Goal: Information Seeking & Learning: Check status

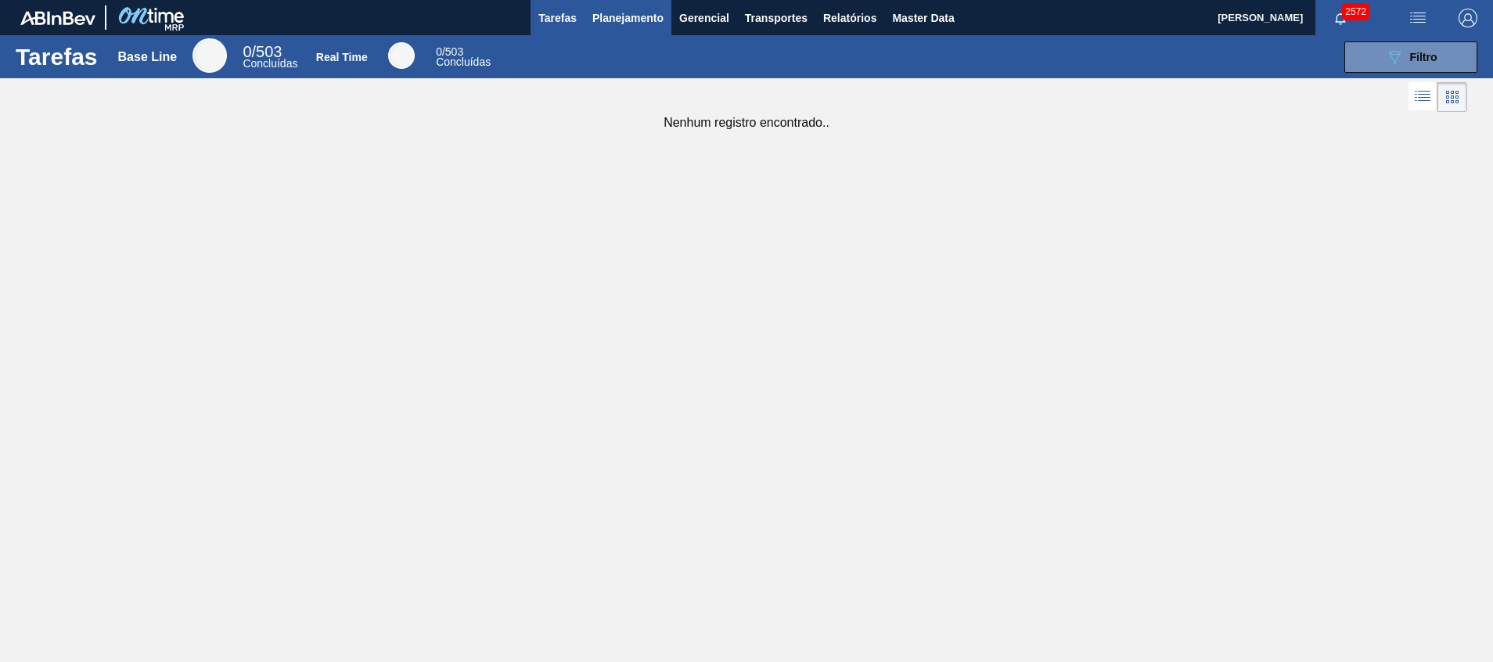
click at [608, 22] on span "Planejamento" at bounding box center [627, 18] width 71 height 19
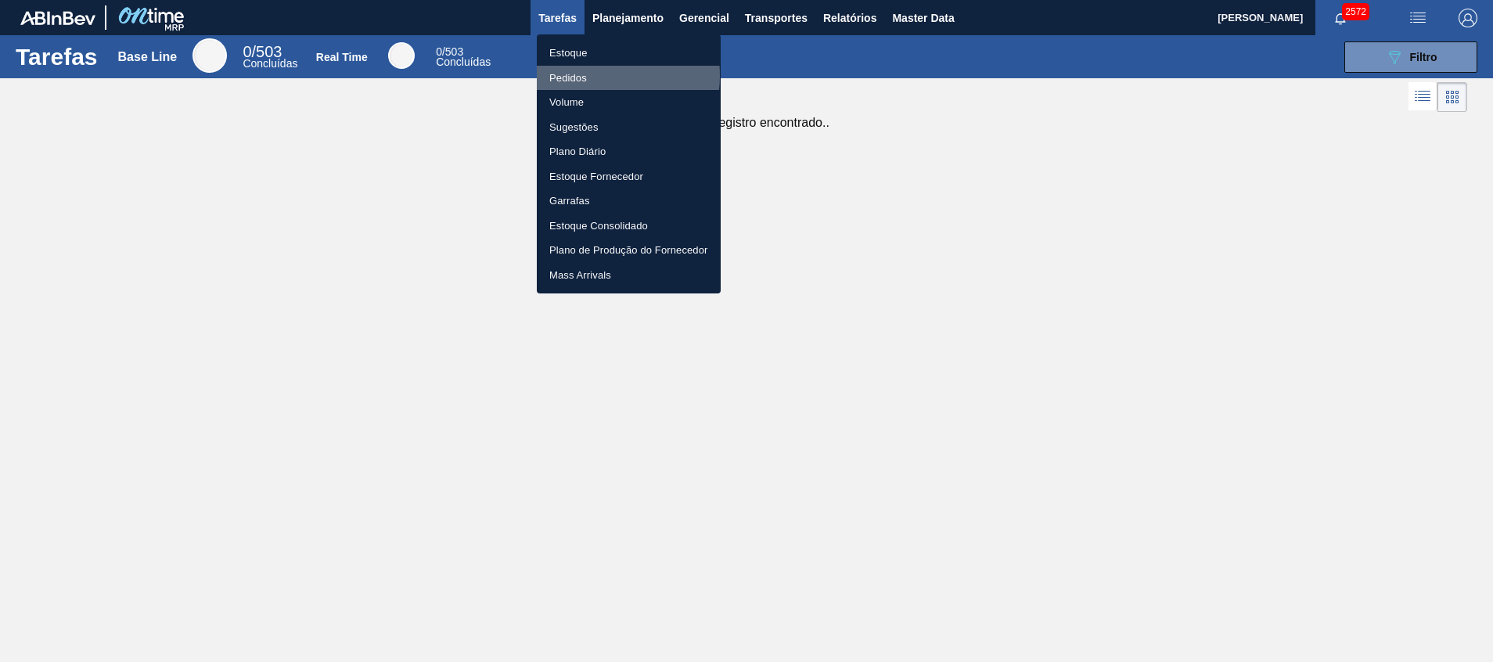
click at [594, 75] on li "Pedidos" at bounding box center [629, 78] width 184 height 25
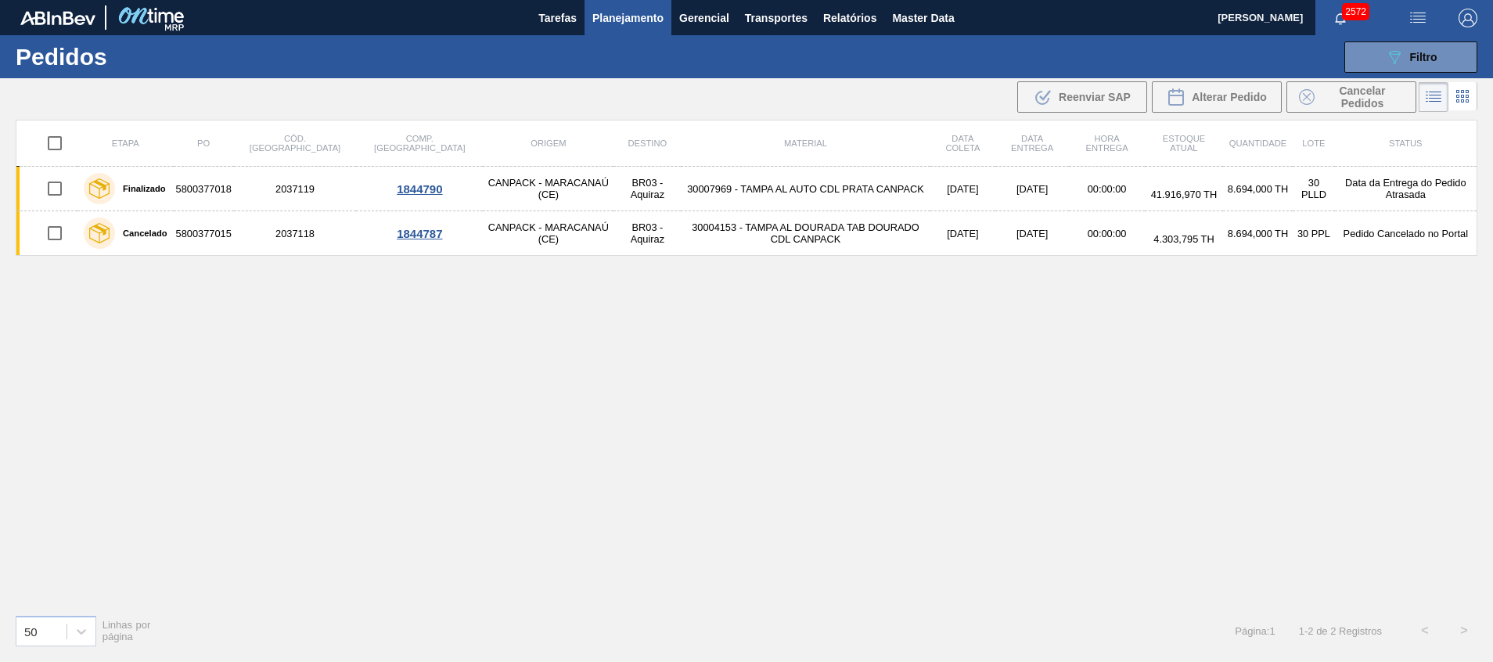
drag, startPoint x: 1376, startPoint y: 64, endPoint x: 1362, endPoint y: 75, distance: 17.8
click at [995, 63] on button "089F7B8B-B2A5-4AFE-B5C0-19BA573D28AC Filtro" at bounding box center [1410, 56] width 133 height 31
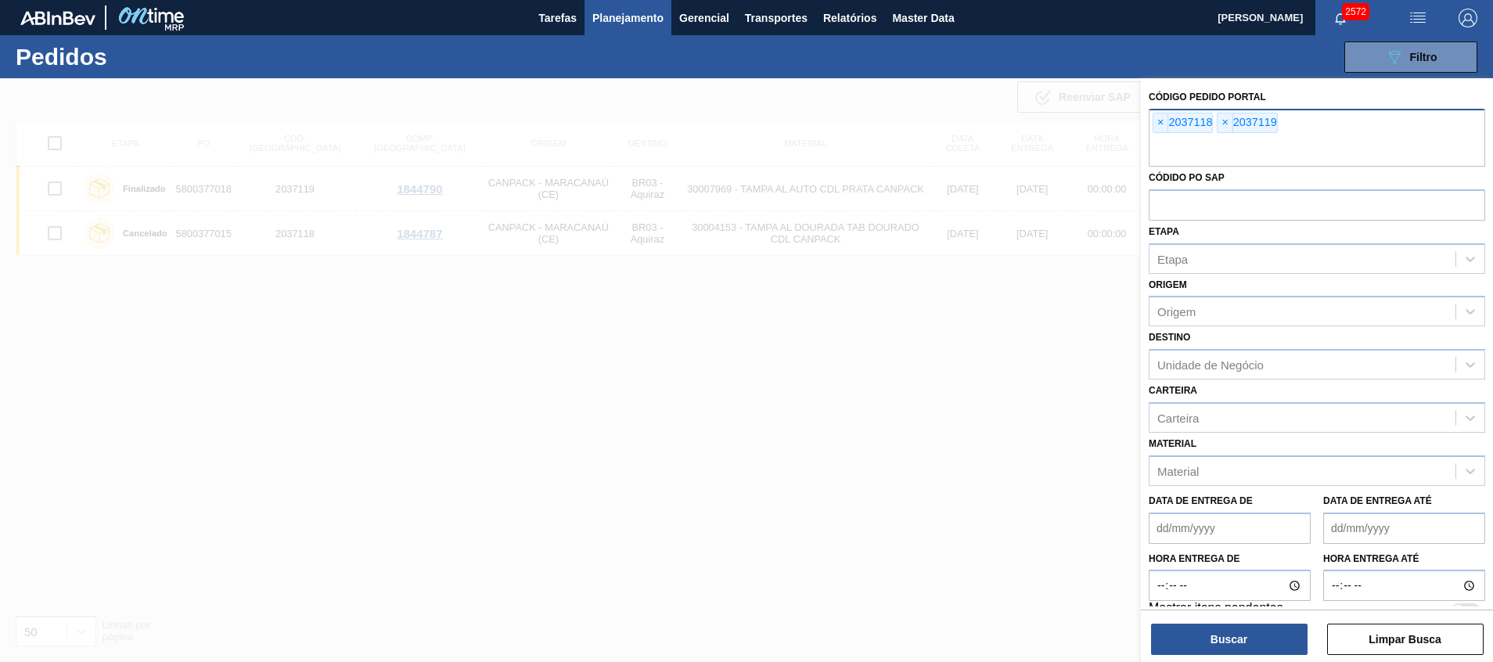
click at [995, 133] on div "× 2037118 × 2037119" at bounding box center [1317, 138] width 336 height 58
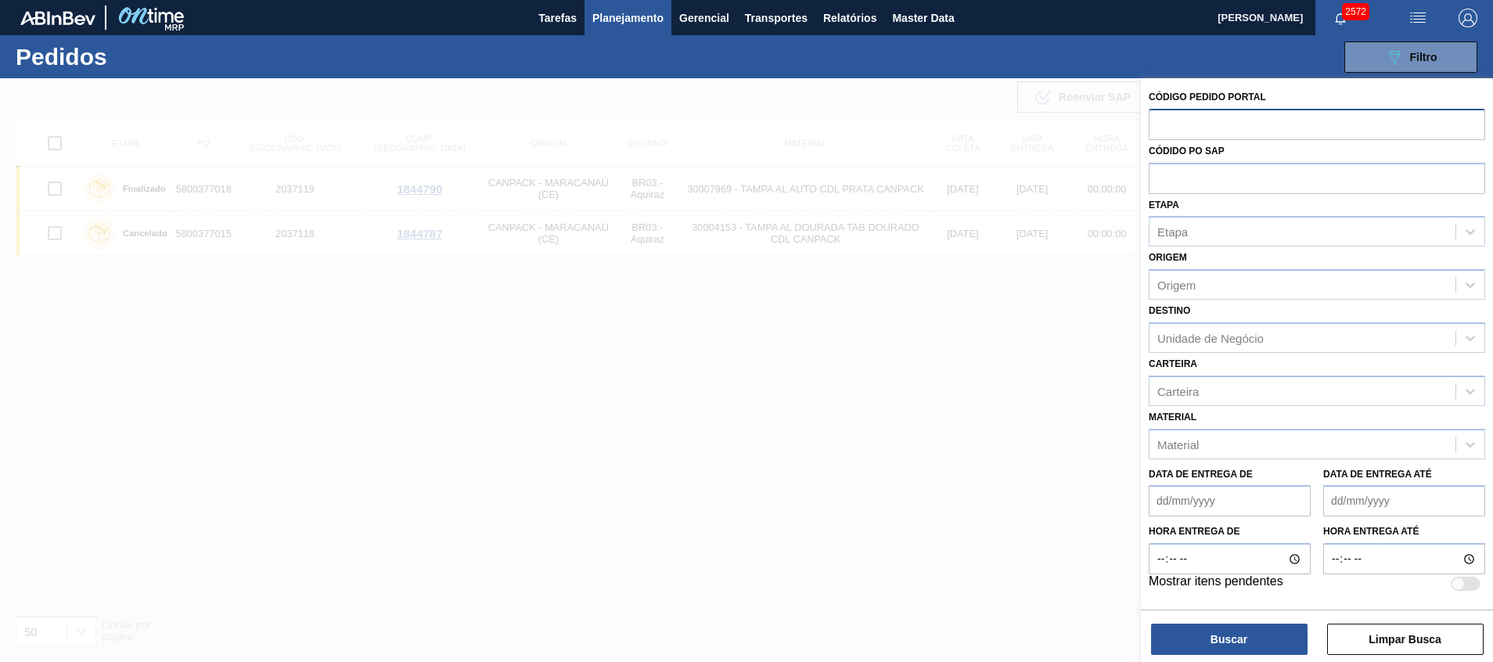
paste input "2042503"
type input "2042503"
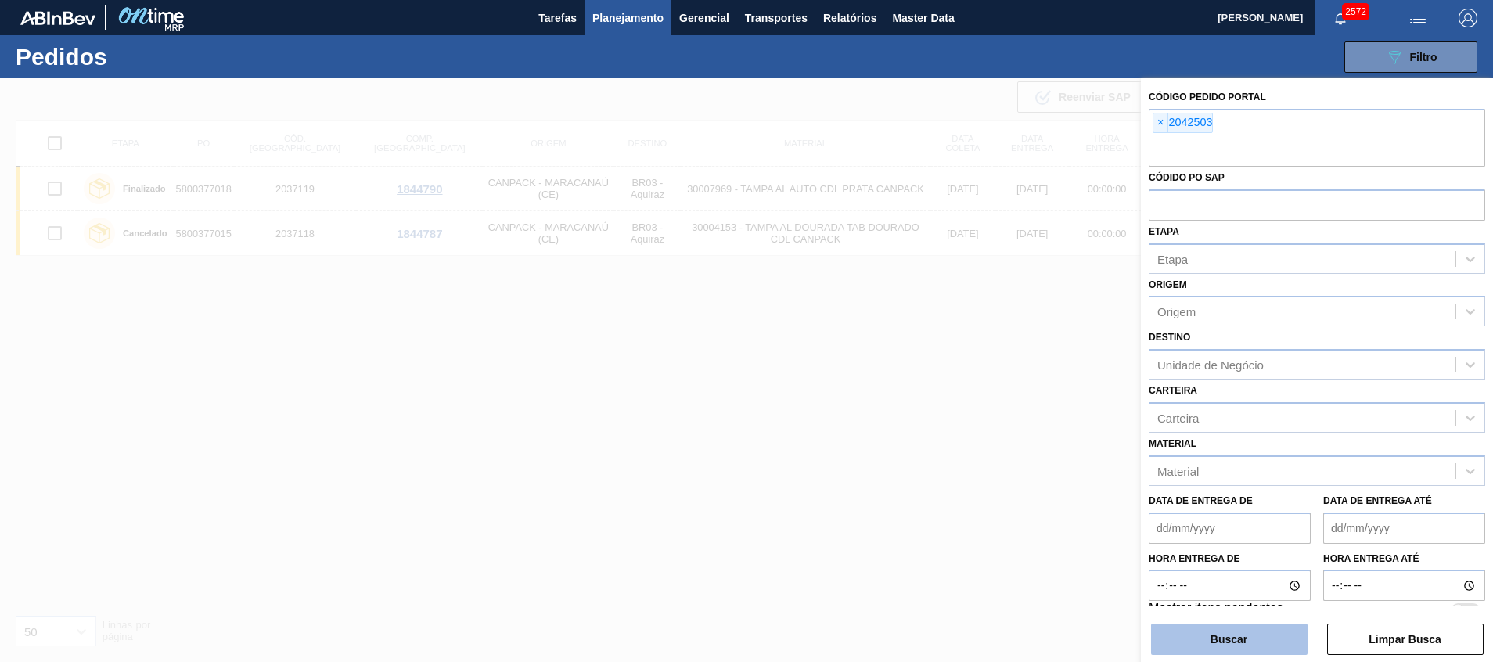
click at [995, 441] on button "Buscar" at bounding box center [1229, 639] width 157 height 31
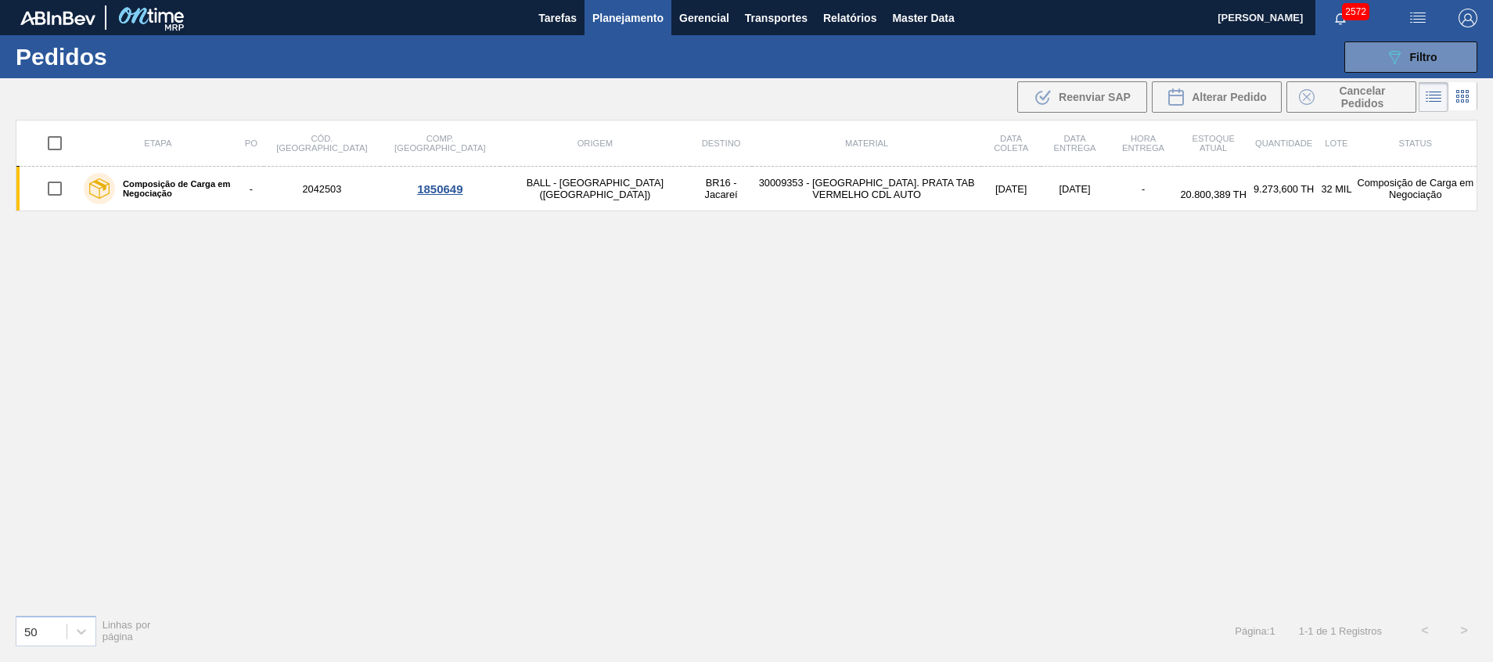
drag, startPoint x: 653, startPoint y: 20, endPoint x: 633, endPoint y: 40, distance: 28.8
click at [653, 19] on span "Planejamento" at bounding box center [627, 18] width 71 height 19
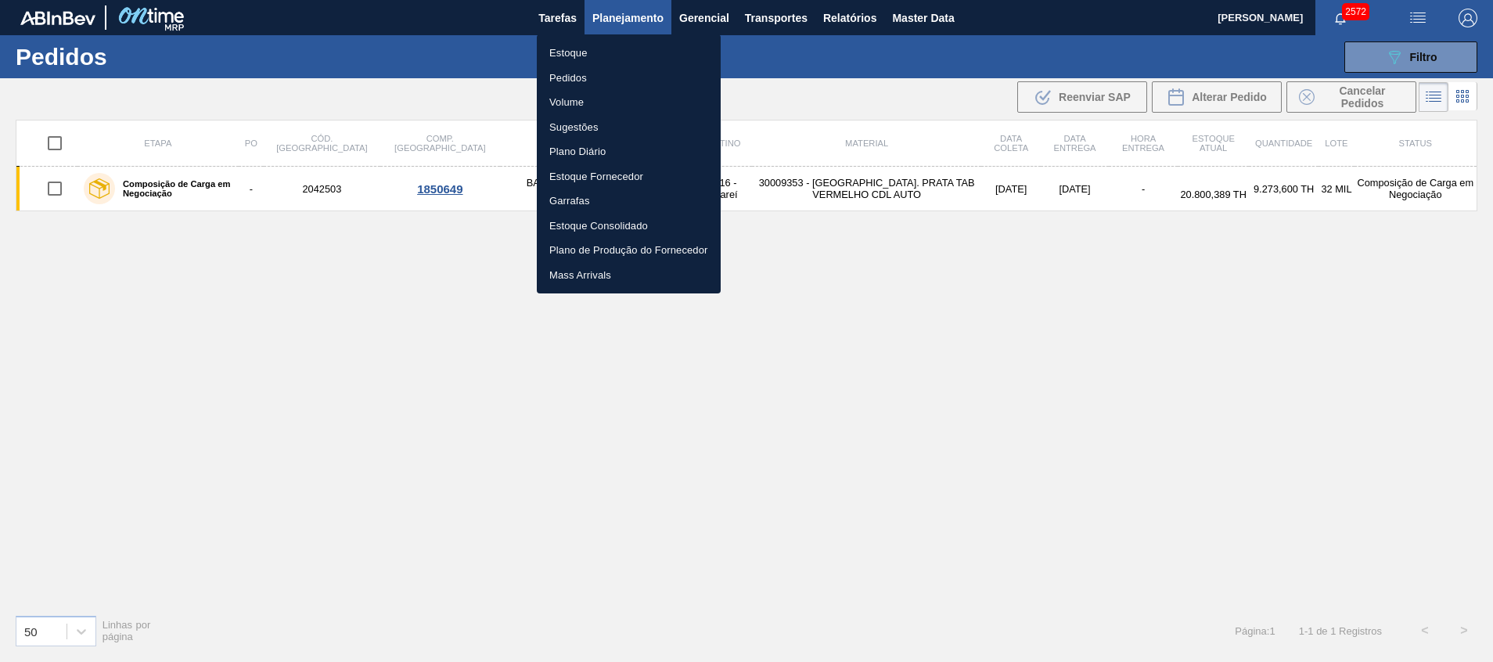
click at [610, 49] on li "Estoque" at bounding box center [629, 53] width 184 height 25
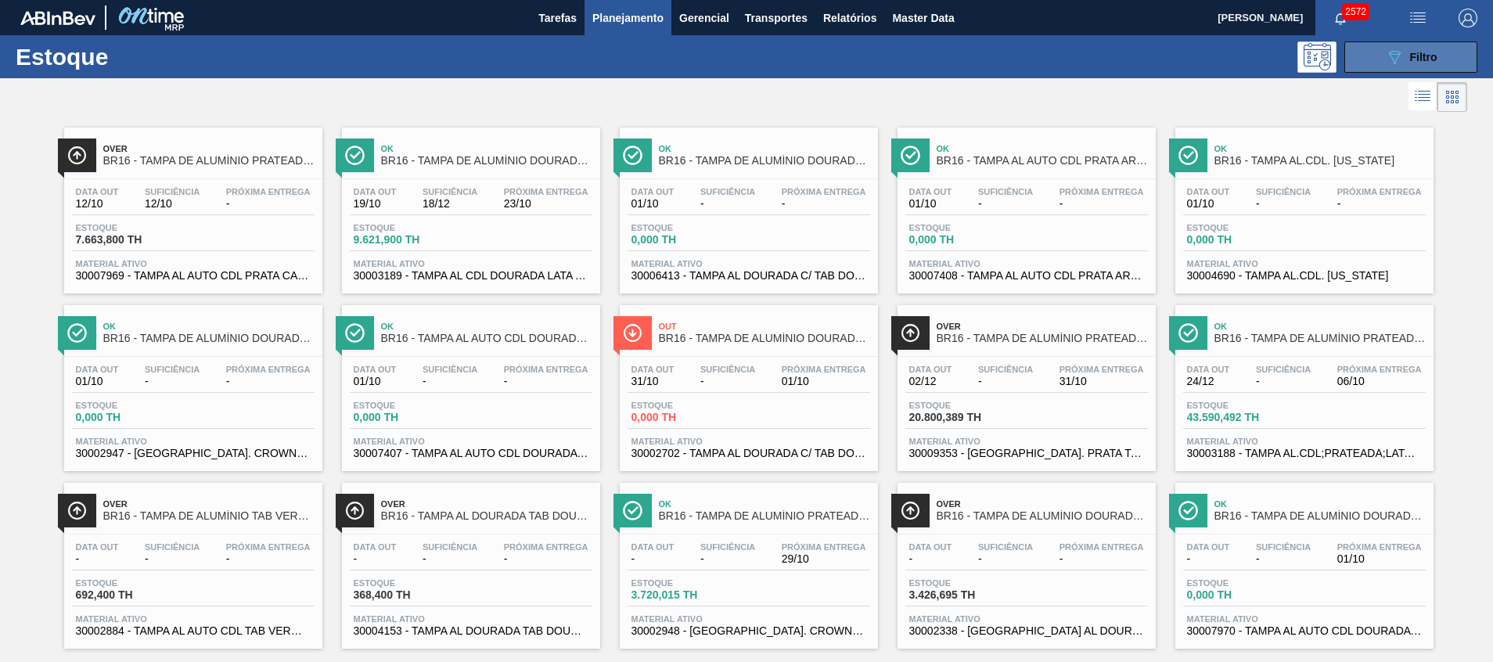
click at [995, 56] on icon "089F7B8B-B2A5-4AFE-B5C0-19BA573D28AC" at bounding box center [1394, 57] width 19 height 19
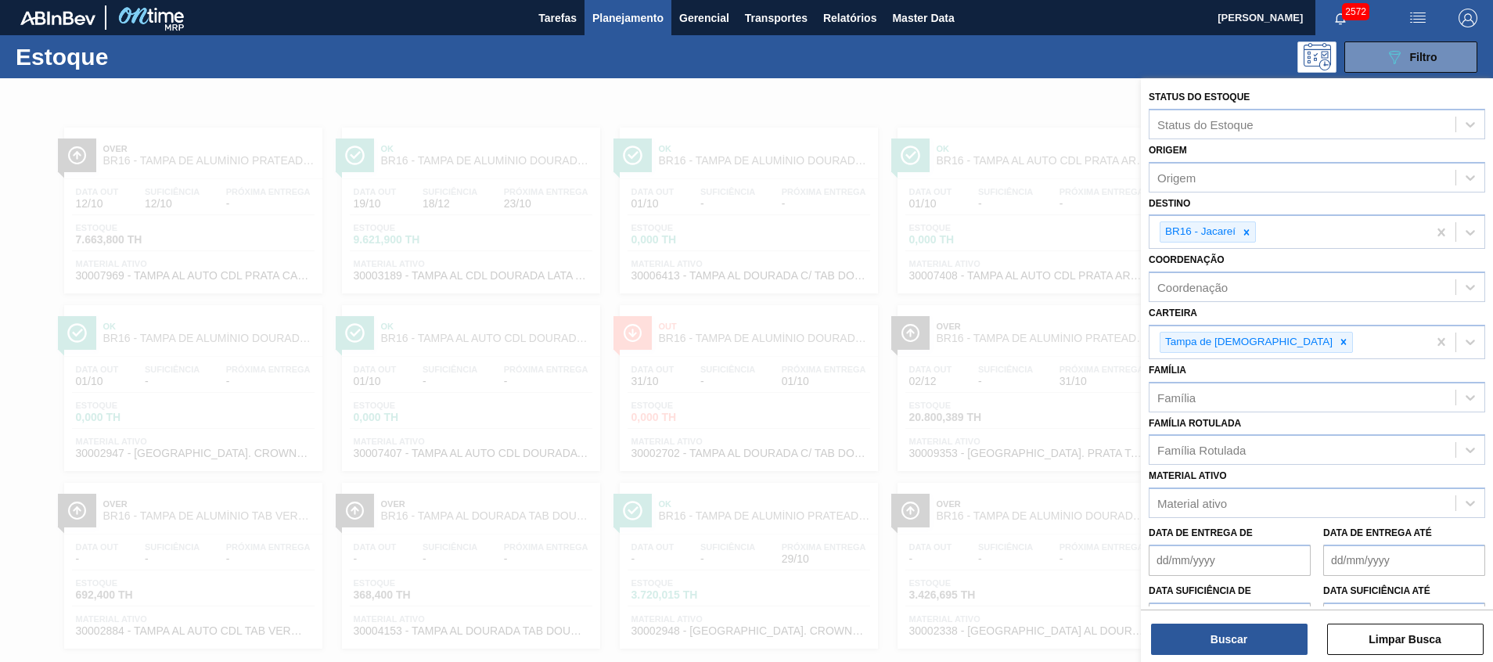
click at [968, 328] on div at bounding box center [746, 409] width 1493 height 662
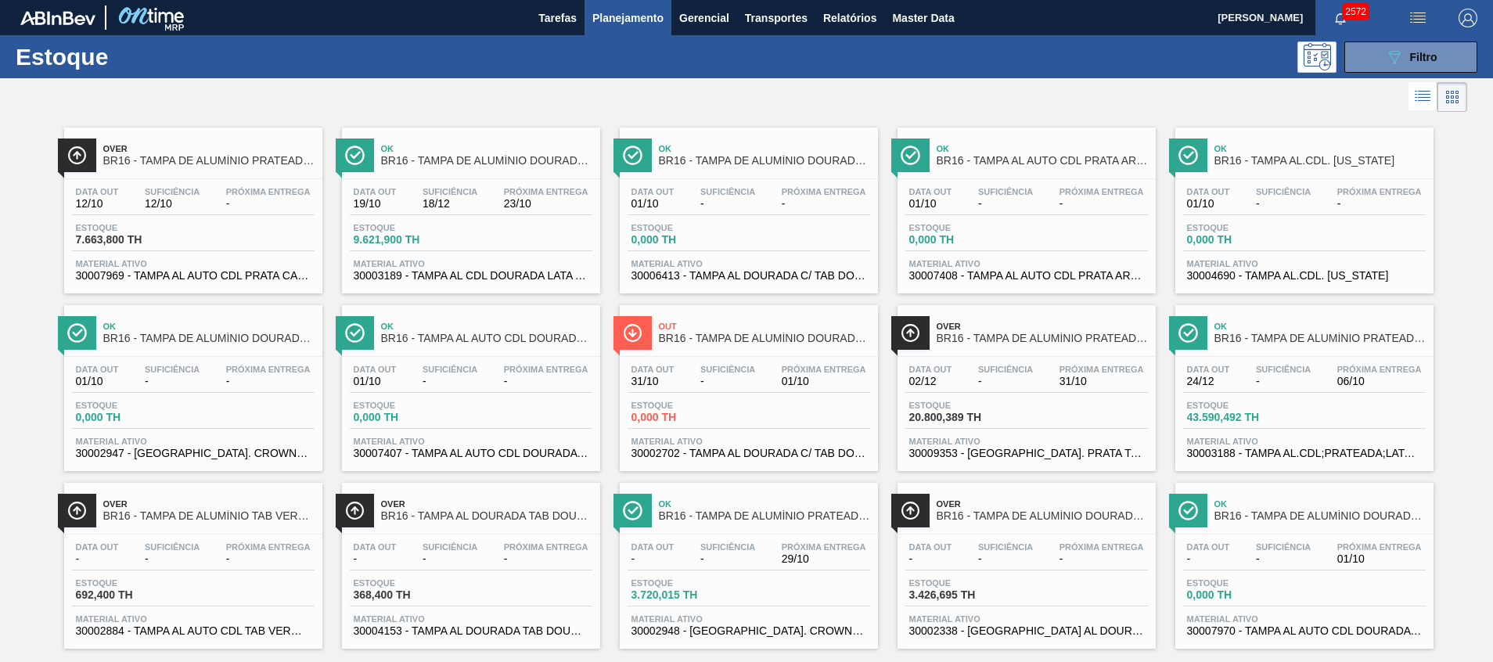
click at [995, 23] on img "button" at bounding box center [1418, 18] width 19 height 19
click at [921, 16] on div at bounding box center [746, 331] width 1493 height 662
click at [937, 20] on span "Master Data" at bounding box center [923, 18] width 62 height 19
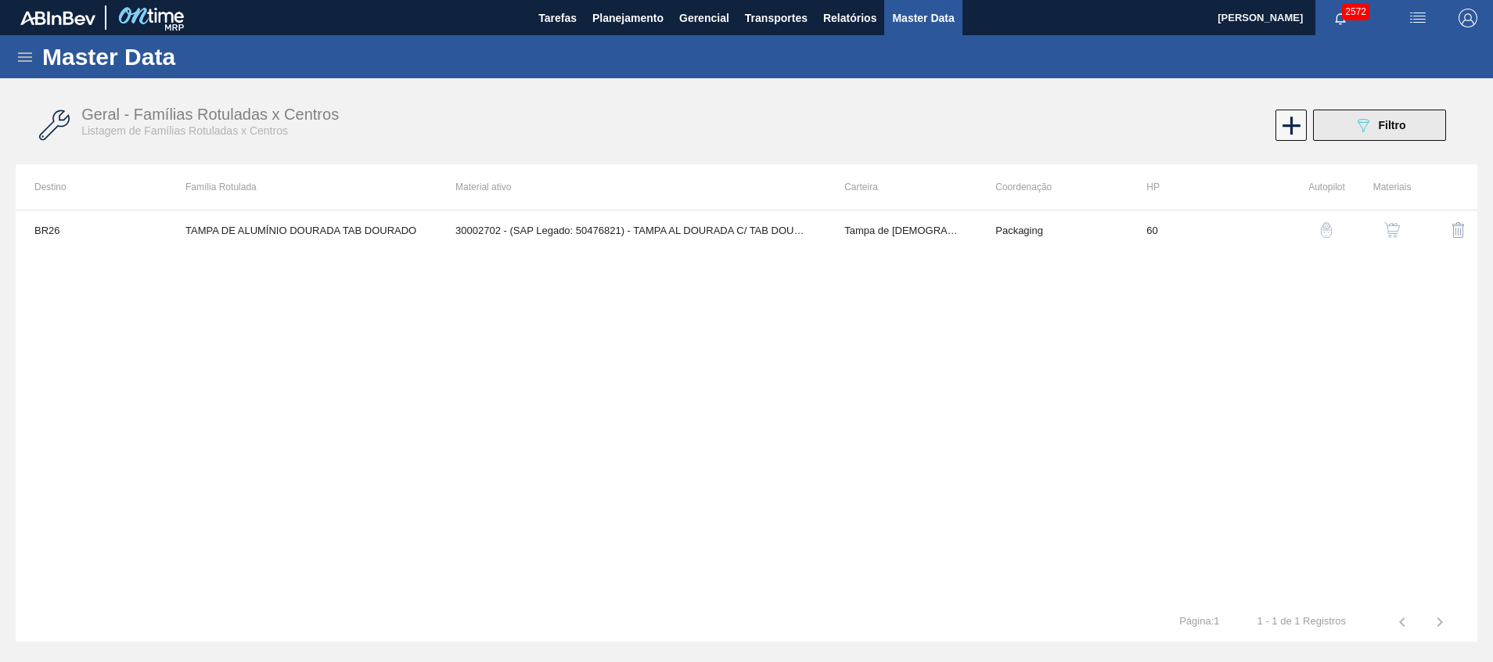
click at [995, 126] on button "089F7B8B-B2A5-4AFE-B5C0-19BA573D28AC Filtro" at bounding box center [1379, 125] width 133 height 31
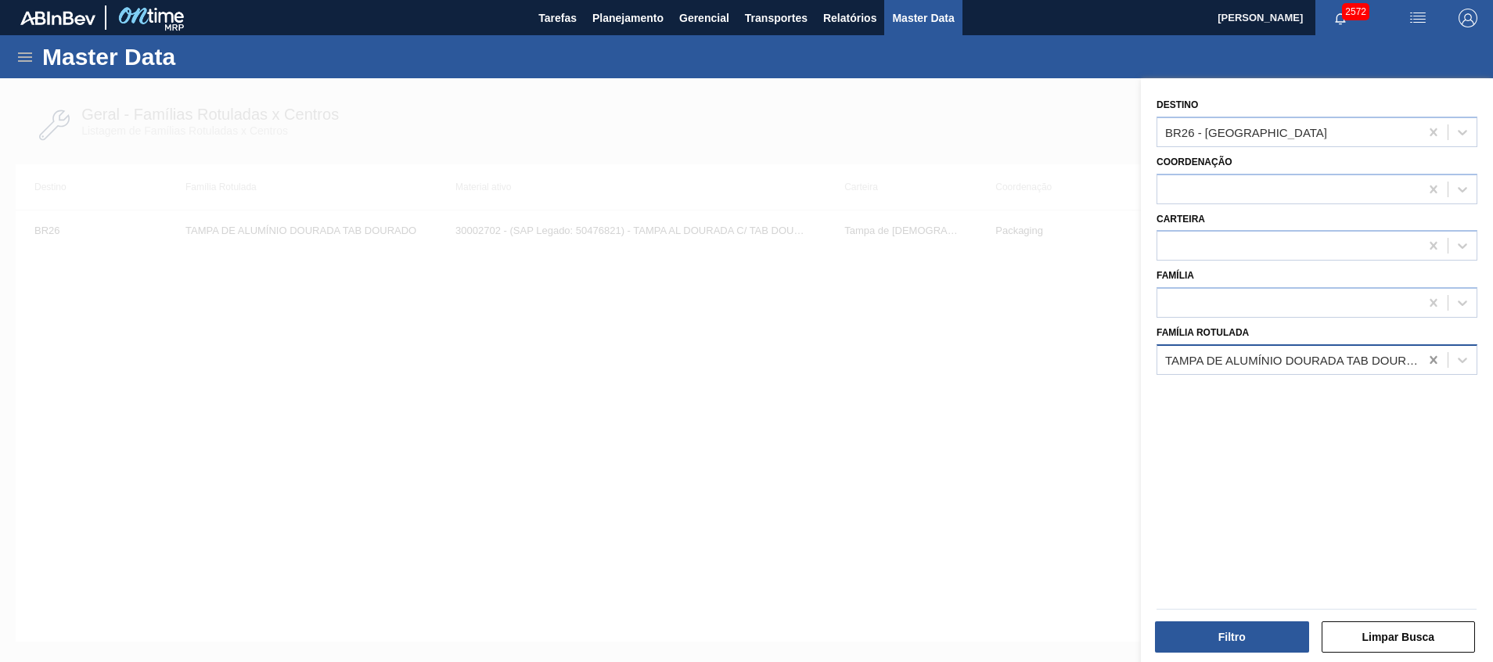
click at [995, 361] on icon at bounding box center [1433, 360] width 7 height 8
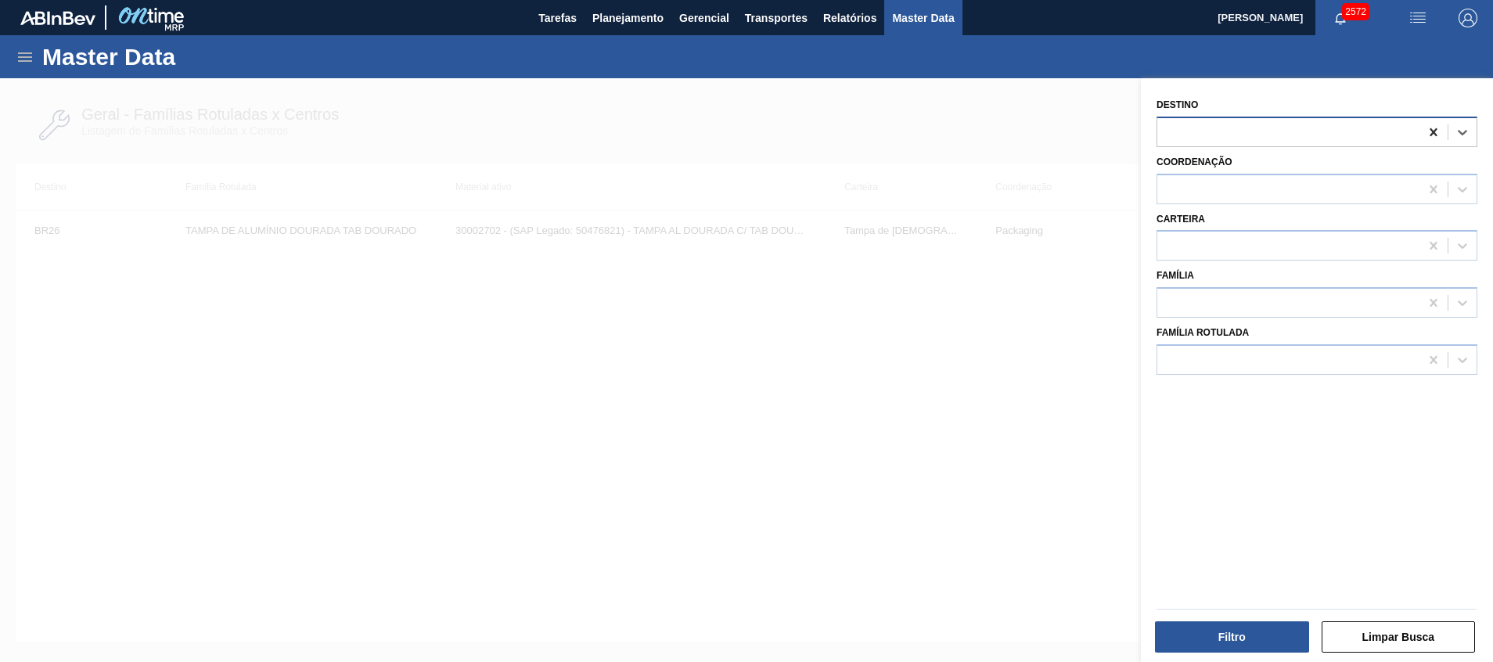
click at [995, 138] on div at bounding box center [1434, 132] width 28 height 28
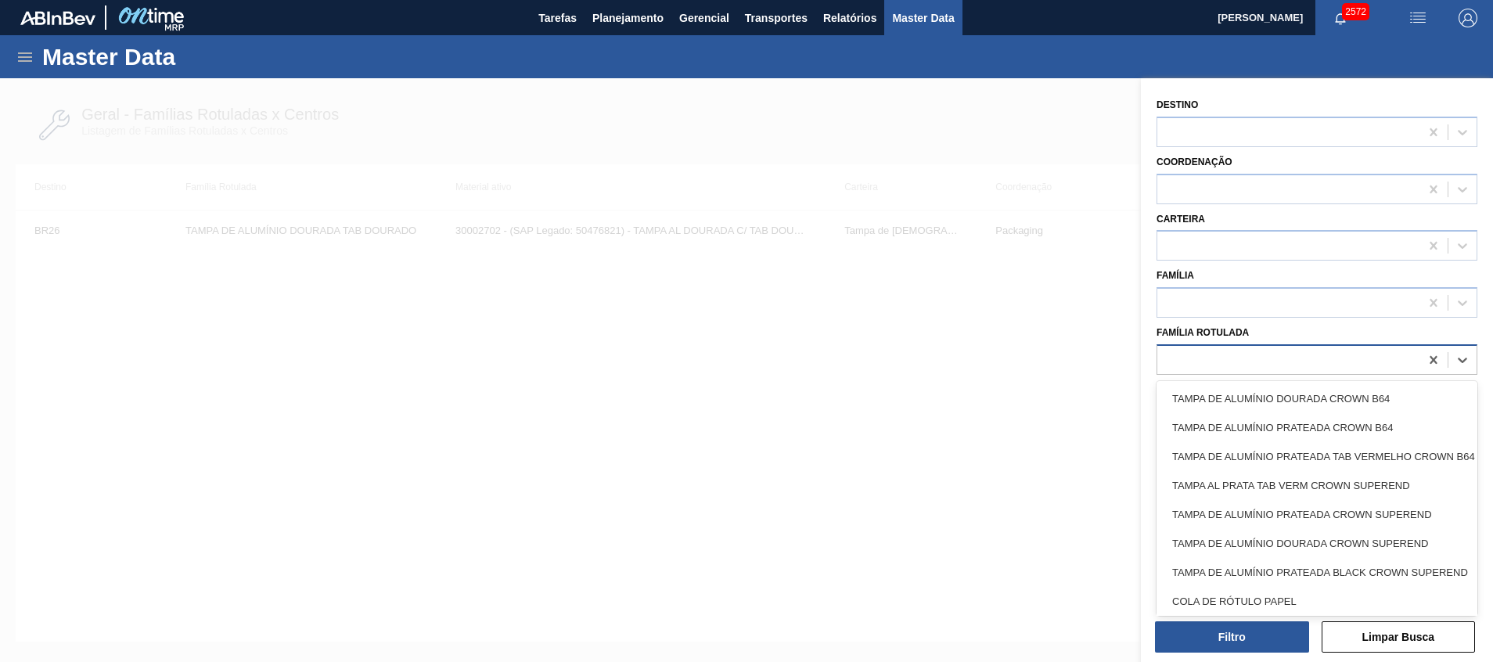
click at [995, 355] on div at bounding box center [1288, 359] width 262 height 23
type Rotulada "dourada ba"
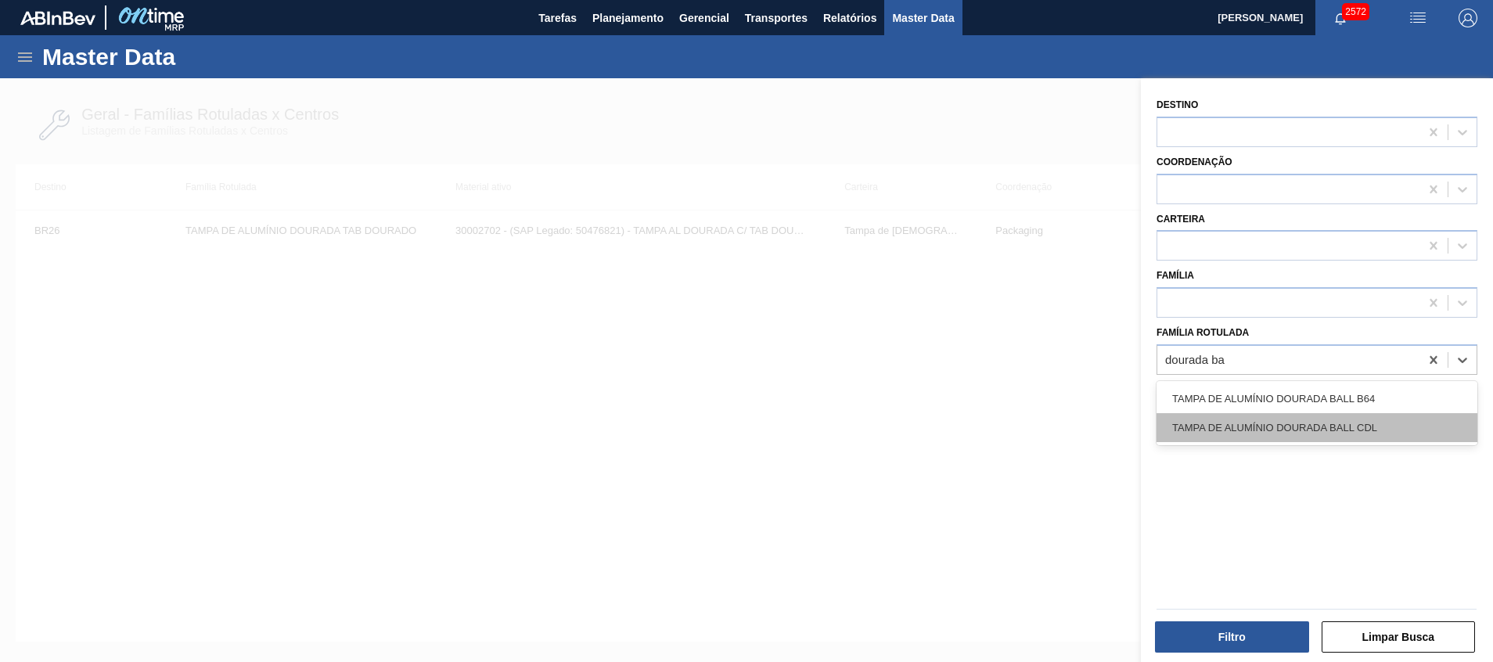
click at [995, 426] on div "TAMPA DE ALUMÍNIO DOURADA BALL CDL" at bounding box center [1317, 427] width 321 height 29
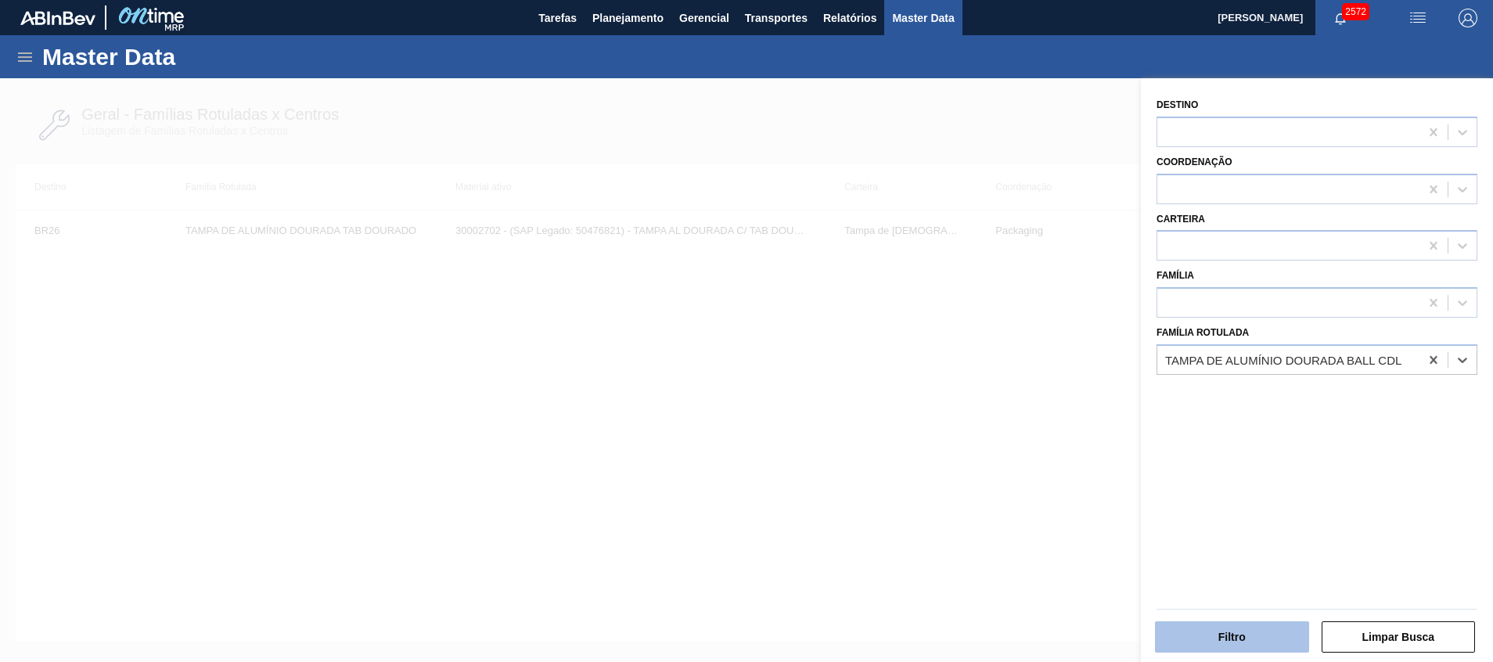
click at [995, 441] on button "Filtro" at bounding box center [1232, 636] width 154 height 31
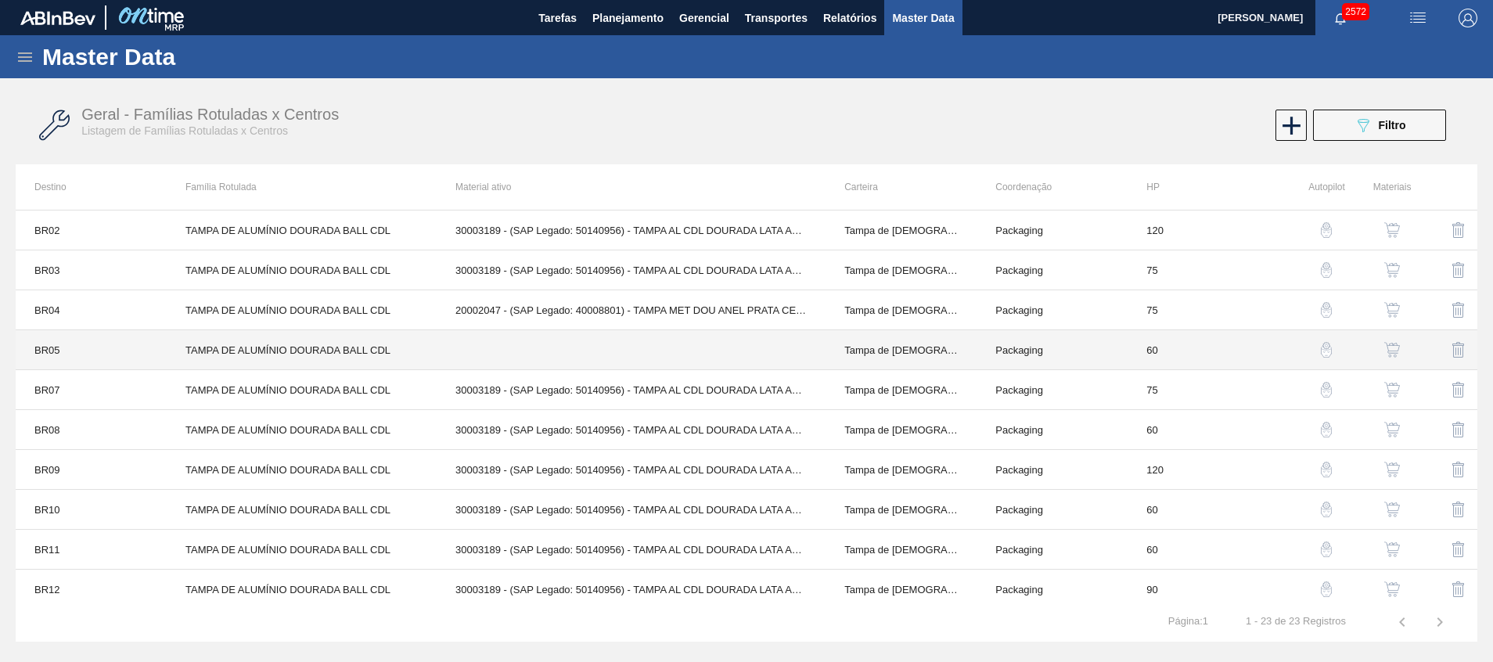
click at [348, 343] on td "TAMPA DE ALUMÍNIO DOURADA BALL CDL" at bounding box center [302, 350] width 270 height 40
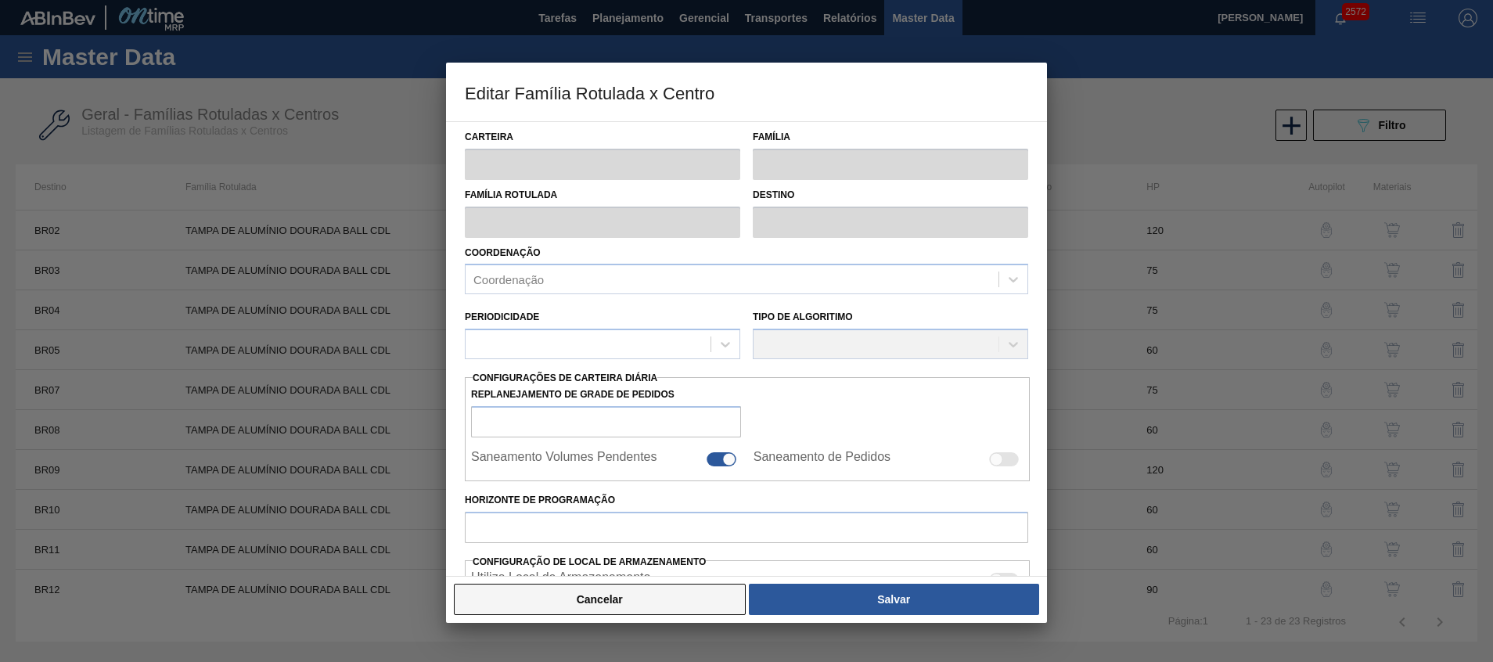
click at [586, 441] on button "Cancelar" at bounding box center [600, 599] width 292 height 31
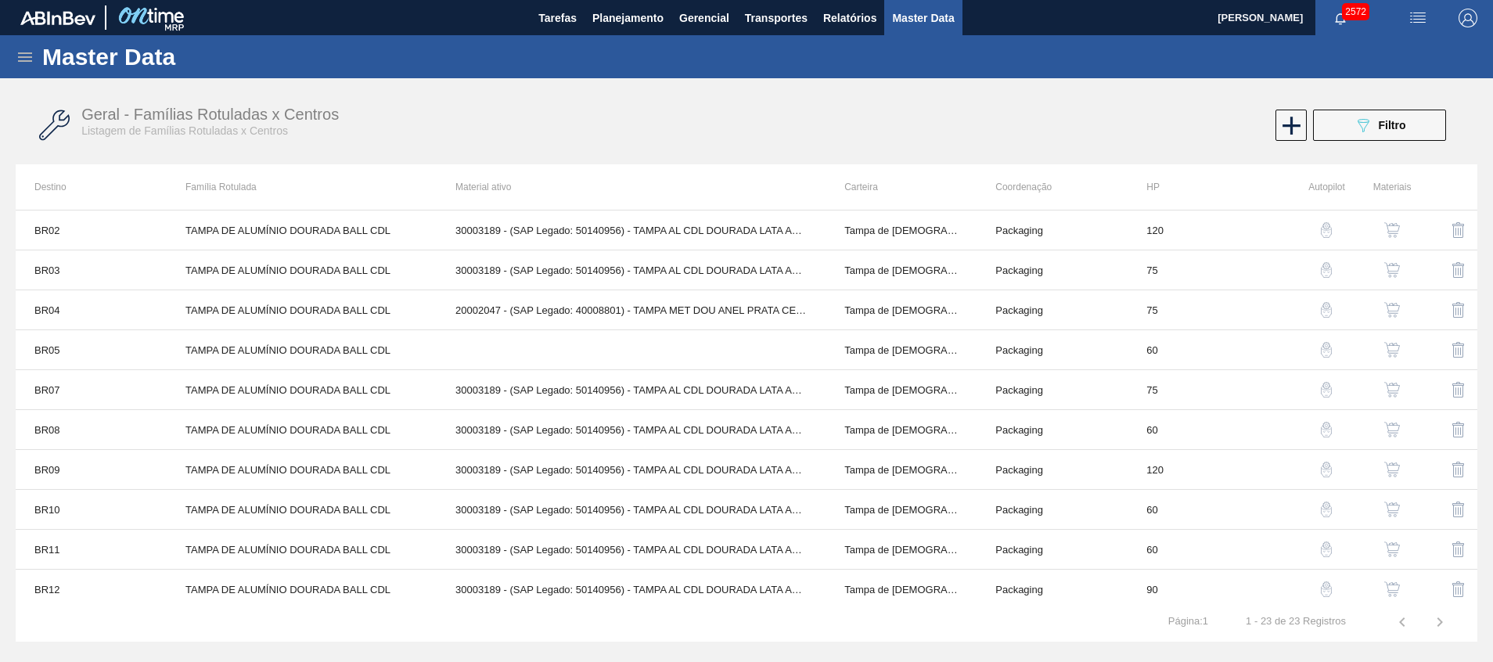
click at [995, 348] on img "button" at bounding box center [1392, 350] width 16 height 16
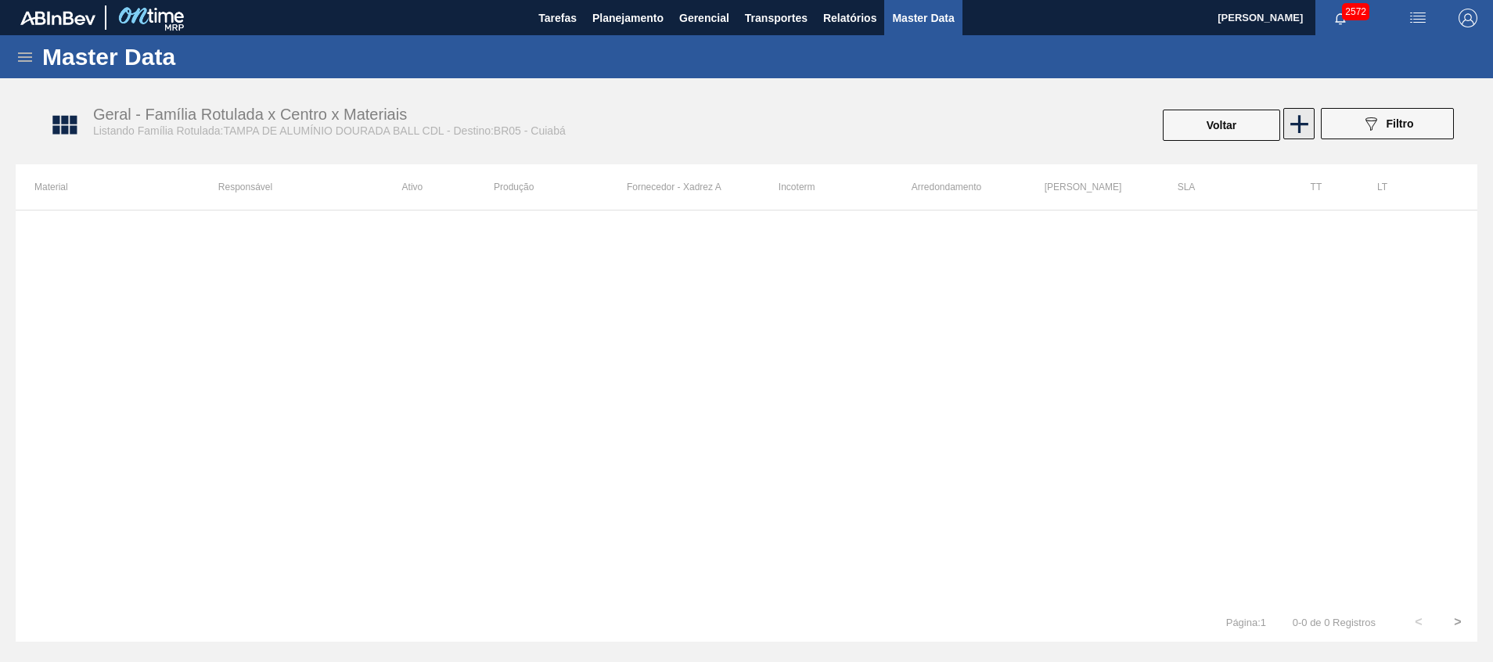
click at [995, 118] on icon at bounding box center [1299, 124] width 18 height 18
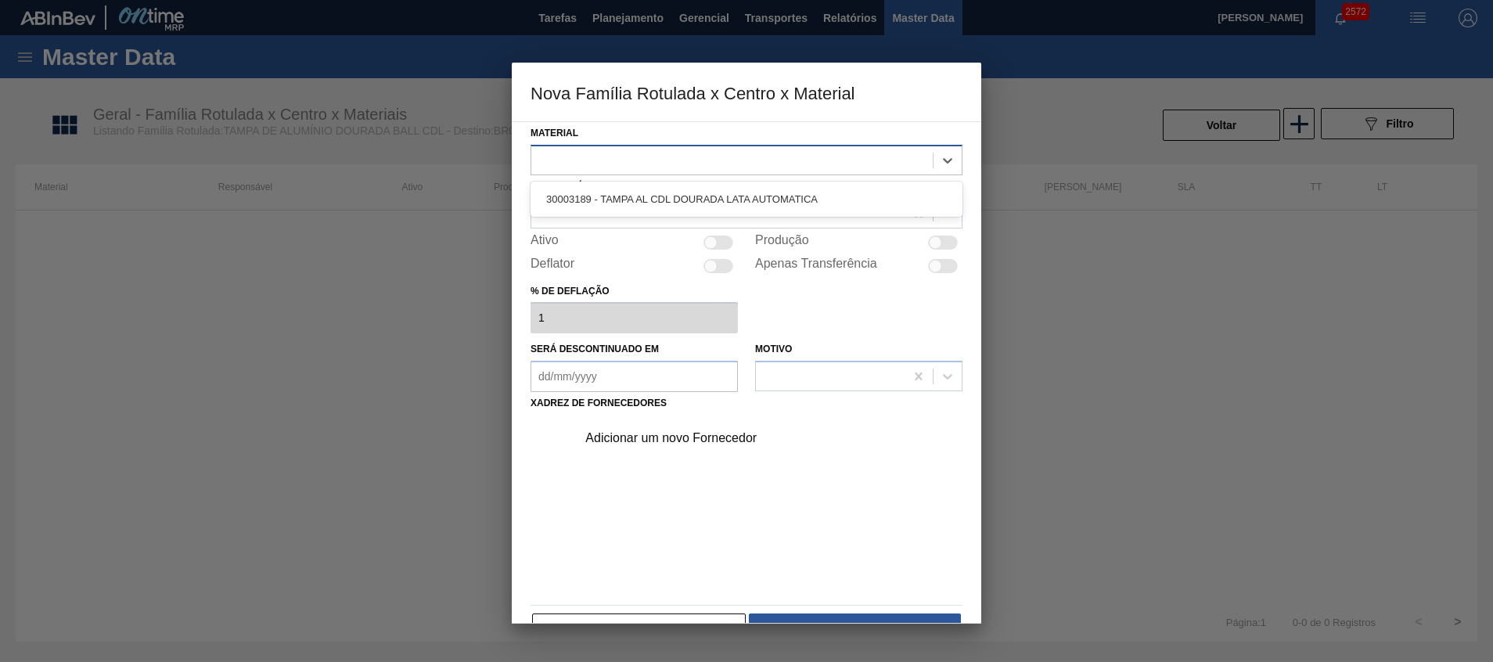
click at [787, 167] on div at bounding box center [731, 160] width 401 height 23
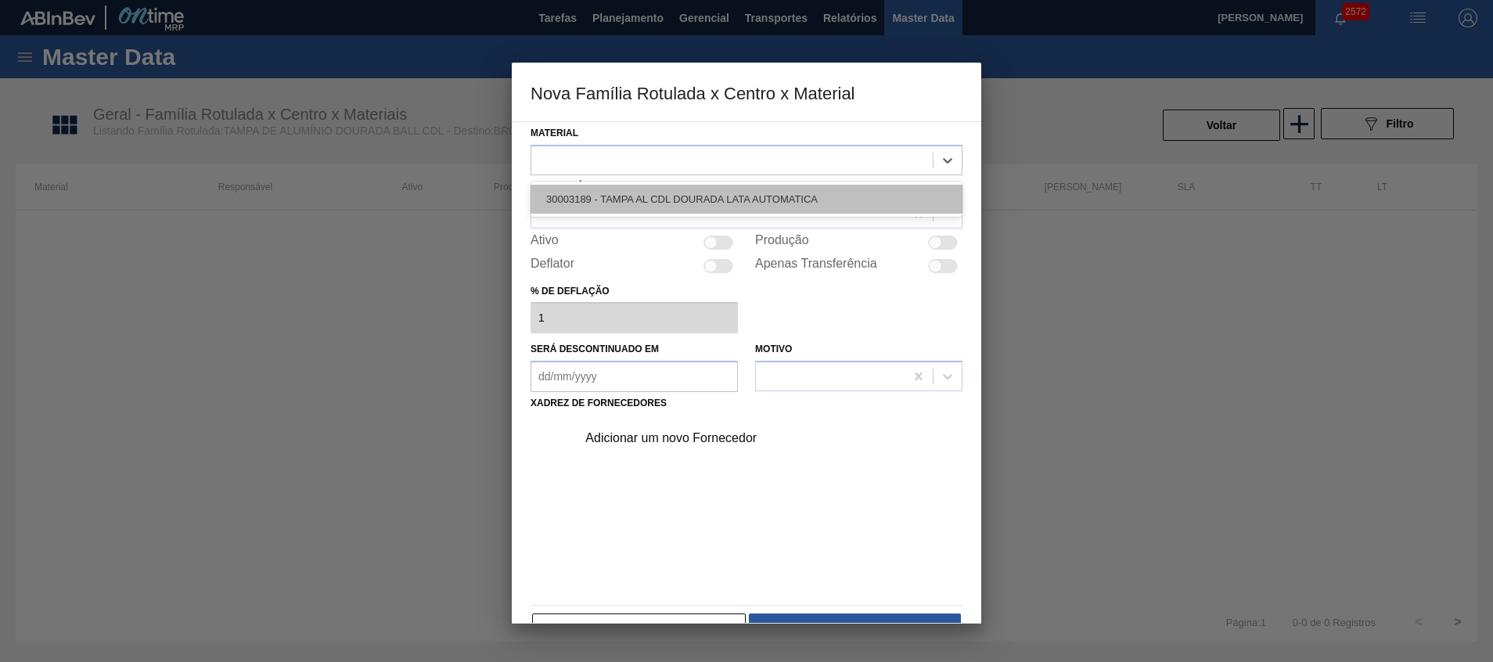
click at [774, 192] on div "30003189 - TAMPA AL CDL DOURADA LATA AUTOMATICA" at bounding box center [747, 199] width 432 height 29
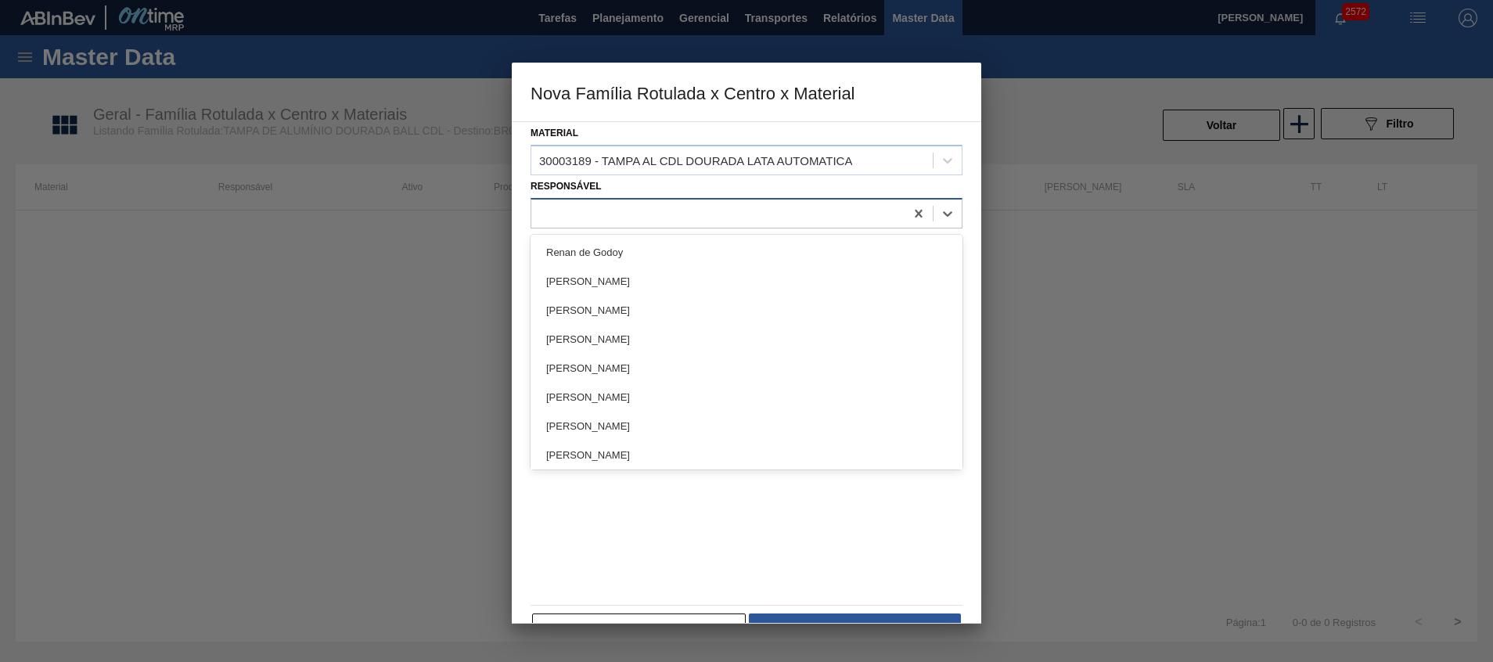
click at [708, 217] on div at bounding box center [717, 213] width 373 height 23
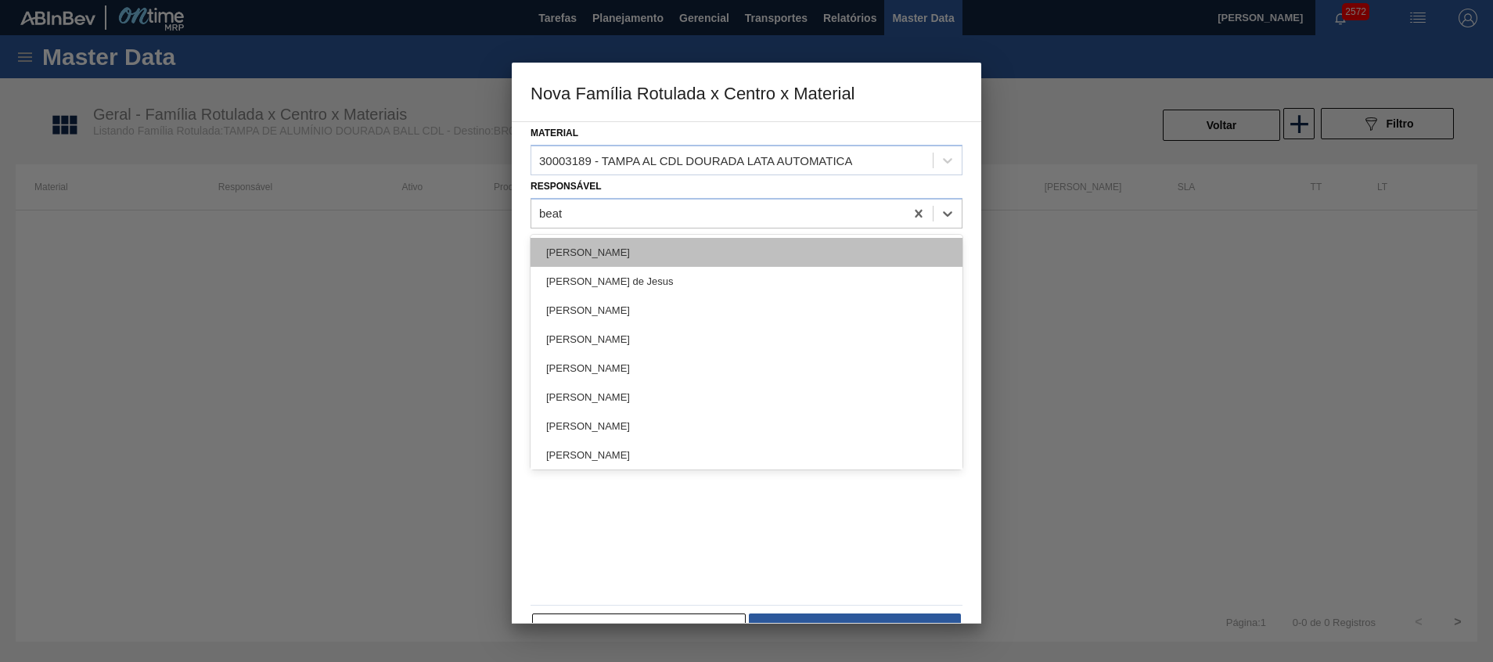
type input "beatr"
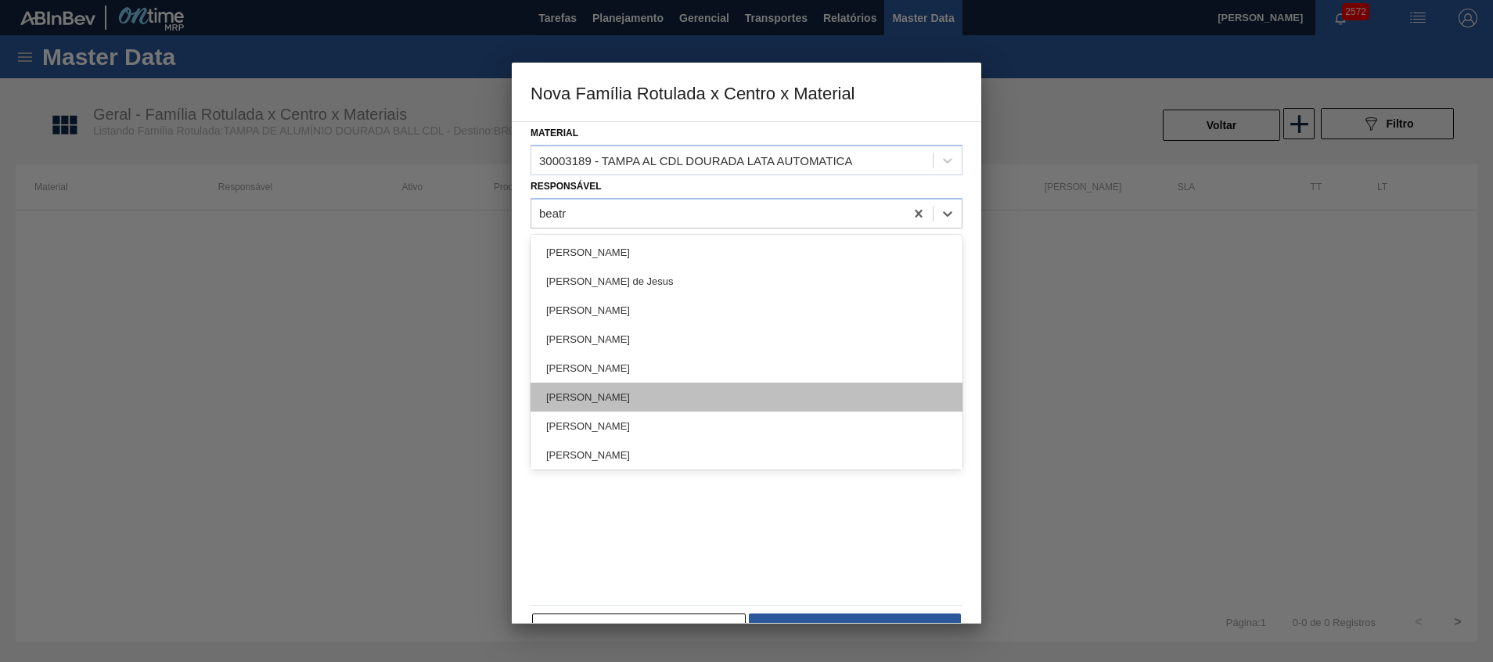
click at [644, 387] on div "[PERSON_NAME]" at bounding box center [747, 397] width 432 height 29
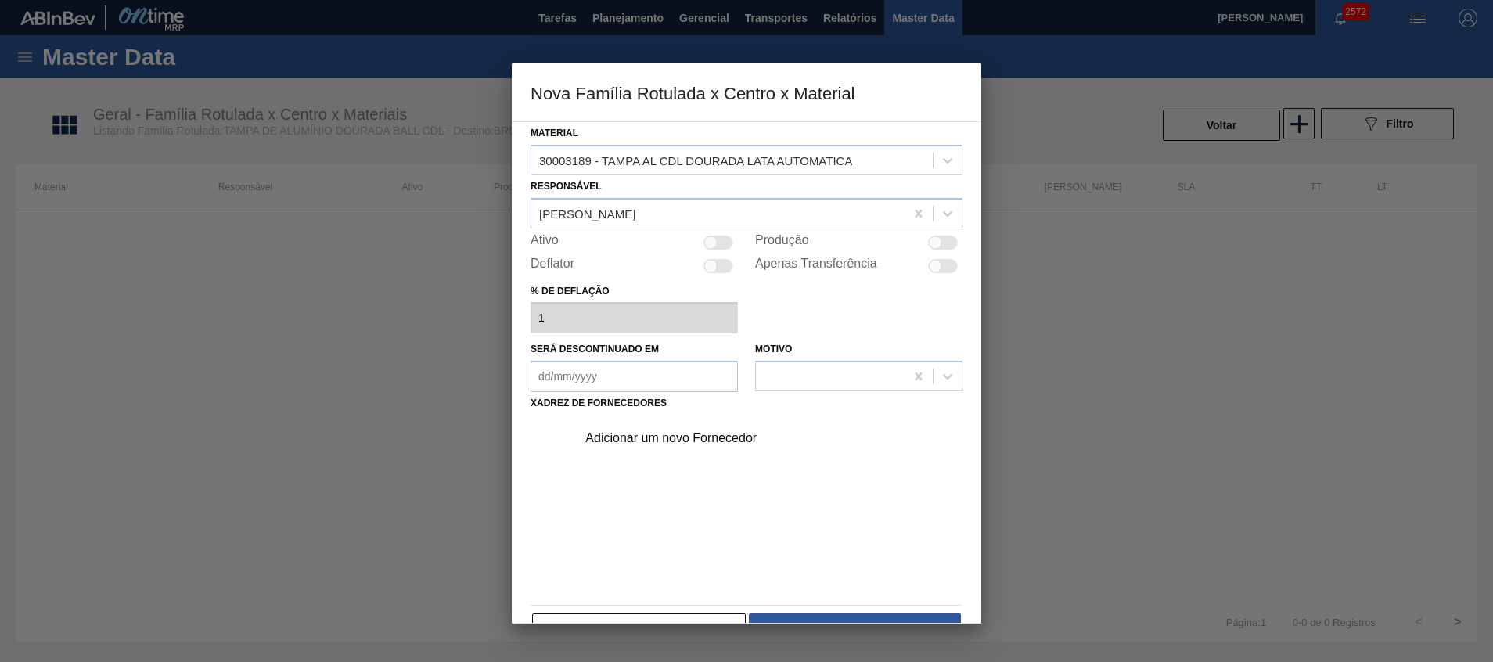
click at [707, 243] on div at bounding box center [710, 242] width 13 height 13
checkbox input "true"
click at [639, 434] on div "Adicionar um novo Fornecedor" at bounding box center [738, 438] width 307 height 14
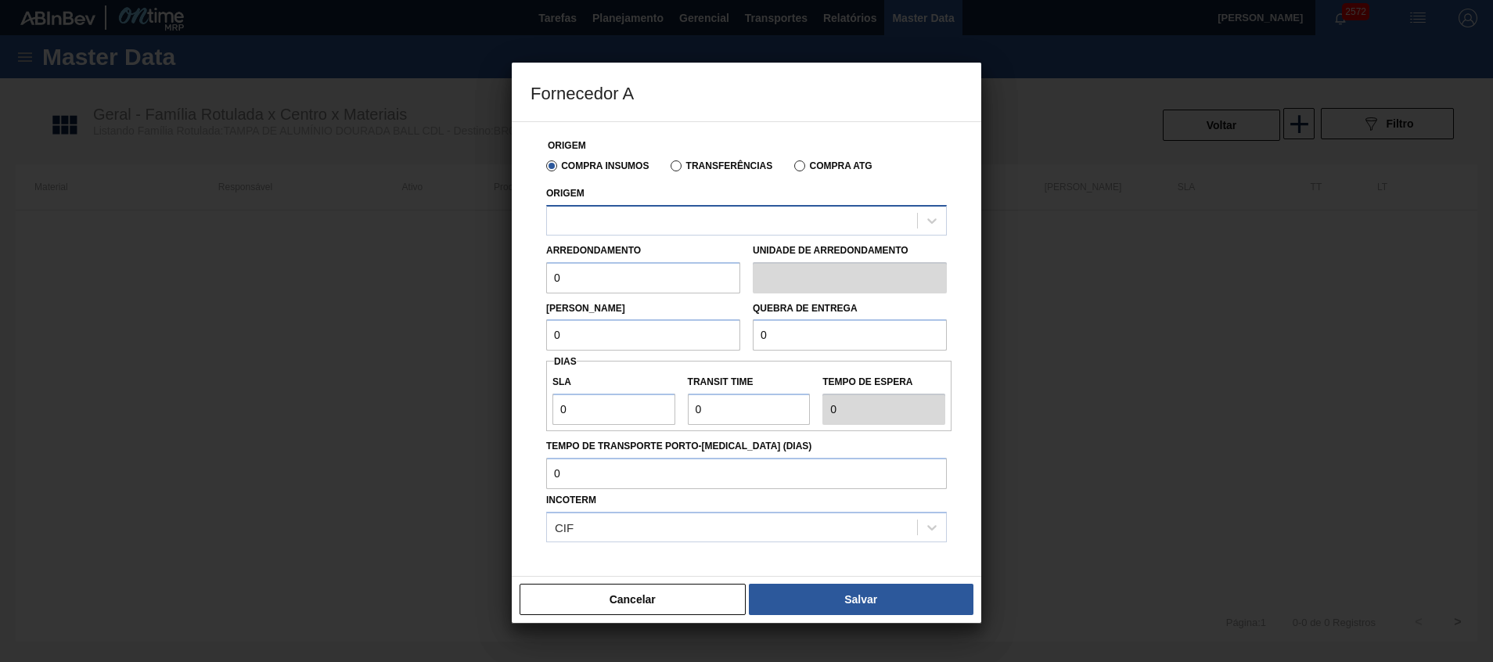
click at [704, 214] on div at bounding box center [732, 220] width 370 height 23
click at [701, 194] on div "Origem" at bounding box center [746, 208] width 401 height 53
click at [686, 219] on div at bounding box center [732, 220] width 370 height 23
click at [686, 220] on div at bounding box center [732, 220] width 370 height 23
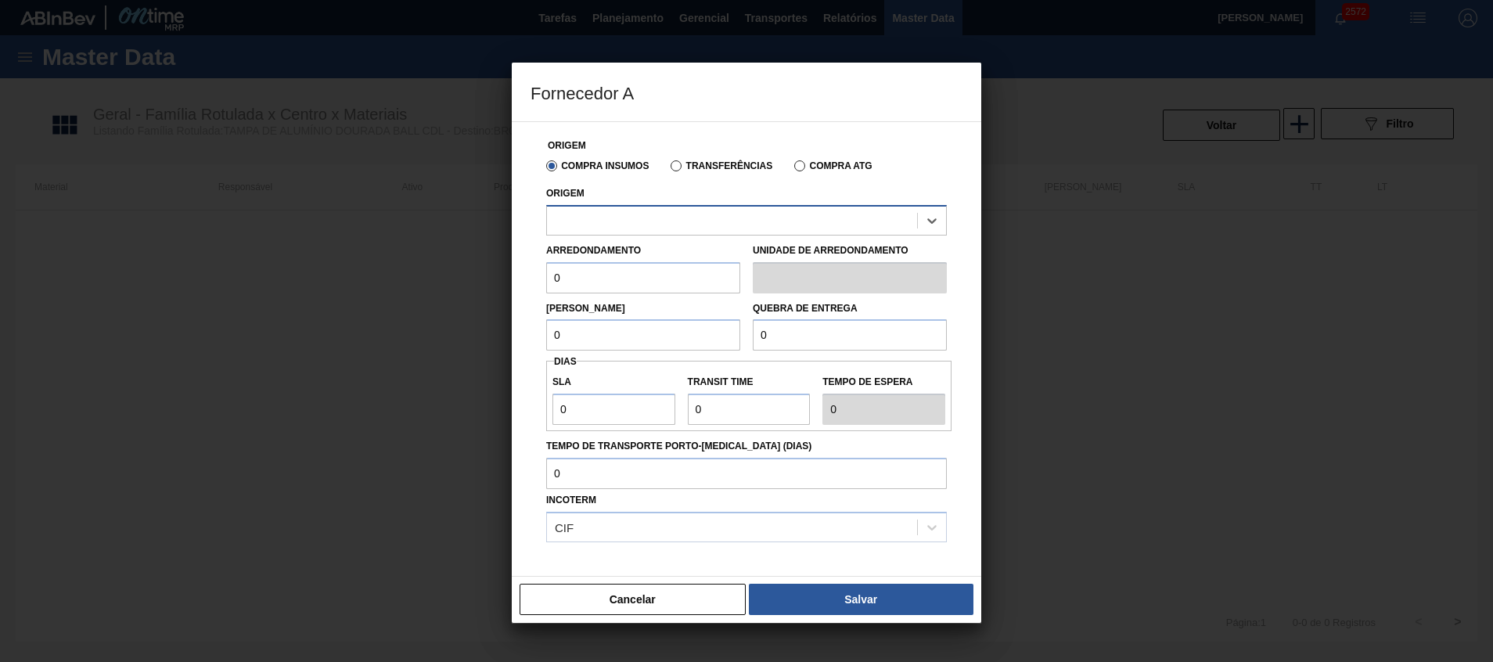
click at [686, 220] on div at bounding box center [732, 220] width 370 height 23
click at [686, 221] on div at bounding box center [732, 220] width 370 height 23
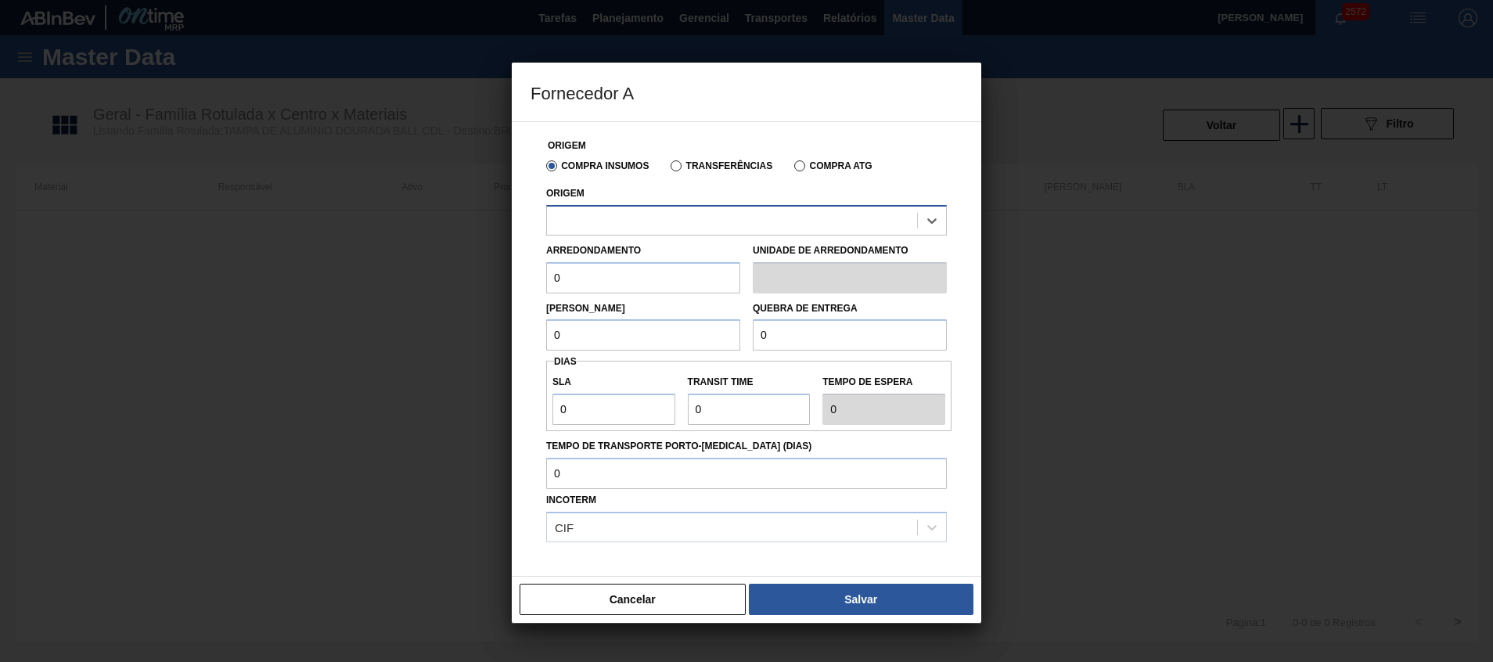
click at [686, 221] on div at bounding box center [732, 220] width 370 height 23
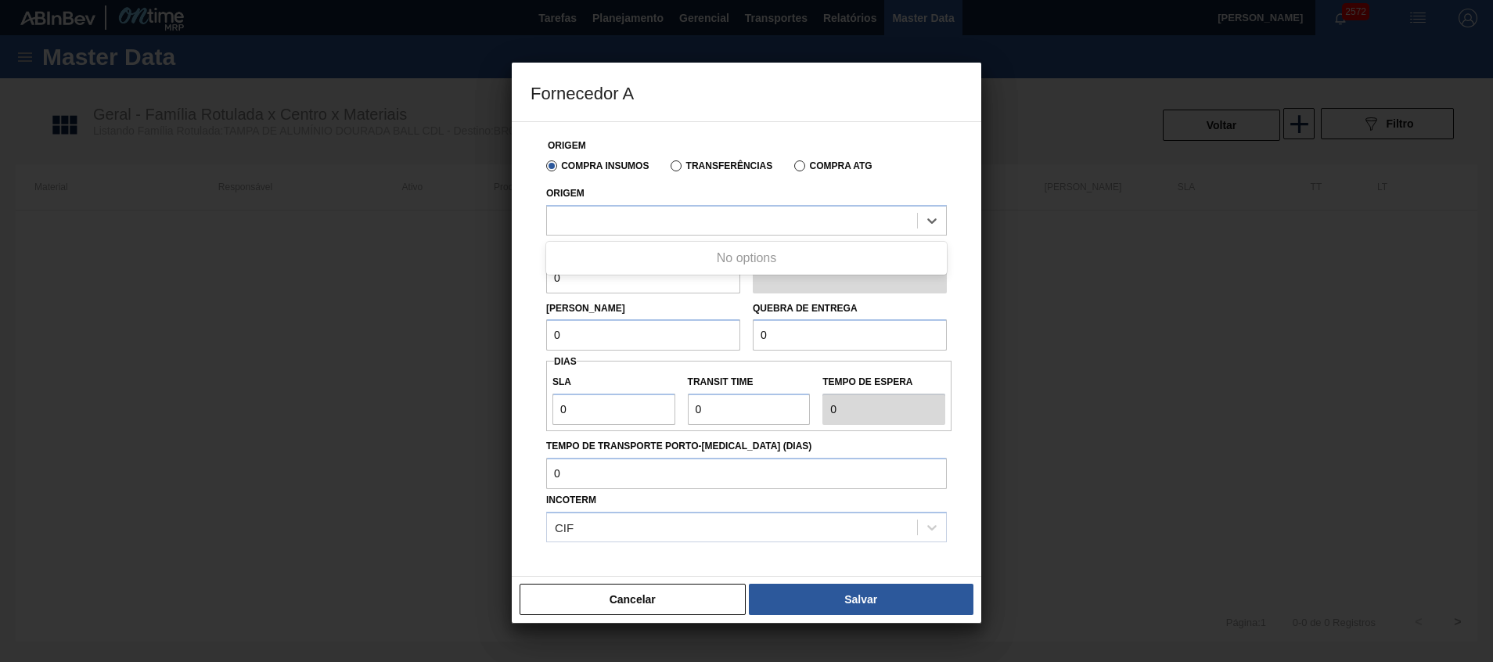
click at [705, 166] on label "Transferências" at bounding box center [722, 165] width 102 height 11
click at [668, 169] on input "Transferências" at bounding box center [668, 169] width 0 height 0
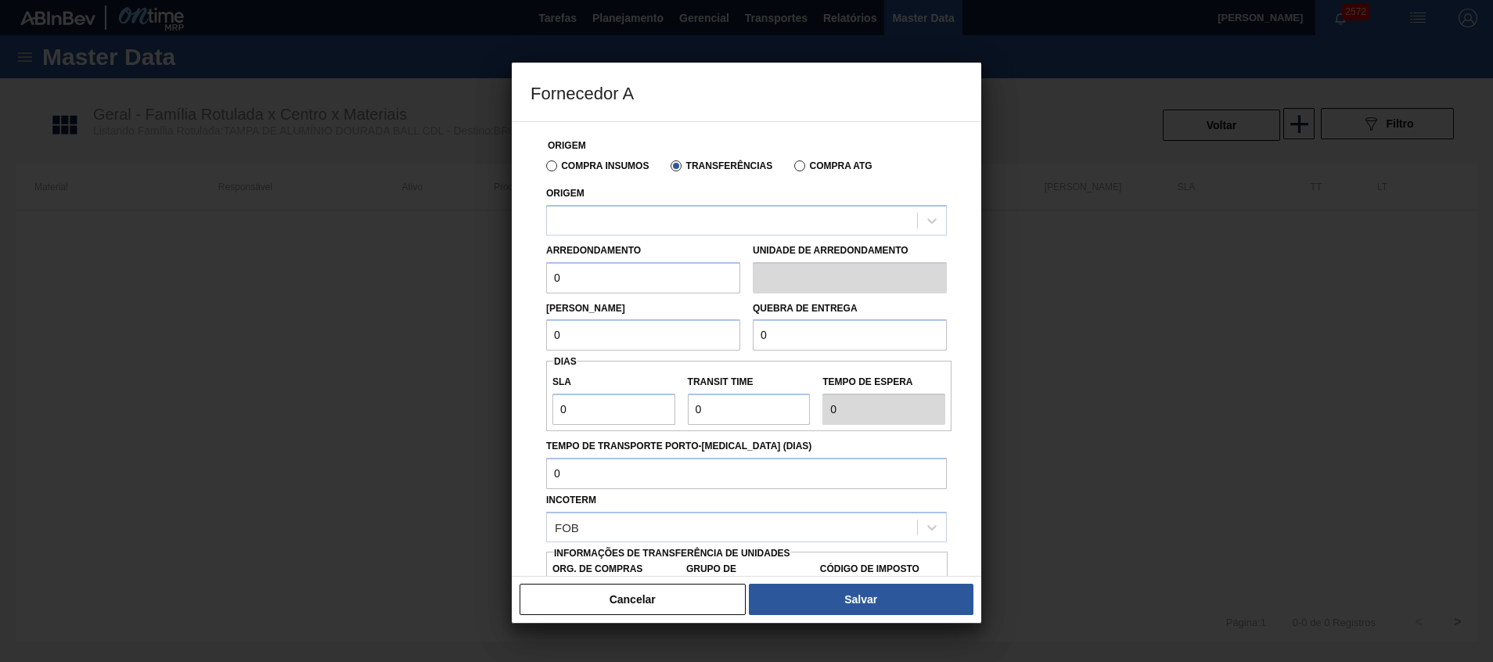
click at [692, 202] on div "Origem" at bounding box center [746, 208] width 401 height 53
click at [674, 237] on div "Arredondamento 0 Unidade de arredondamento" at bounding box center [746, 265] width 413 height 58
click at [675, 225] on div at bounding box center [732, 220] width 370 height 23
click at [617, 169] on label "Compra Insumos" at bounding box center [597, 165] width 103 height 11
click at [544, 169] on input "Compra Insumos" at bounding box center [544, 169] width 0 height 0
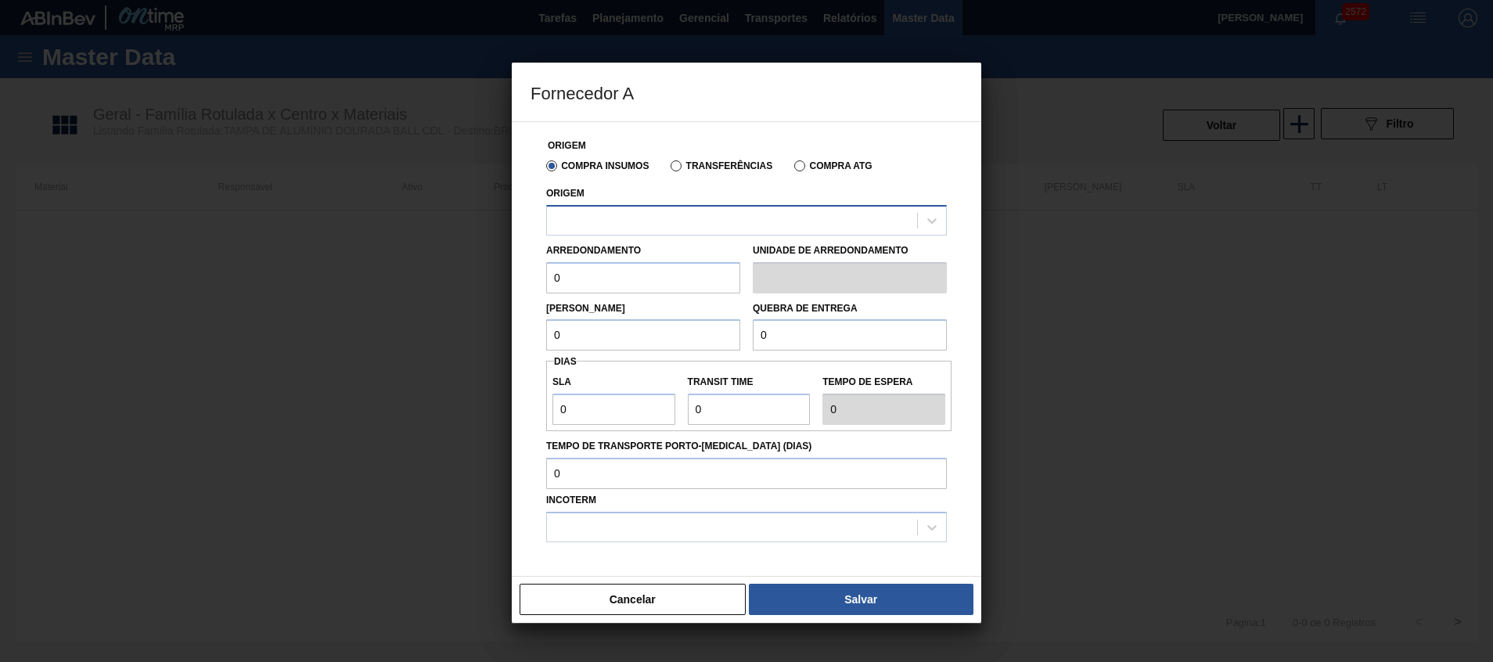
click at [617, 217] on div at bounding box center [732, 220] width 370 height 23
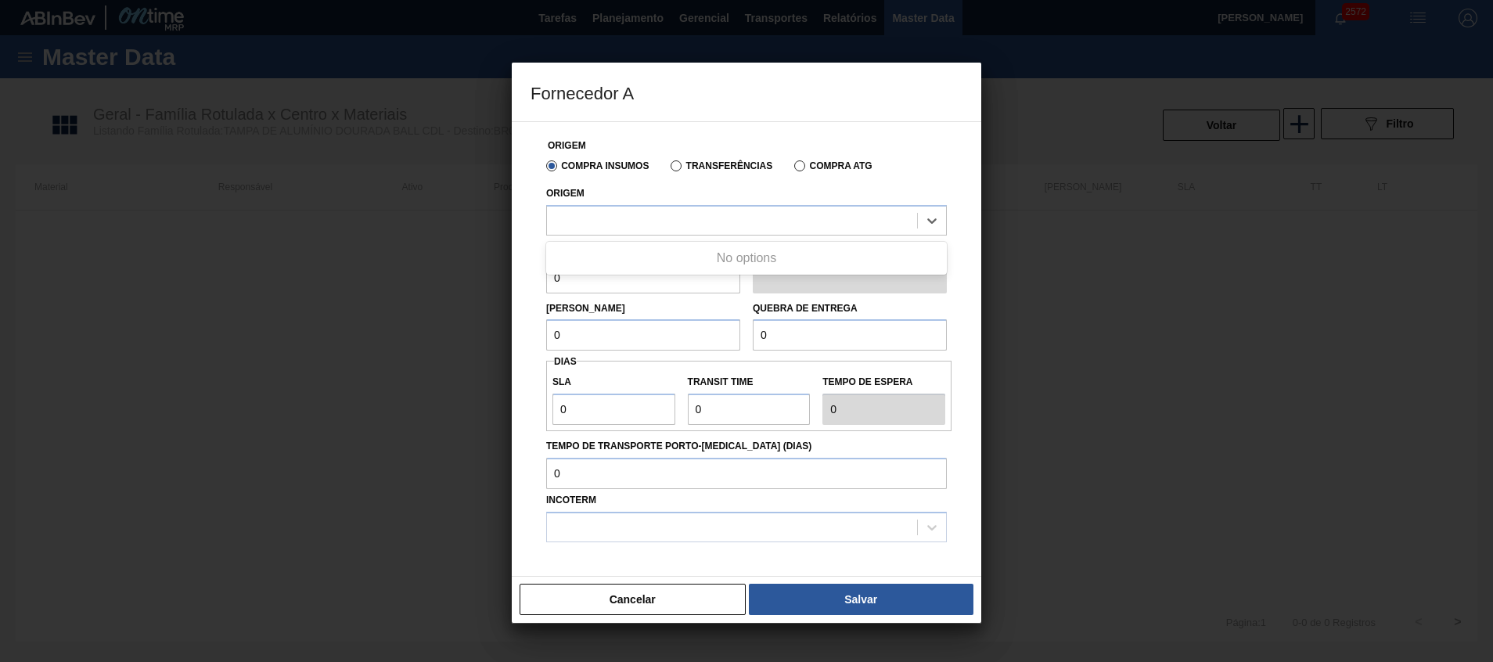
click at [620, 246] on div "No options" at bounding box center [746, 258] width 401 height 27
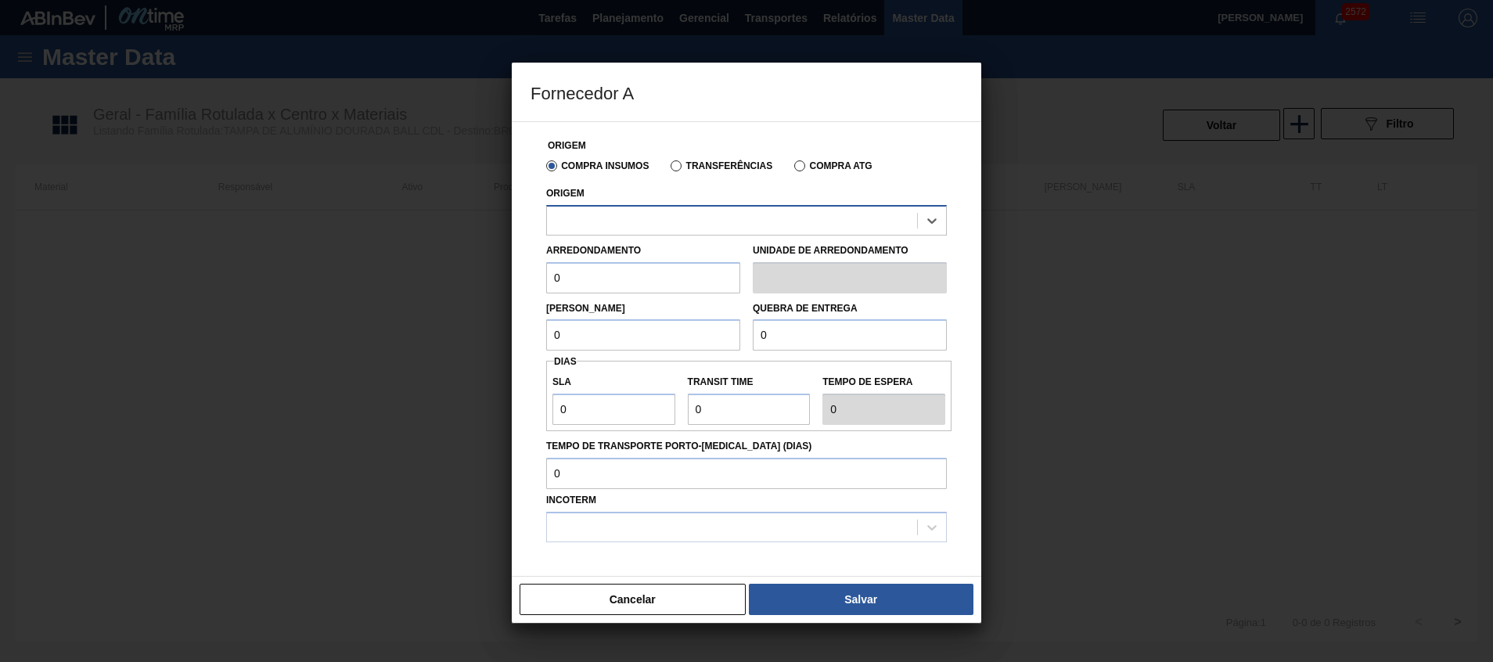
click at [641, 217] on div at bounding box center [732, 220] width 370 height 23
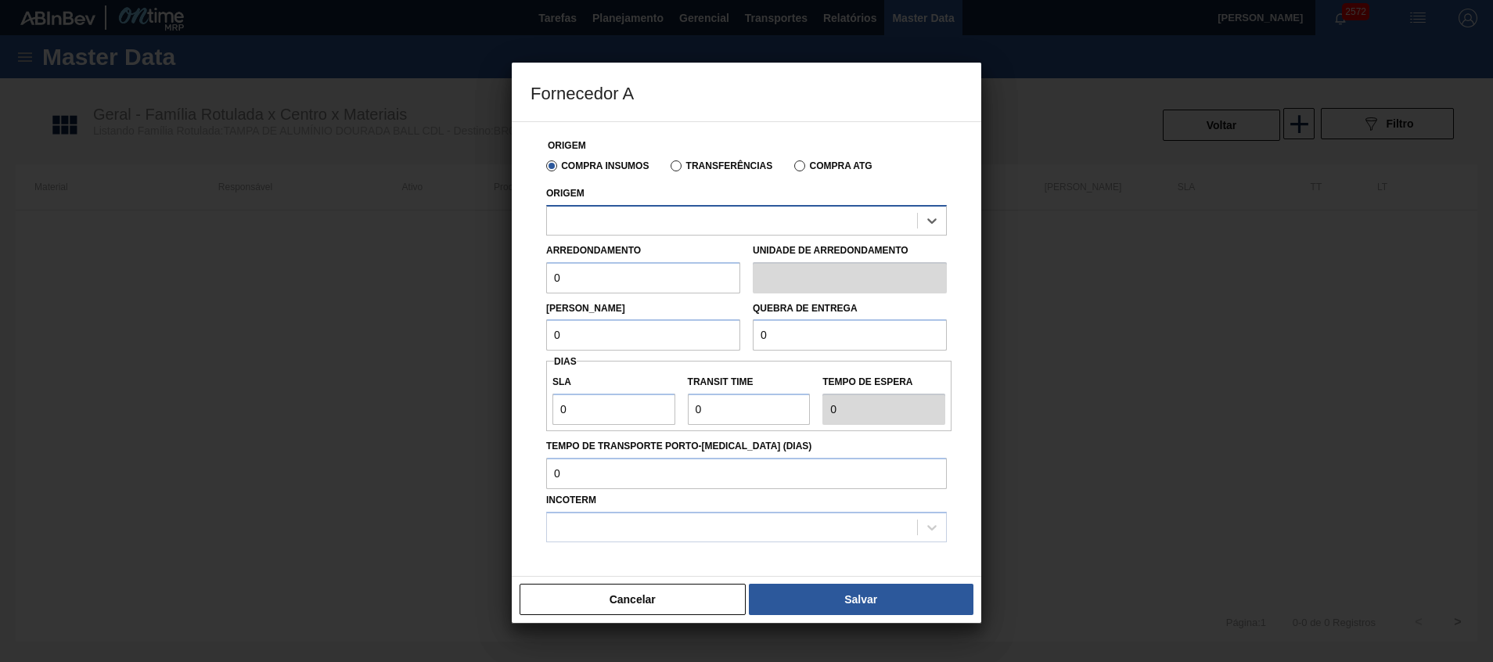
click at [641, 217] on div at bounding box center [732, 220] width 370 height 23
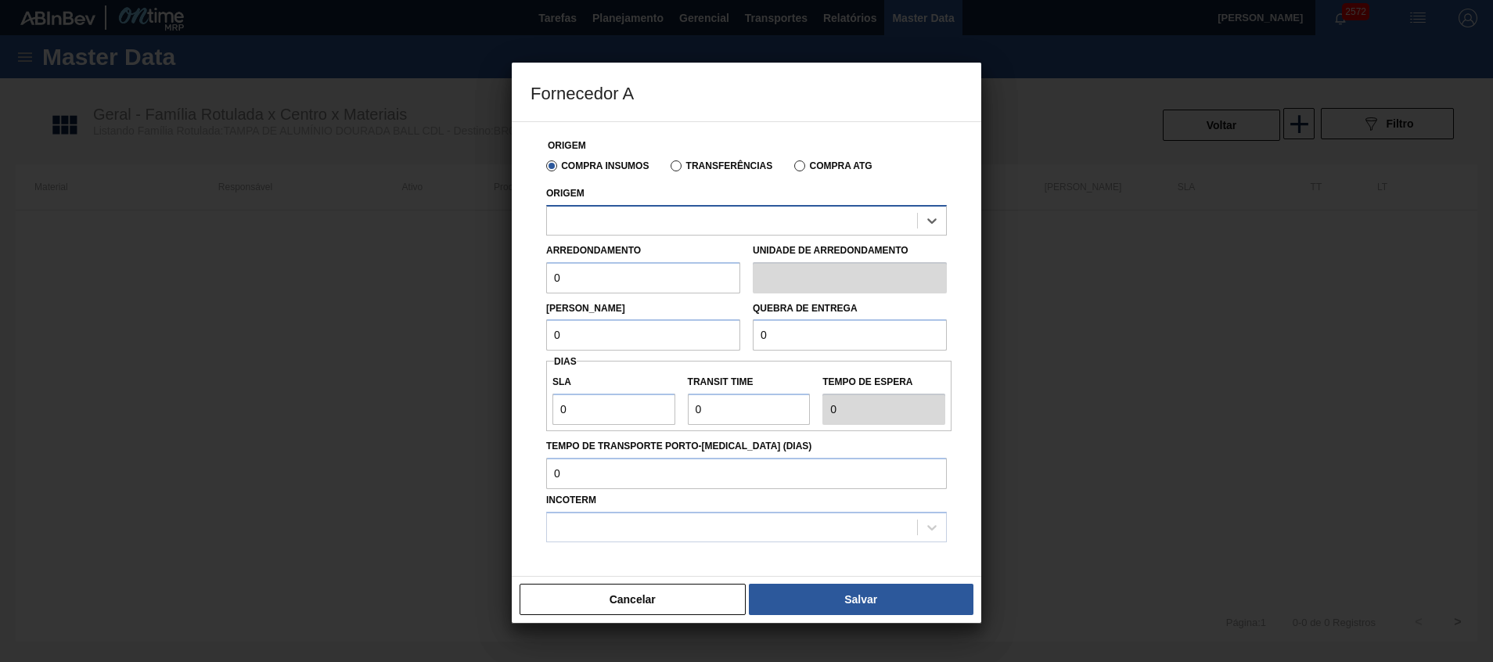
click at [641, 217] on div at bounding box center [732, 220] width 370 height 23
click at [641, 216] on div at bounding box center [732, 220] width 370 height 23
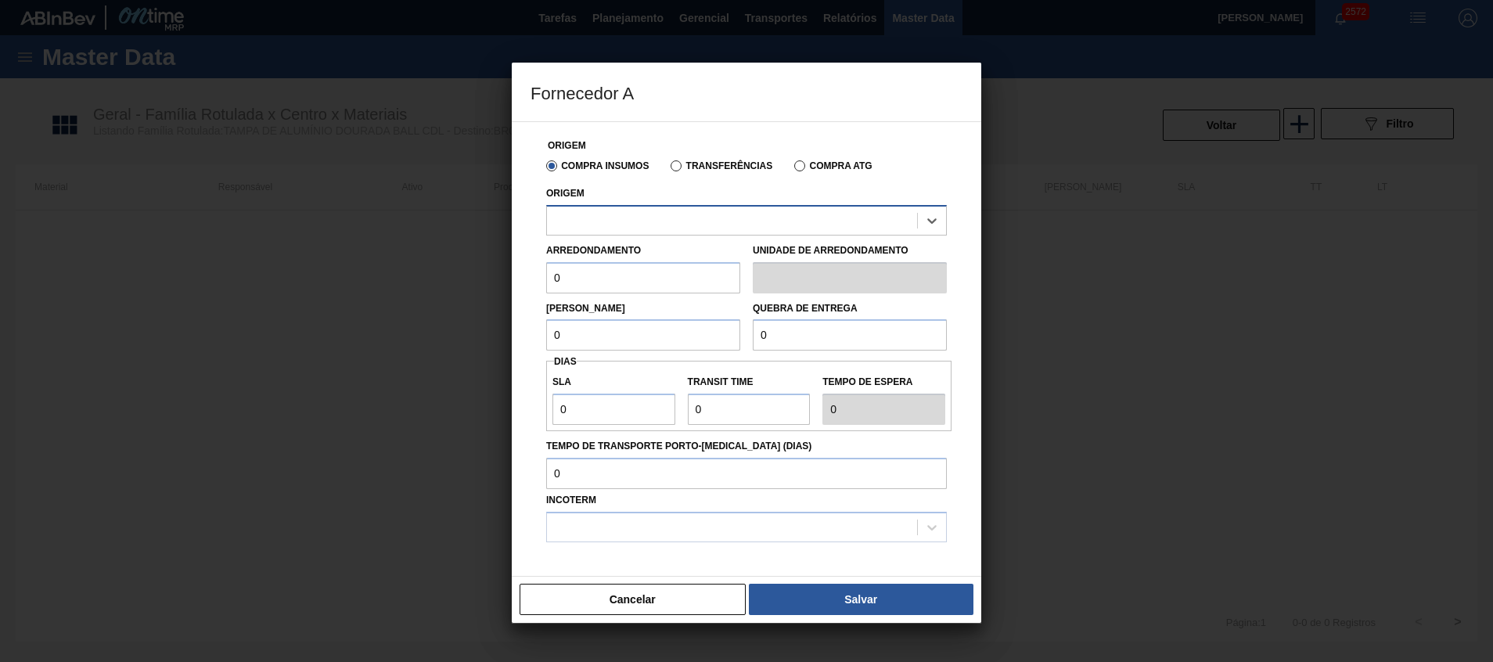
click at [641, 216] on div at bounding box center [732, 220] width 370 height 23
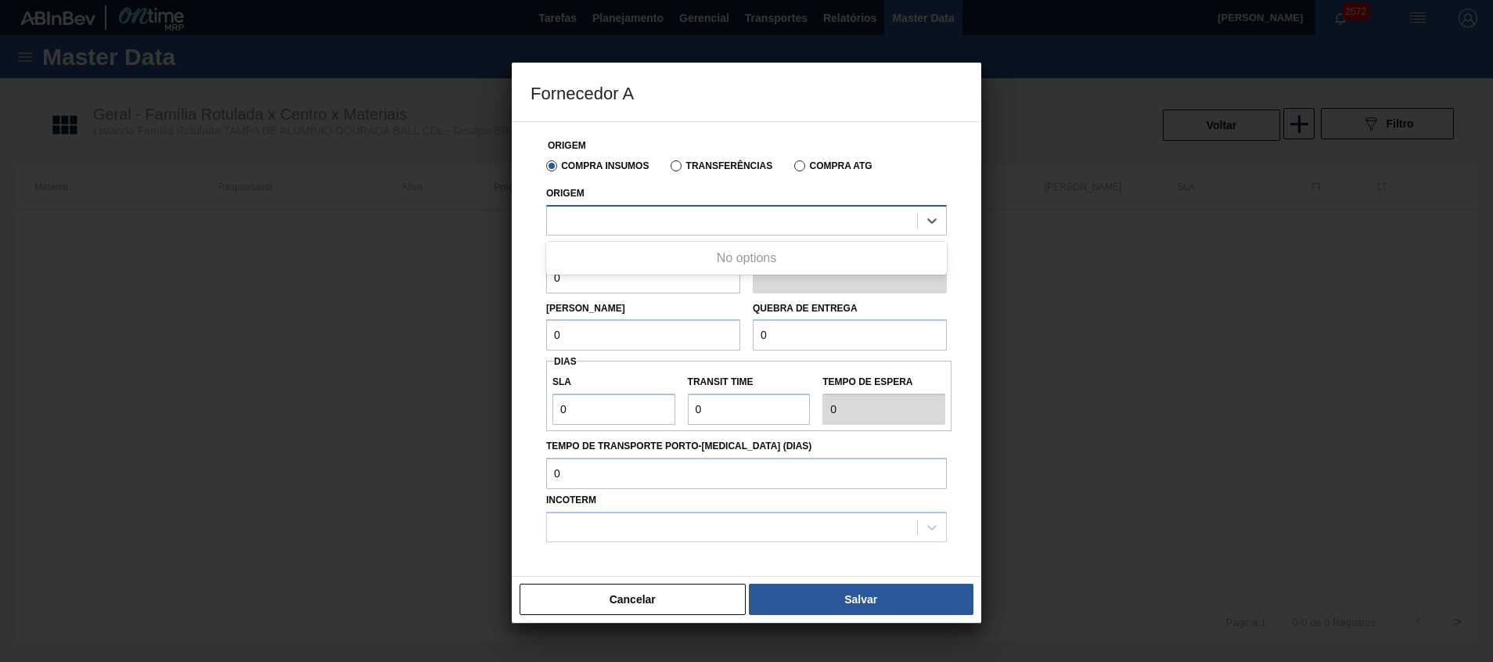
click at [641, 216] on div at bounding box center [732, 220] width 370 height 23
click at [641, 220] on div at bounding box center [732, 220] width 370 height 23
click at [662, 232] on div at bounding box center [732, 220] width 370 height 23
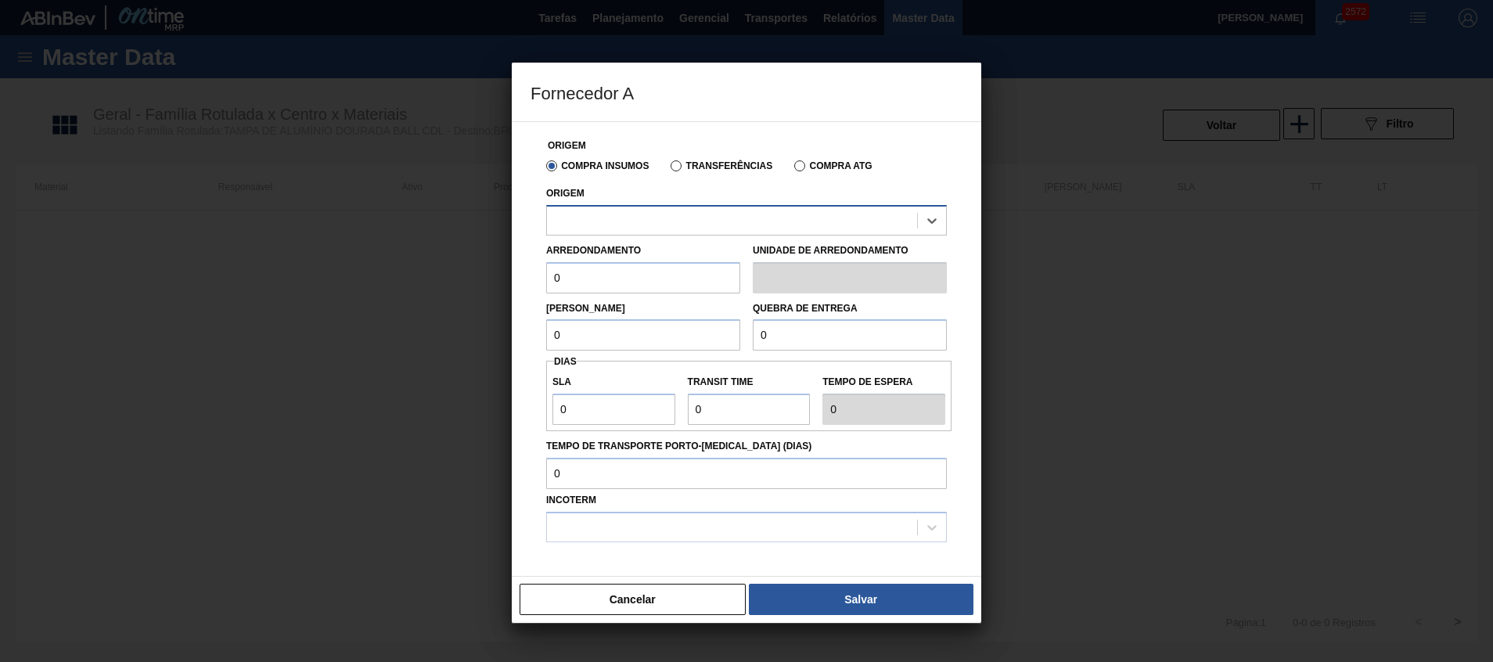
click at [662, 232] on div at bounding box center [732, 220] width 370 height 23
click at [662, 231] on div at bounding box center [732, 220] width 370 height 23
click at [664, 229] on div at bounding box center [732, 220] width 370 height 23
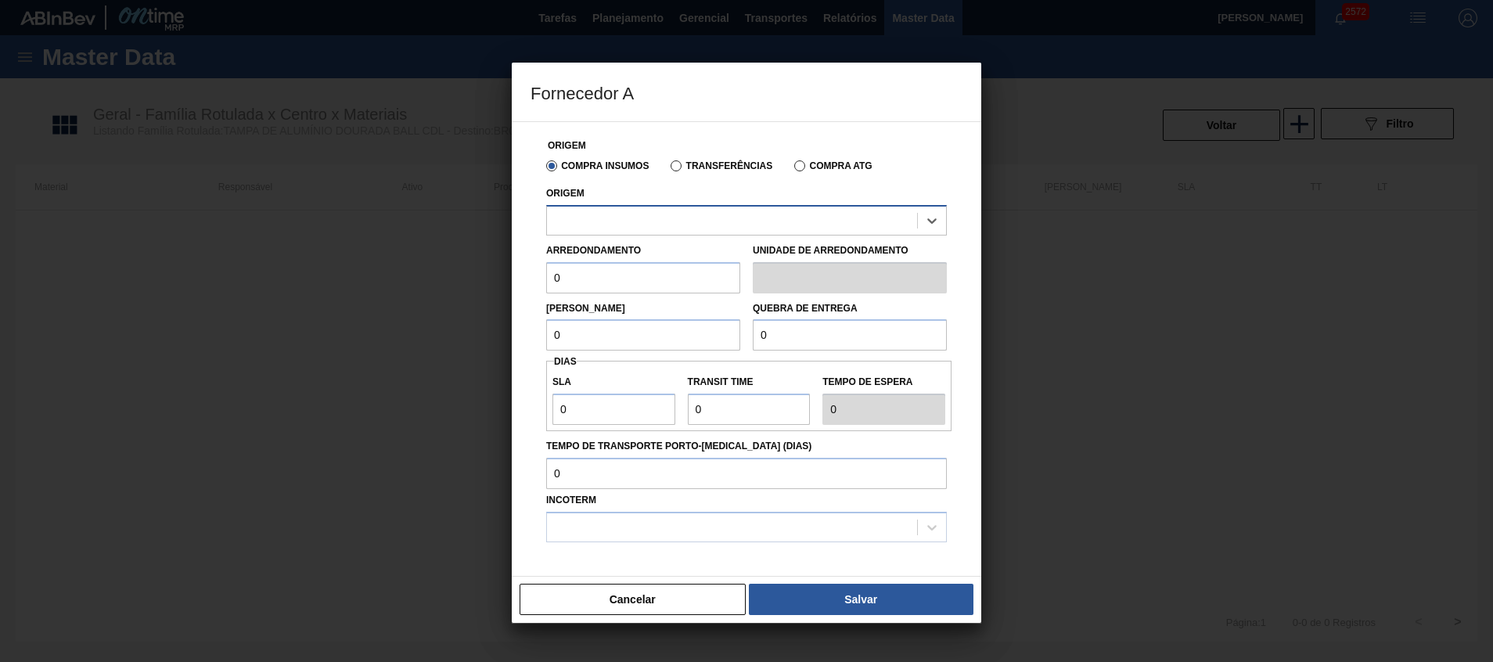
click at [664, 230] on div at bounding box center [732, 220] width 370 height 23
click at [664, 229] on div at bounding box center [732, 220] width 370 height 23
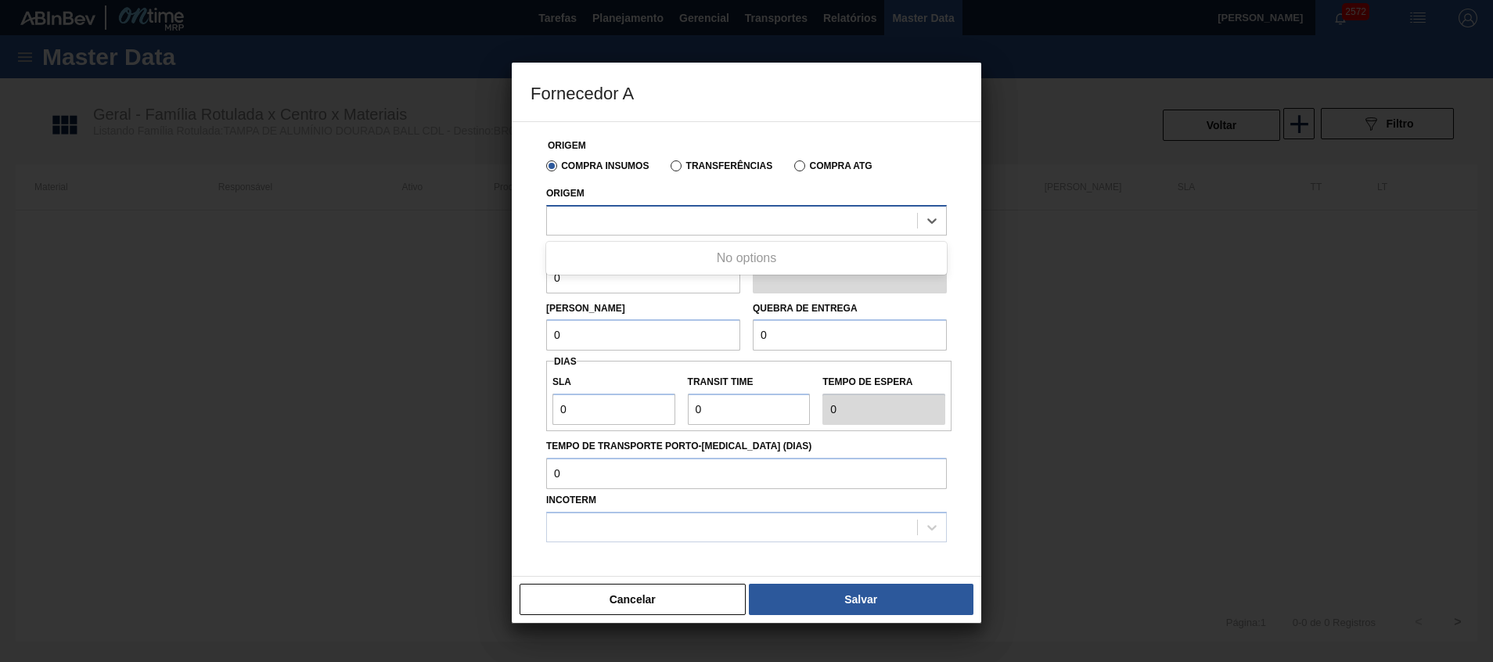
click at [664, 229] on div at bounding box center [732, 220] width 370 height 23
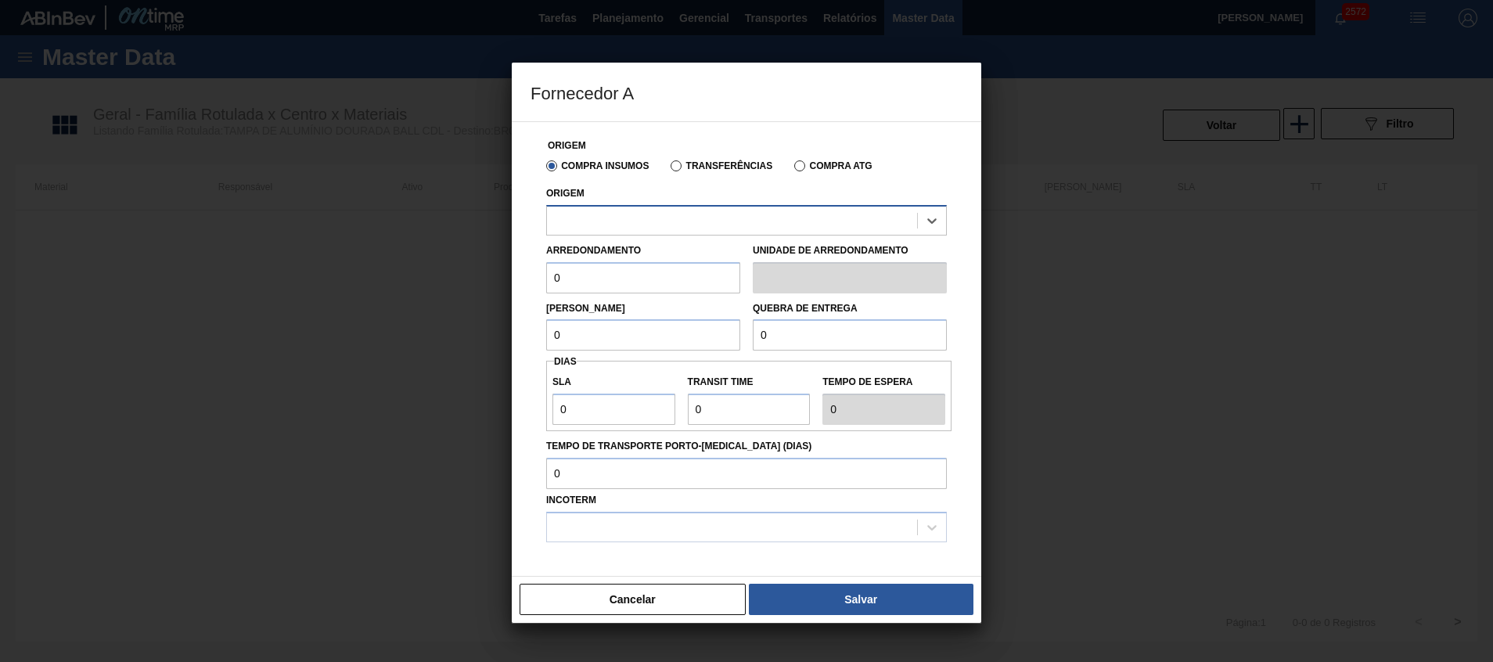
click at [664, 229] on div at bounding box center [732, 220] width 370 height 23
click at [682, 441] on button "Cancelar" at bounding box center [633, 599] width 226 height 31
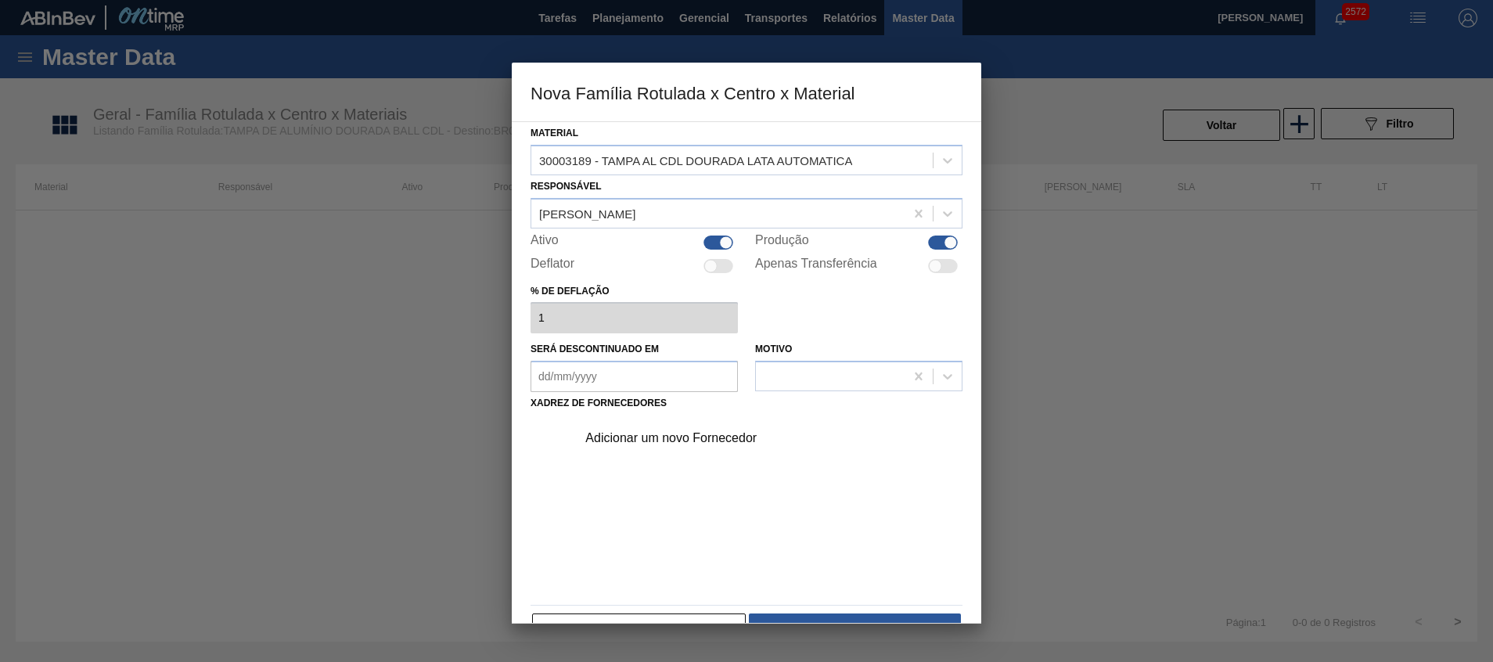
scroll to position [42, 0]
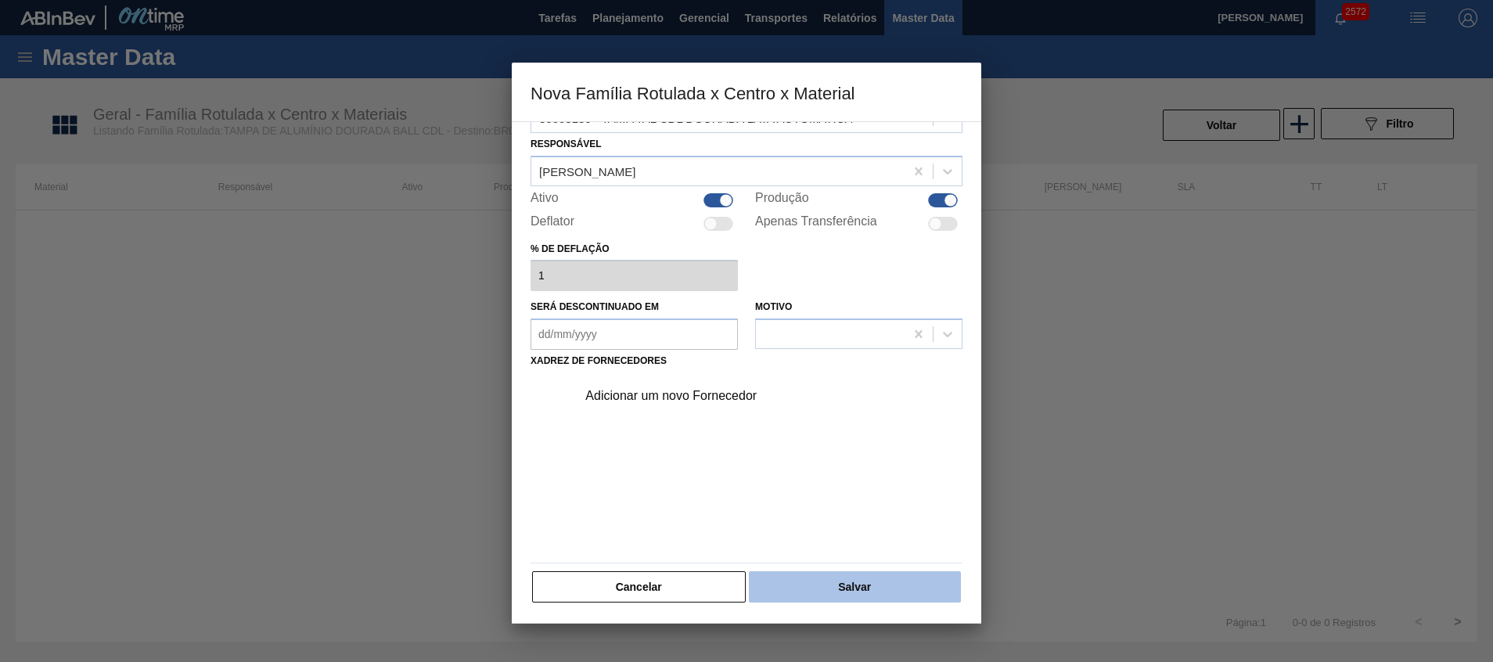
click at [807, 441] on button "Salvar" at bounding box center [855, 586] width 212 height 31
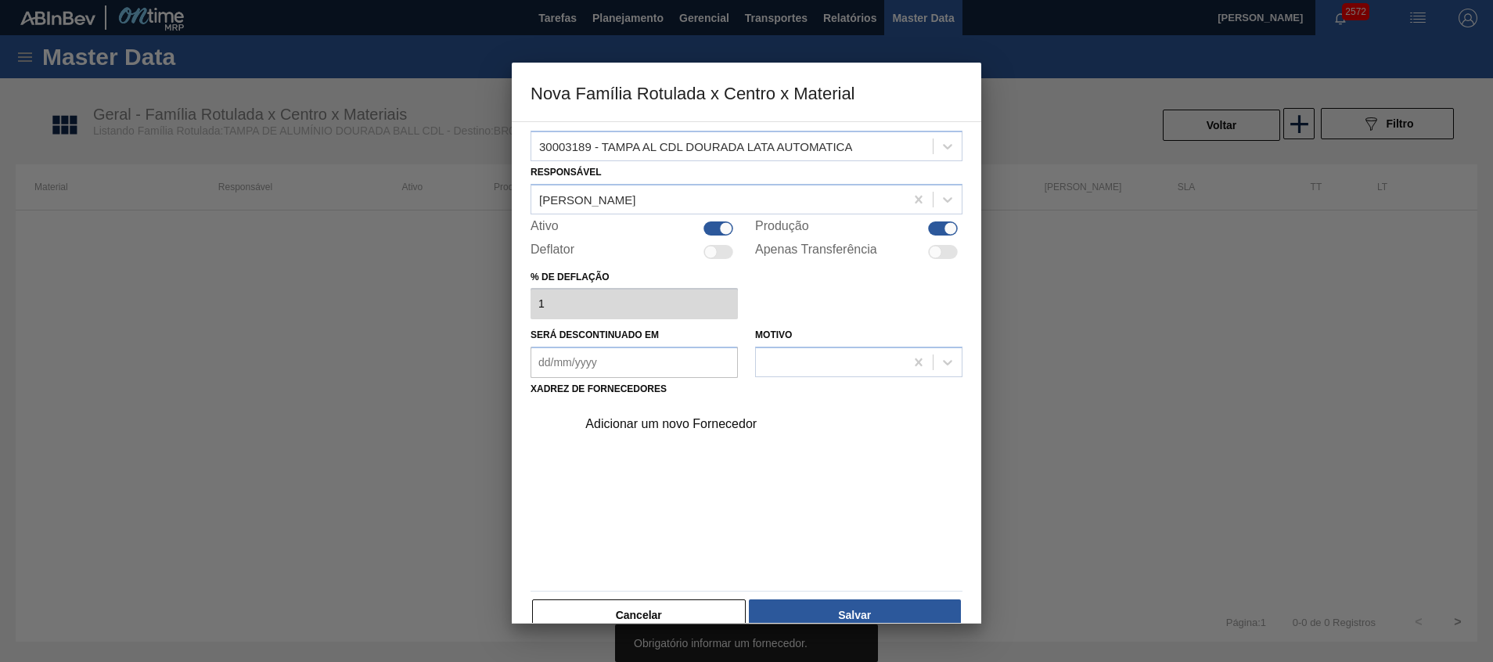
scroll to position [0, 0]
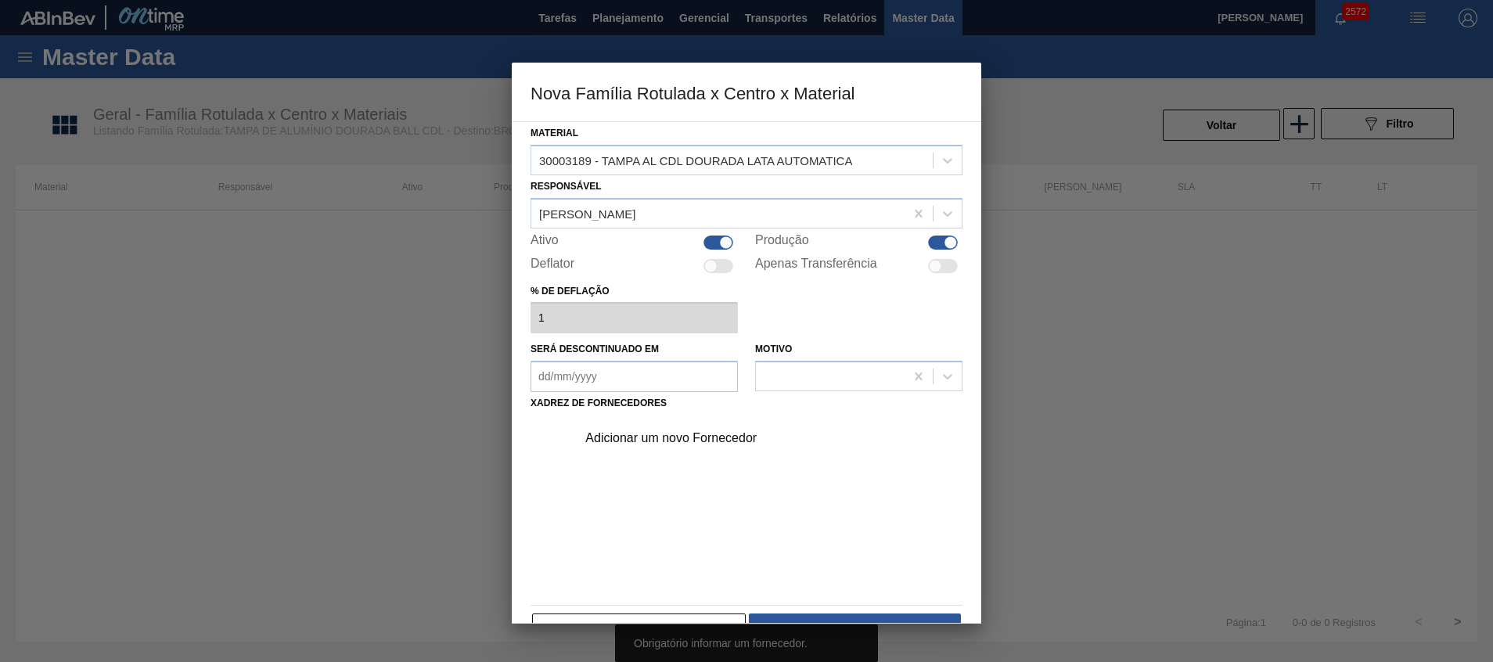
click at [644, 433] on div "Adicionar um novo Fornecedor" at bounding box center [738, 438] width 307 height 14
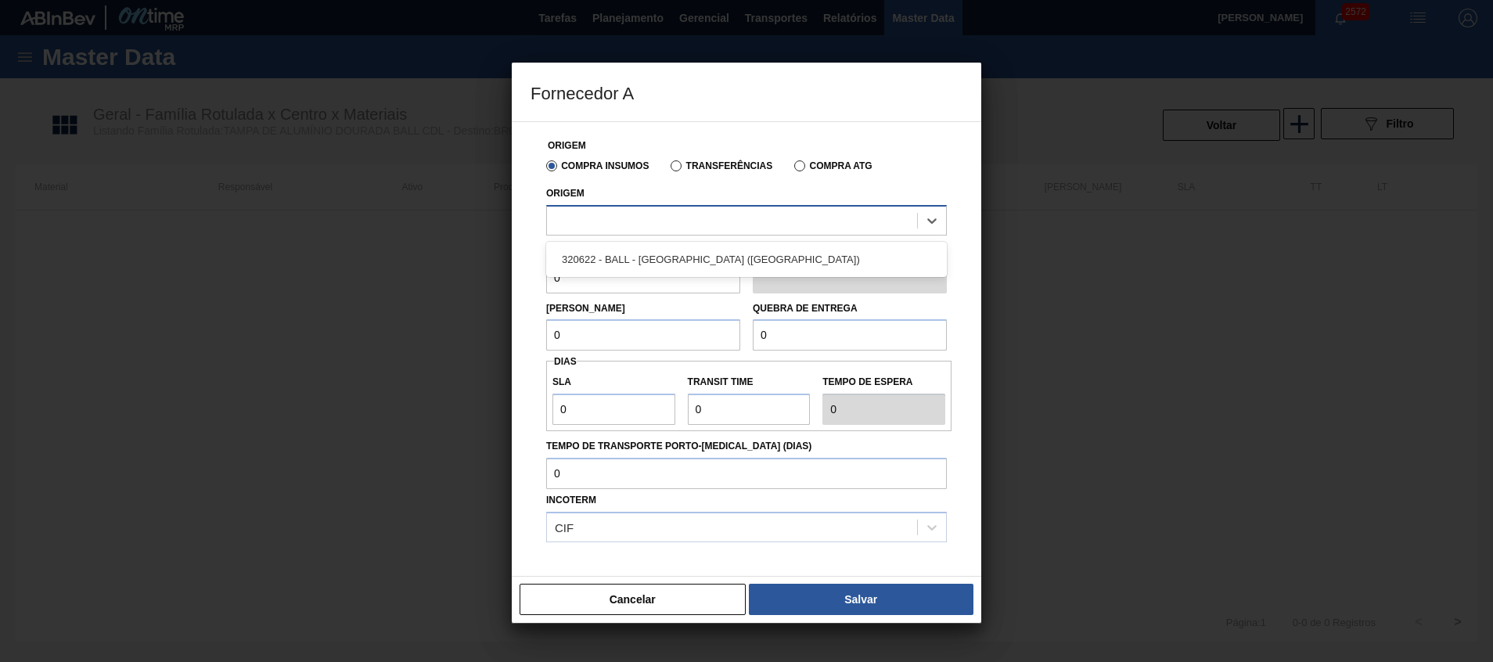
click at [648, 229] on div at bounding box center [732, 220] width 370 height 23
click at [642, 261] on div "320622 - BALL - [GEOGRAPHIC_DATA] ([GEOGRAPHIC_DATA])" at bounding box center [746, 259] width 401 height 29
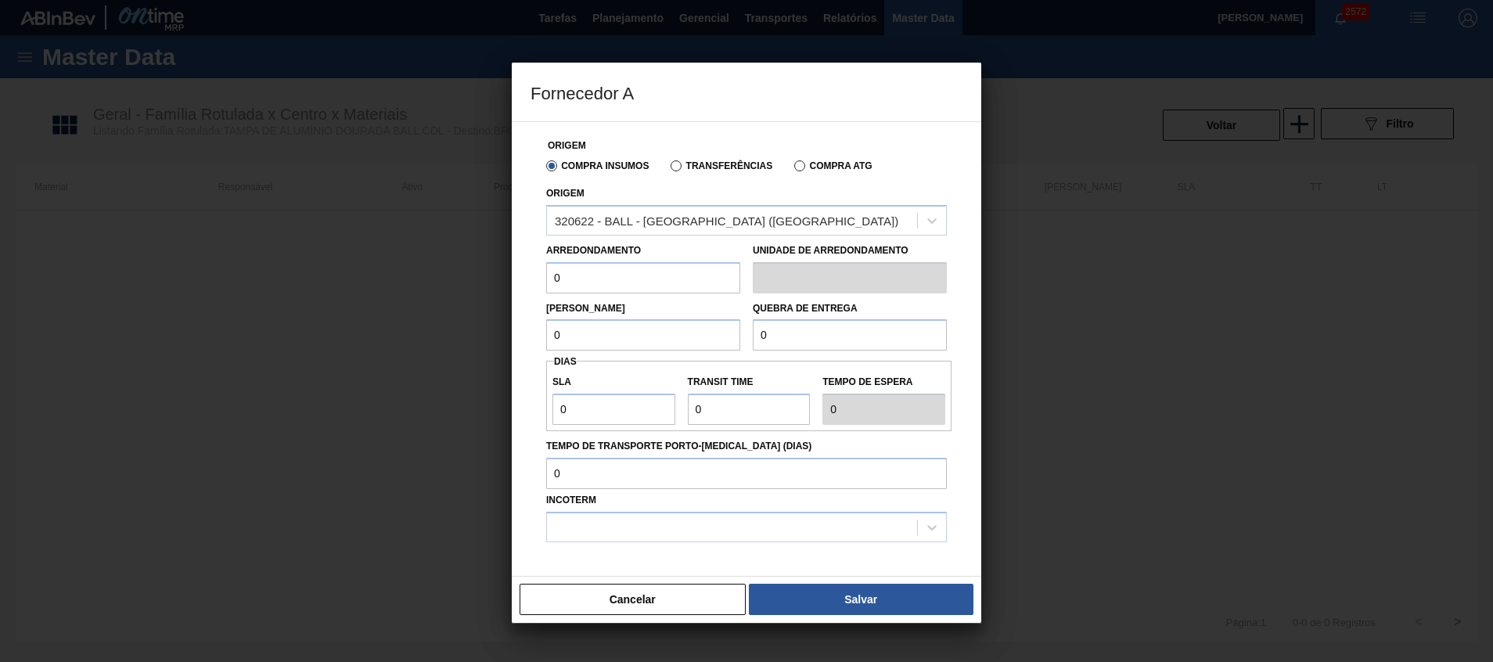
click at [652, 282] on input "0" at bounding box center [643, 277] width 194 height 31
type input "294,84"
drag, startPoint x: 621, startPoint y: 347, endPoint x: 509, endPoint y: 351, distance: 112.8
click at [523, 352] on div "Origem Compra Insumos Transferências Compra ATG Origem 320622 - BALL - [GEOGRAP…" at bounding box center [747, 348] width 470 height 455
type input "9.273,6"
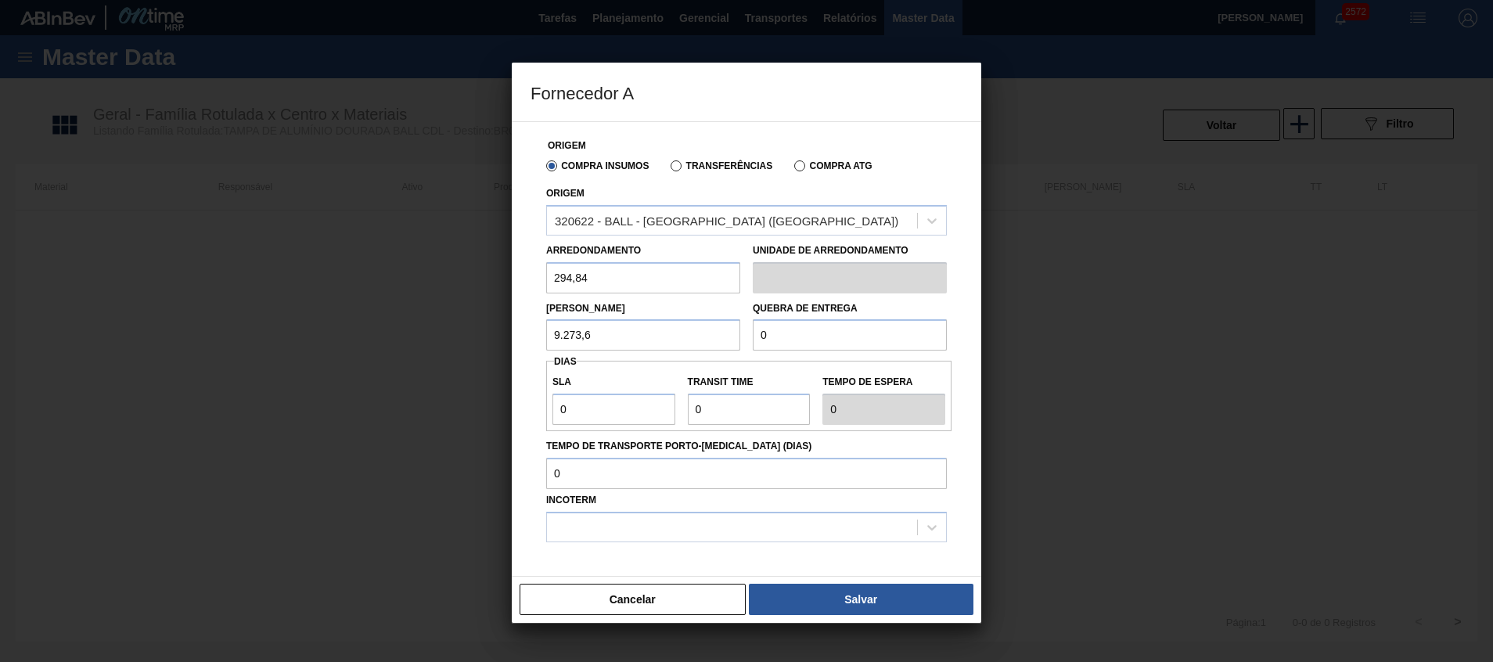
drag, startPoint x: 608, startPoint y: 337, endPoint x: 467, endPoint y: 334, distance: 140.9
click at [469, 335] on div "Fornecedor A Origem Compra Insumos Transferências Compra ATG Origem 320622 - BA…" at bounding box center [746, 331] width 1493 height 662
drag, startPoint x: 865, startPoint y: 331, endPoint x: 588, endPoint y: 326, distance: 277.1
click at [657, 329] on div "[PERSON_NAME] 9.273,6 Quebra de entrega 0" at bounding box center [746, 322] width 413 height 58
paste input "9.273,6"
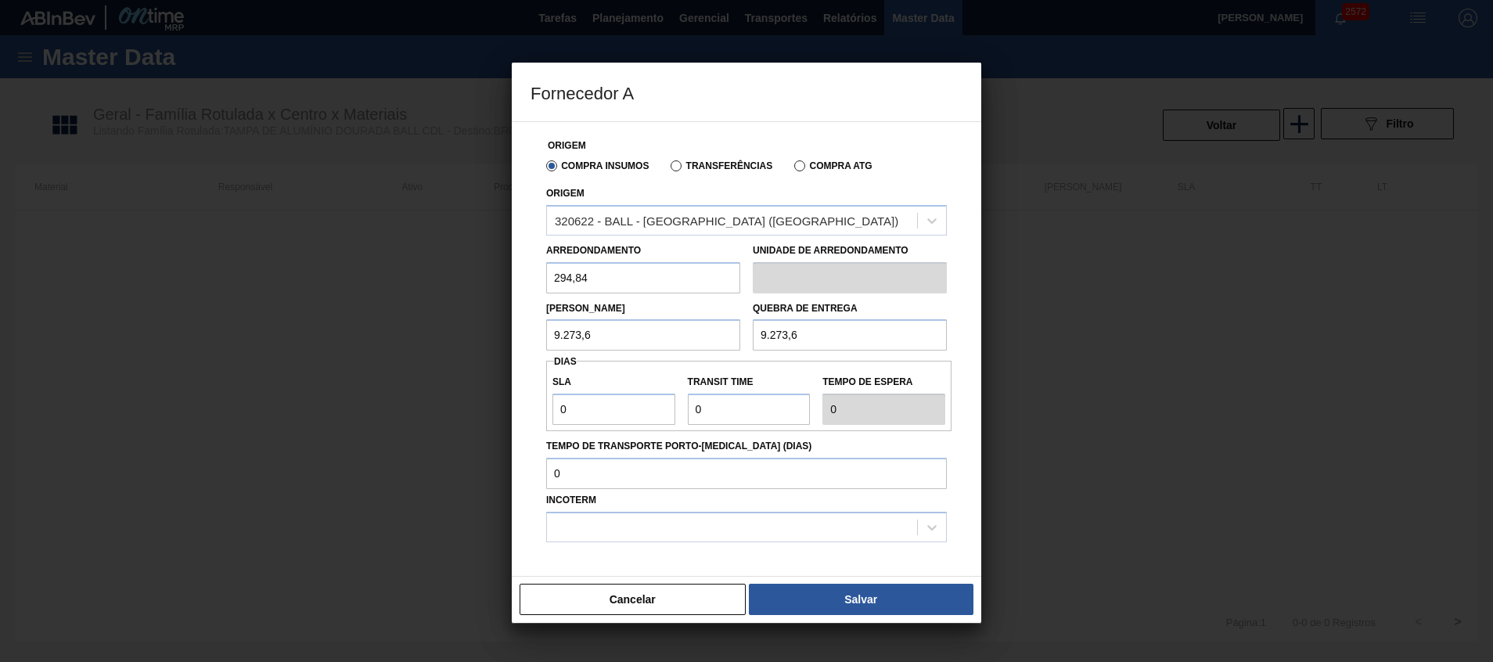
type input "9.273,6"
click at [650, 386] on label "SLA" at bounding box center [613, 382] width 123 height 23
click at [650, 394] on input "0" at bounding box center [613, 409] width 123 height 31
drag, startPoint x: 599, startPoint y: 406, endPoint x: 423, endPoint y: 393, distance: 176.6
click at [464, 398] on div "Fornecedor A Origem Compra Insumos Transferências Compra ATG Origem 320622 - BA…" at bounding box center [746, 331] width 1493 height 662
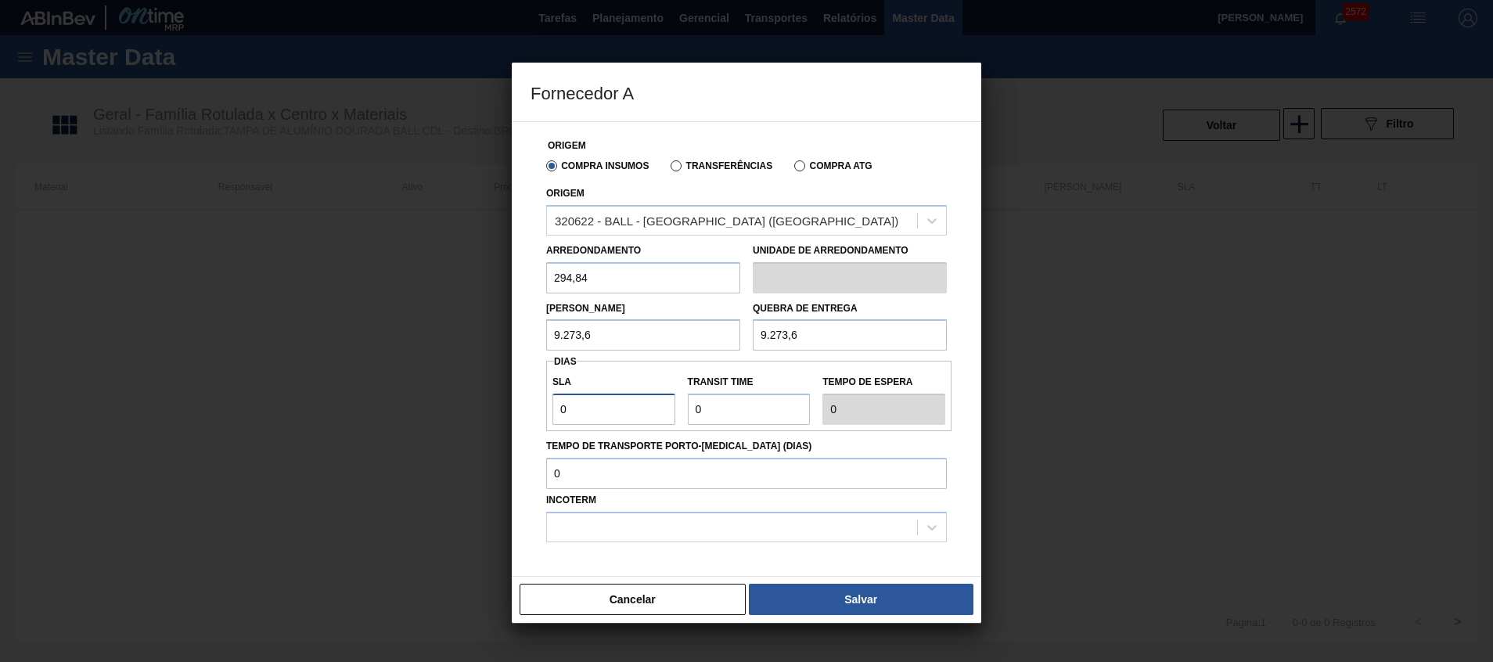
type input "2"
click at [718, 405] on input "Transit Time" at bounding box center [749, 409] width 123 height 31
drag, startPoint x: 718, startPoint y: 405, endPoint x: 710, endPoint y: 405, distance: 8.6
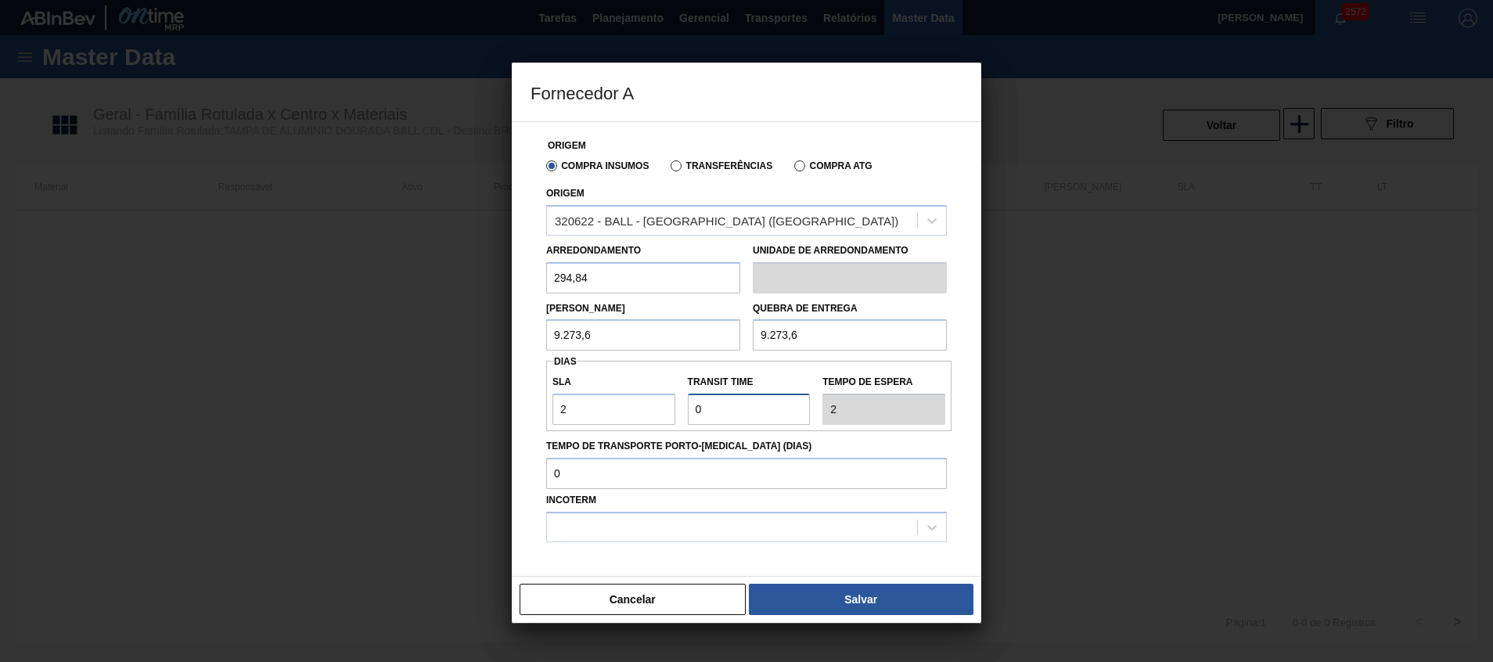
click at [710, 405] on input "Transit Time" at bounding box center [749, 409] width 123 height 31
type input "2"
type input "4"
type input "25"
type input "27"
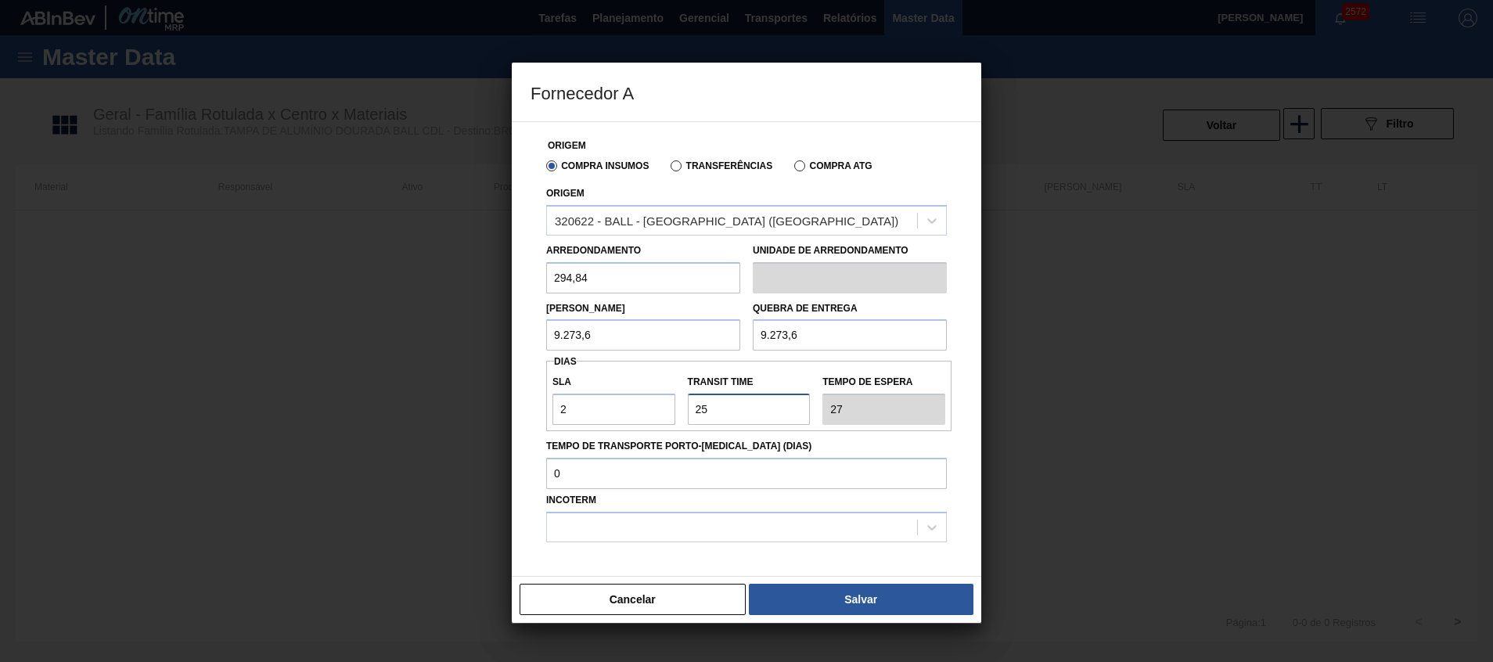
type input "25"
drag, startPoint x: 549, startPoint y: 414, endPoint x: 302, endPoint y: 404, distance: 247.5
click at [338, 411] on div "Fornecedor A Origem Compra Insumos Transferências Compra ATG Origem 320622 - BA…" at bounding box center [746, 331] width 1493 height 662
type input "0"
type input "25"
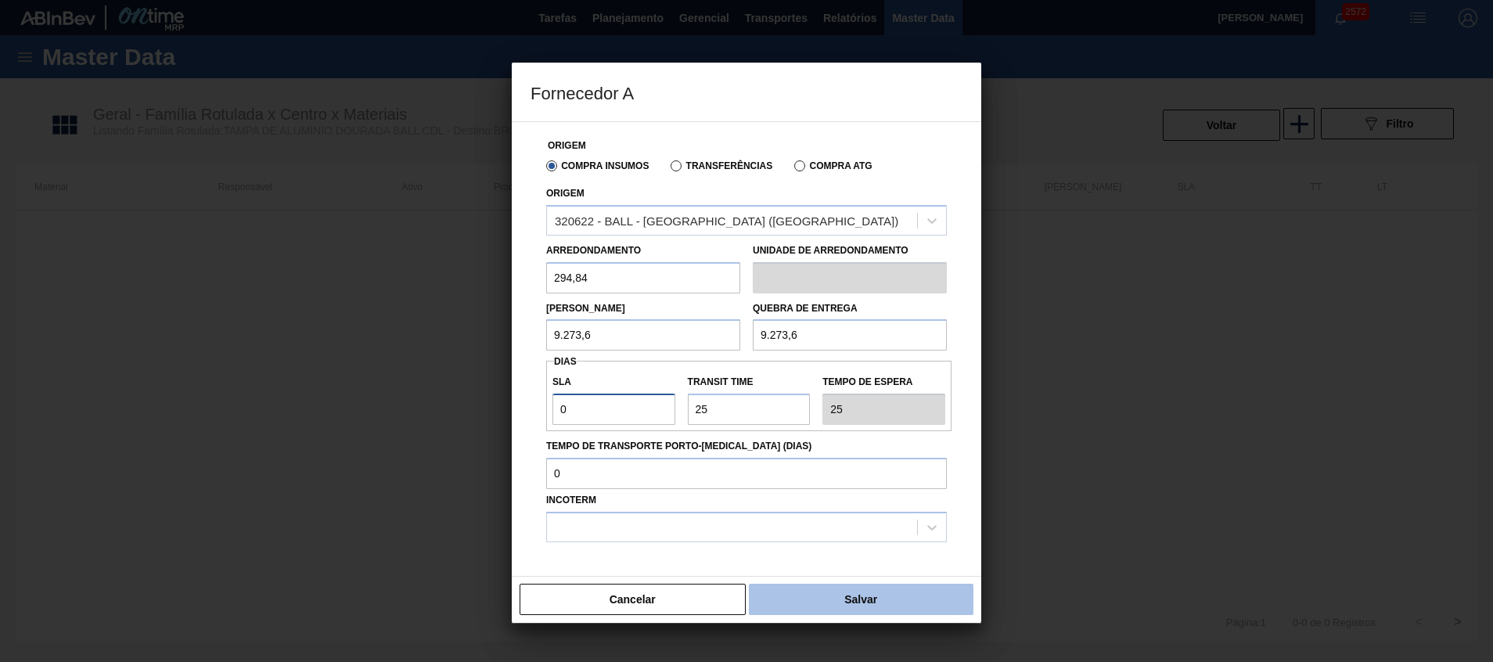
type input "0"
click at [856, 441] on button "Salvar" at bounding box center [861, 599] width 225 height 31
type input "Milheiros"
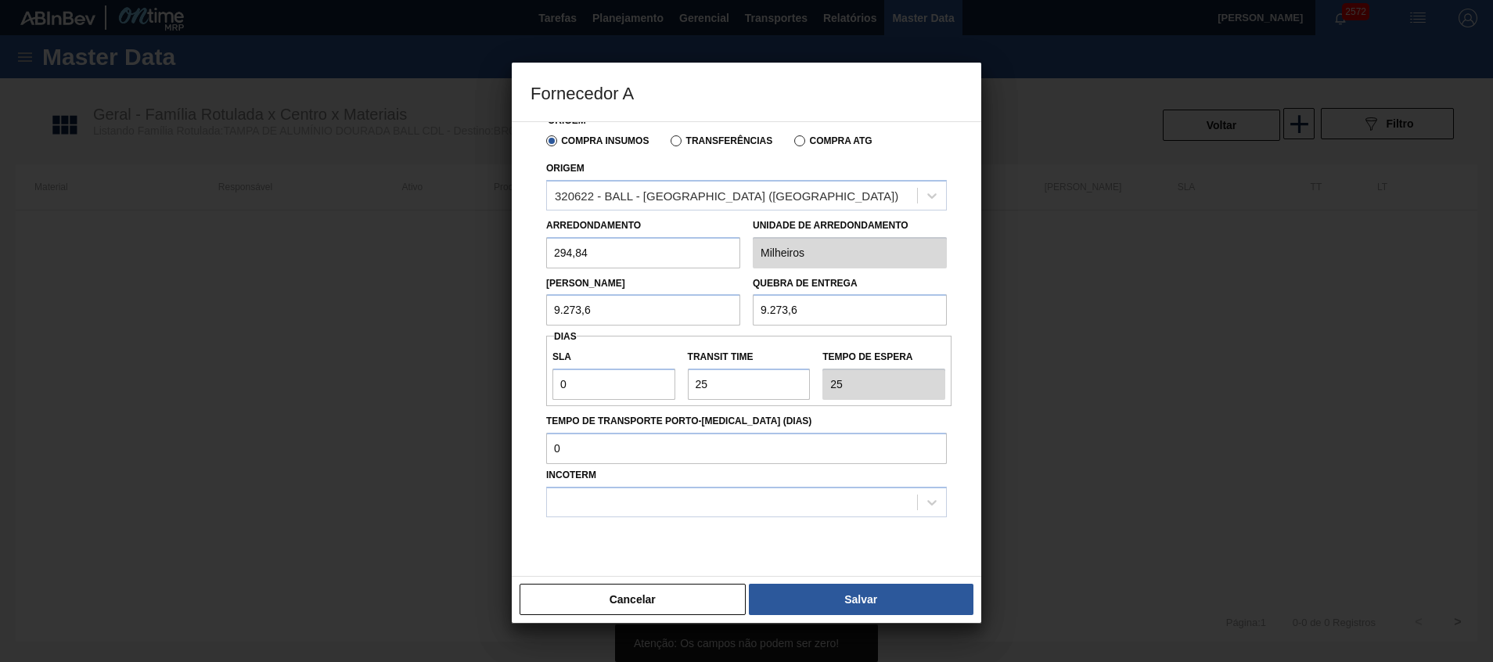
scroll to position [63, 0]
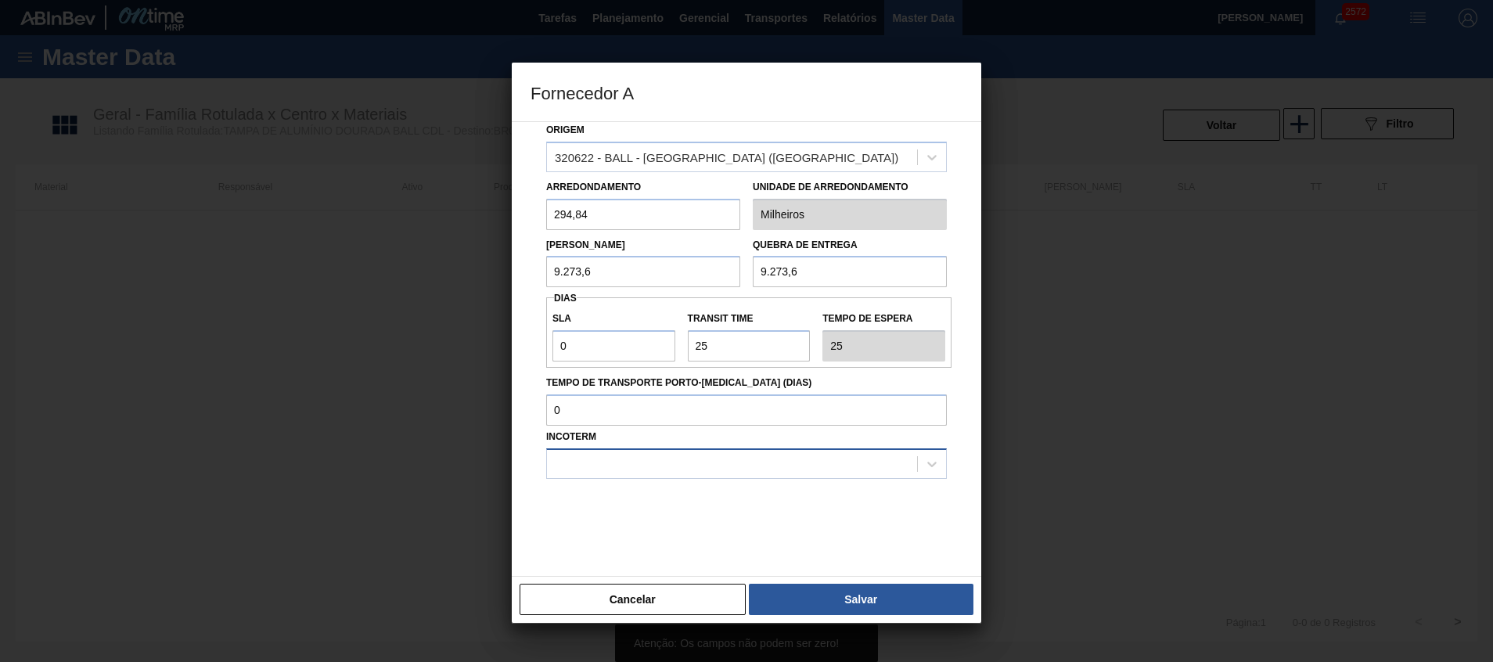
click at [804, 441] on div at bounding box center [732, 463] width 370 height 23
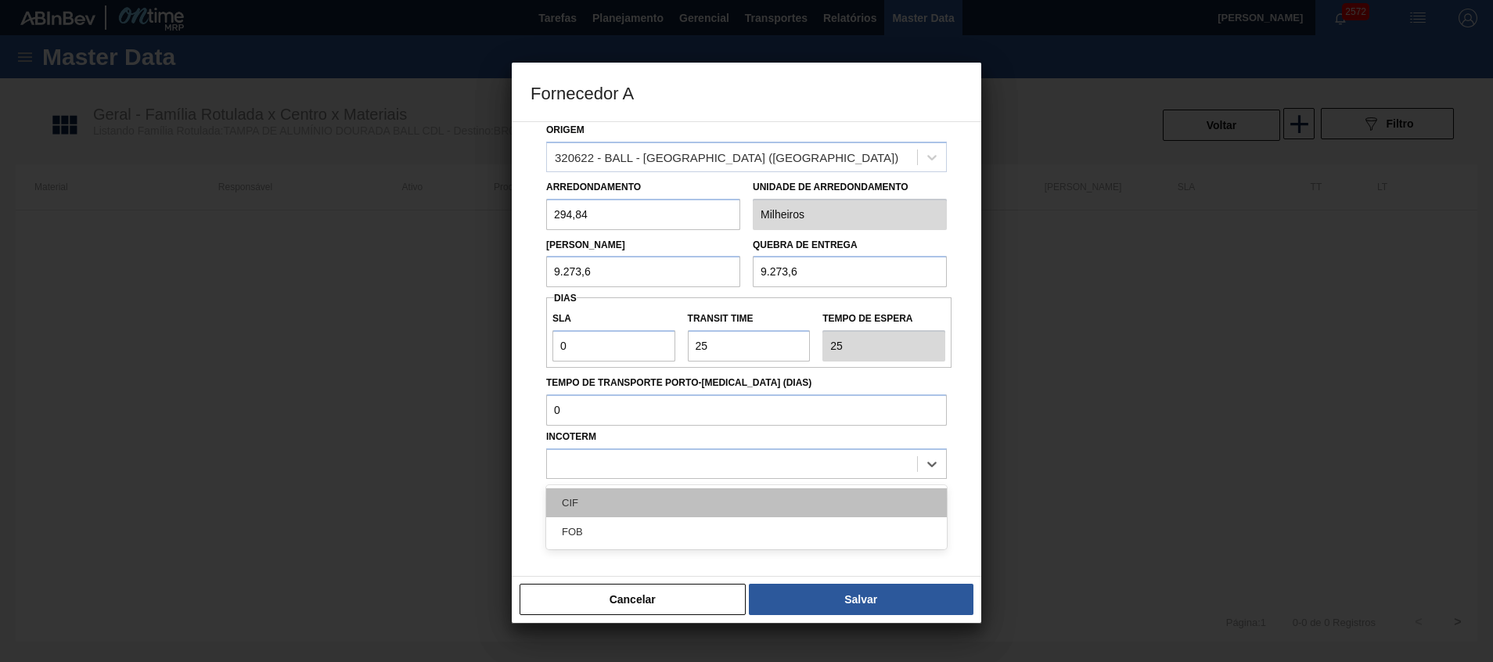
click at [776, 441] on div "CIF" at bounding box center [746, 502] width 401 height 29
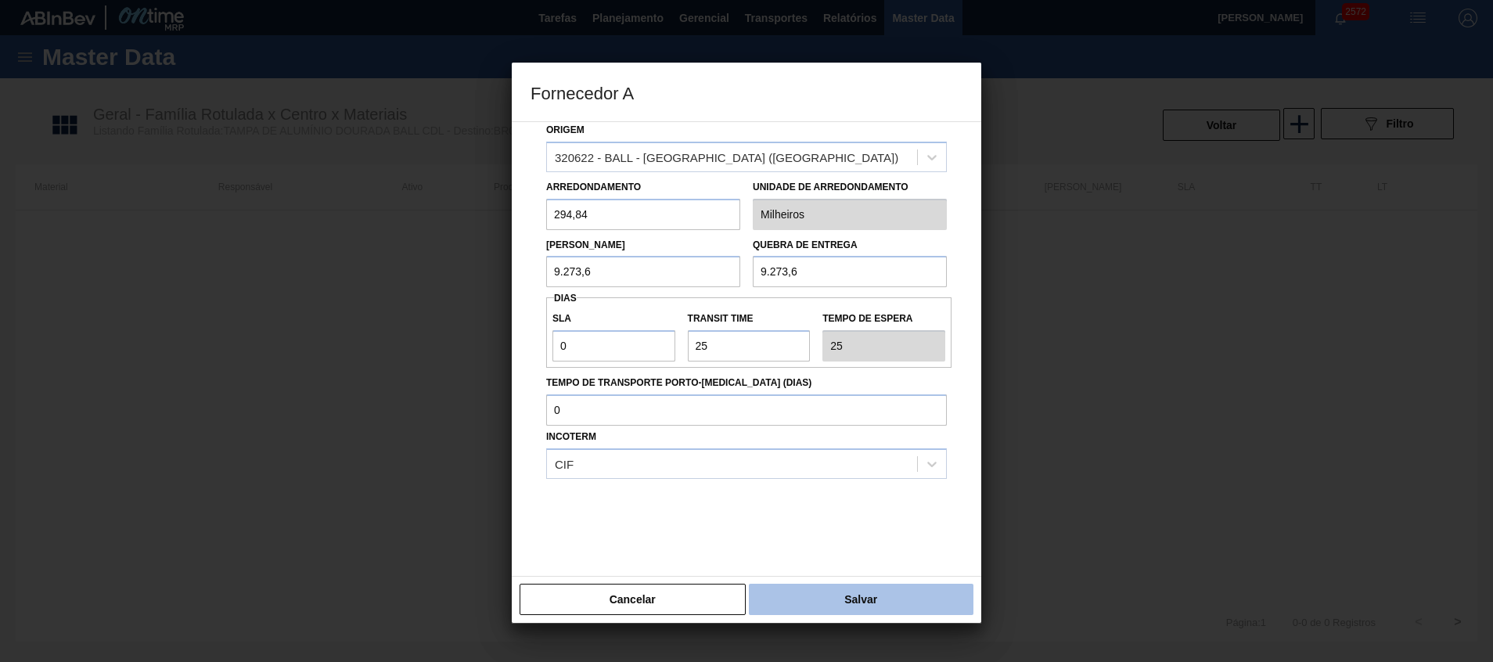
click at [812, 441] on button "Salvar" at bounding box center [861, 599] width 225 height 31
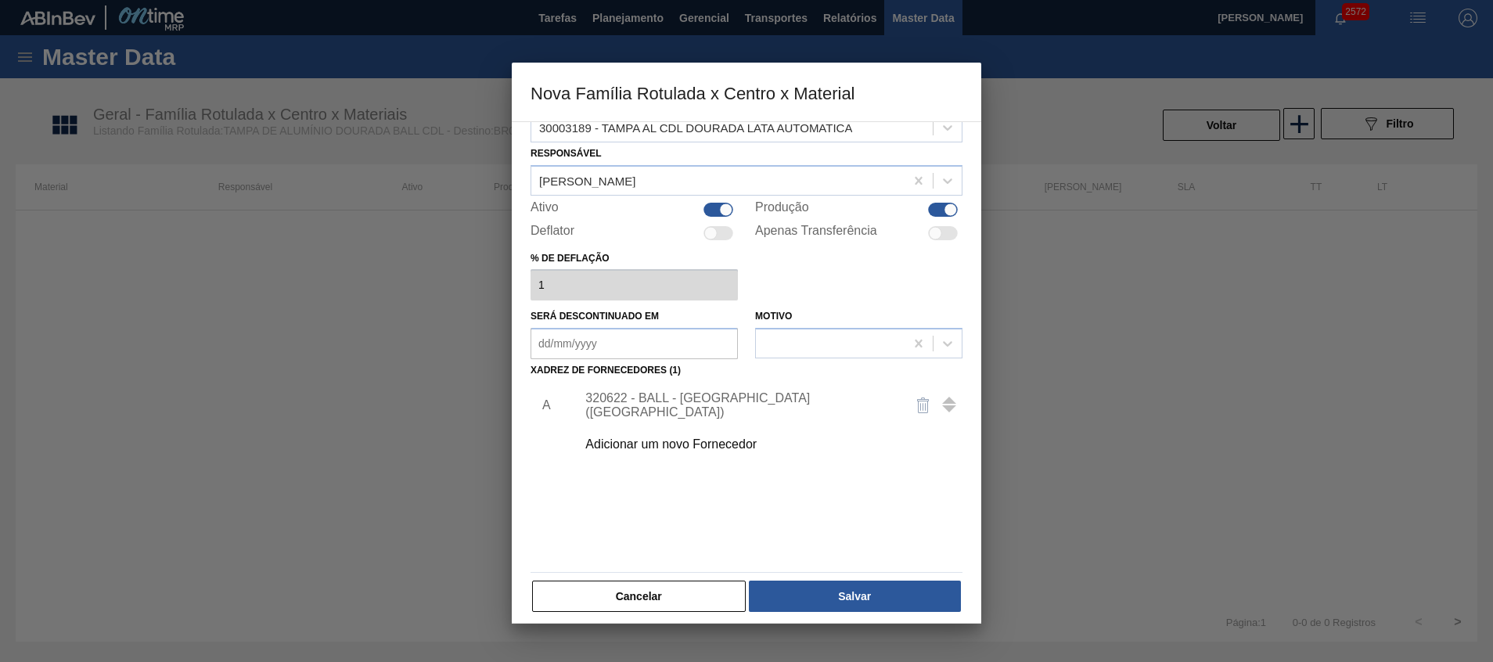
scroll to position [42, 0]
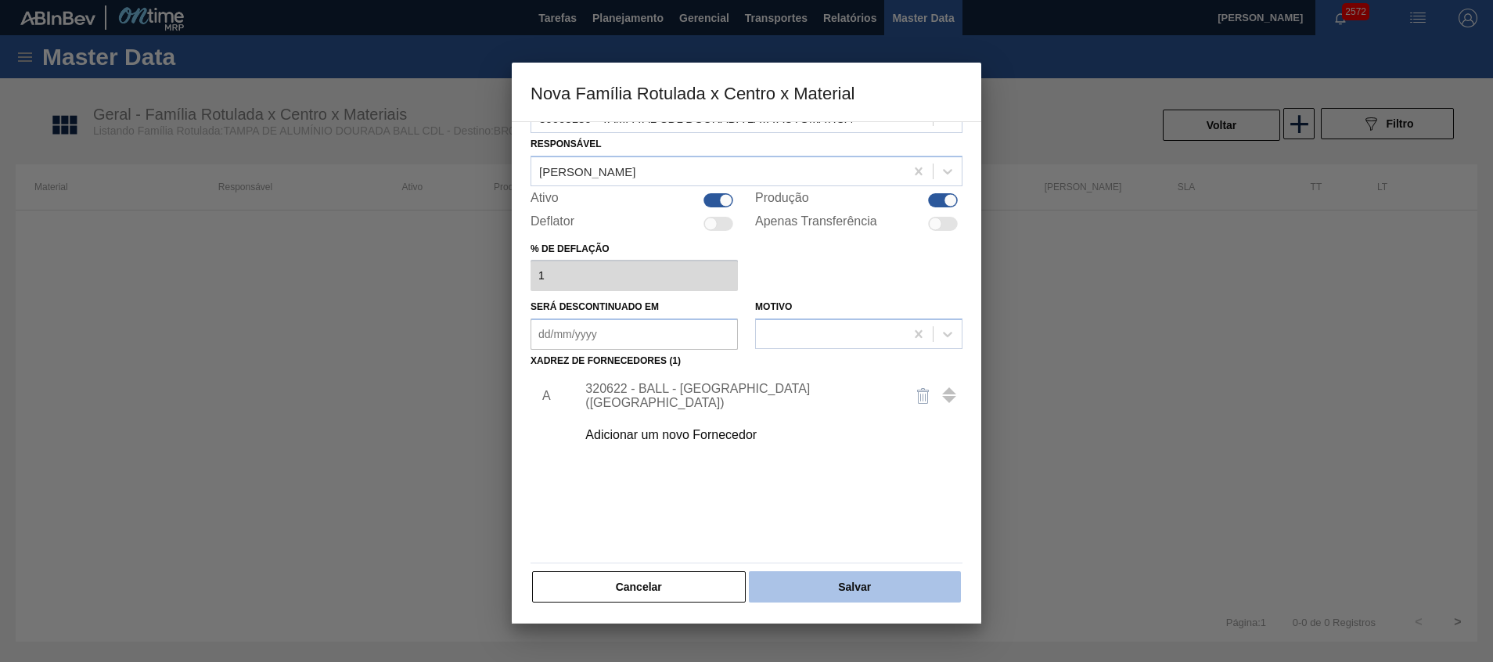
click at [804, 441] on button "Salvar" at bounding box center [855, 586] width 212 height 31
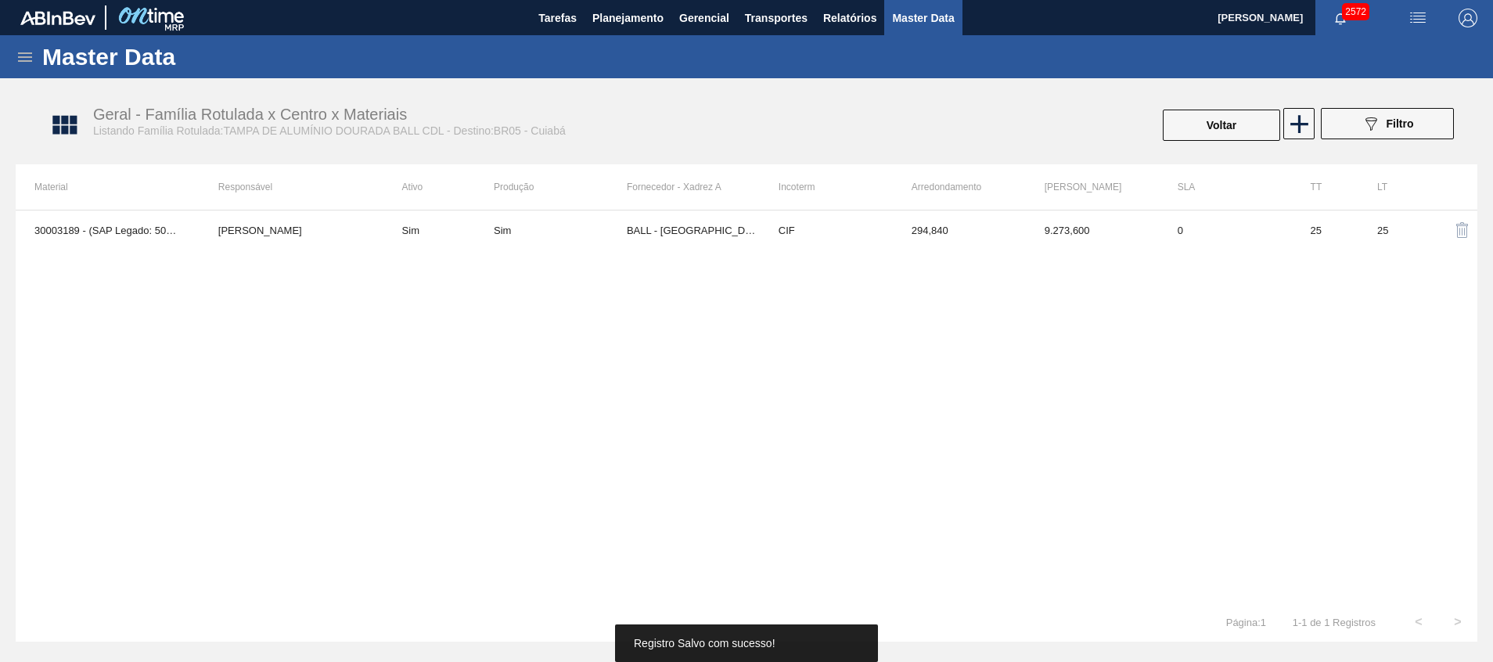
drag, startPoint x: 885, startPoint y: 620, endPoint x: 896, endPoint y: 590, distance: 31.7
click at [896, 441] on div "30003189 - (SAP Legado: 50140956) - TAMPA AL CDL DOURADA LATA AUTOMATICA [PERSO…" at bounding box center [747, 406] width 1462 height 393
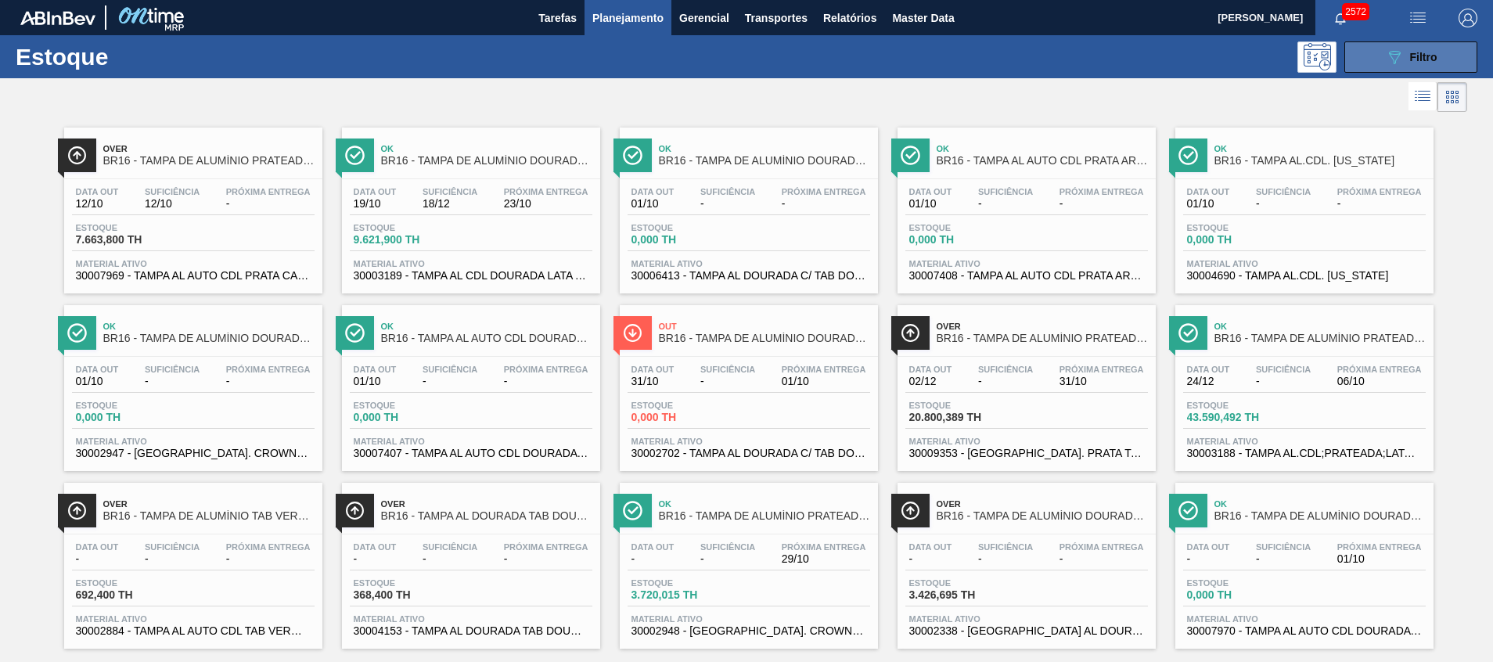
click at [995, 54] on span "Filtro" at bounding box center [1423, 57] width 27 height 13
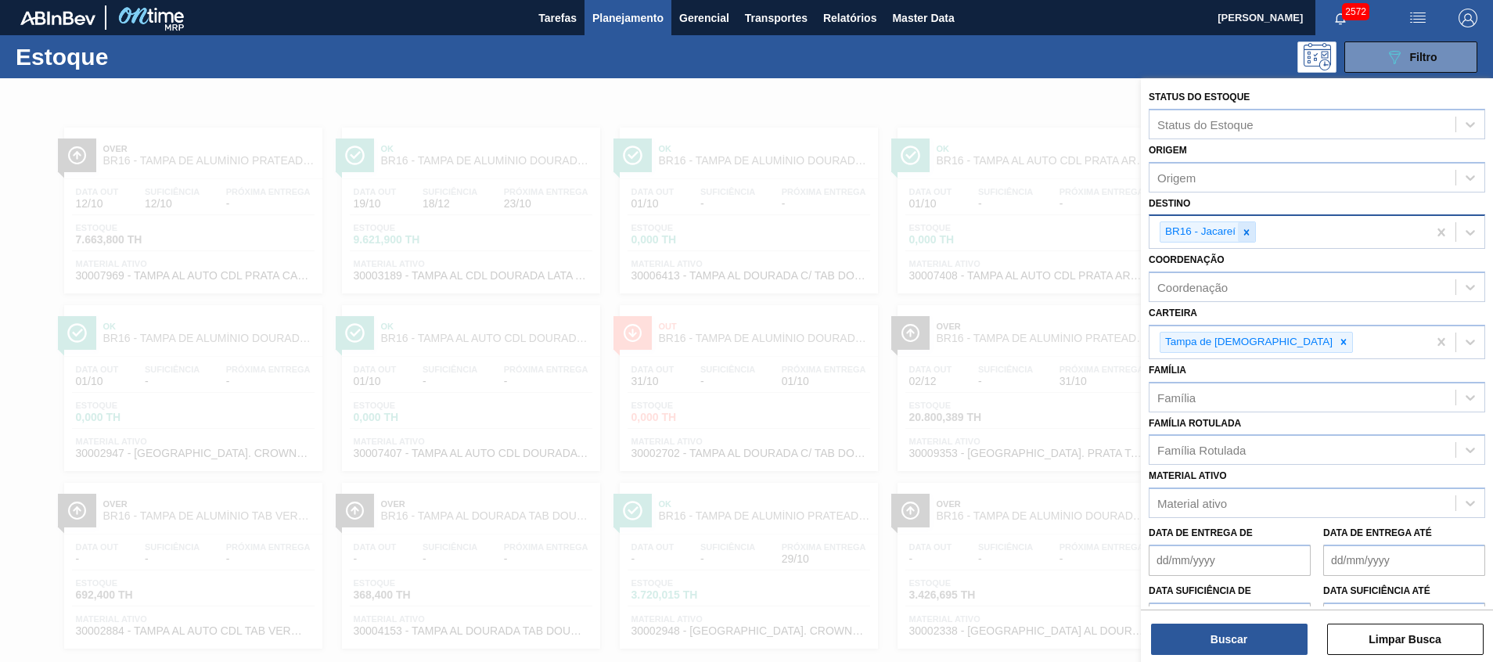
click at [995, 236] on icon at bounding box center [1246, 232] width 11 height 11
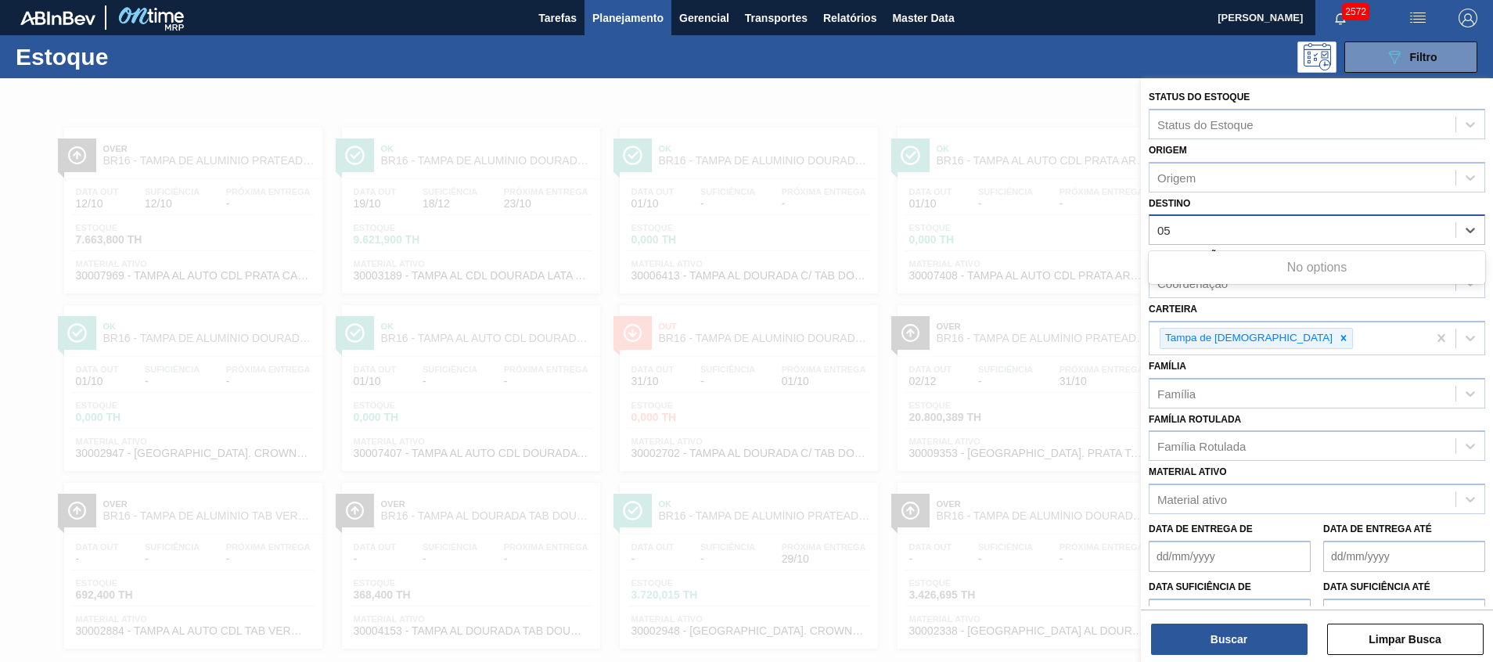
type input "05"
click at [995, 207] on div "Destino option BR16 - Jacareí, deselected. Use Up and Down to choose options, p…" at bounding box center [1317, 219] width 336 height 53
click at [995, 219] on div "Destino" at bounding box center [1303, 230] width 306 height 23
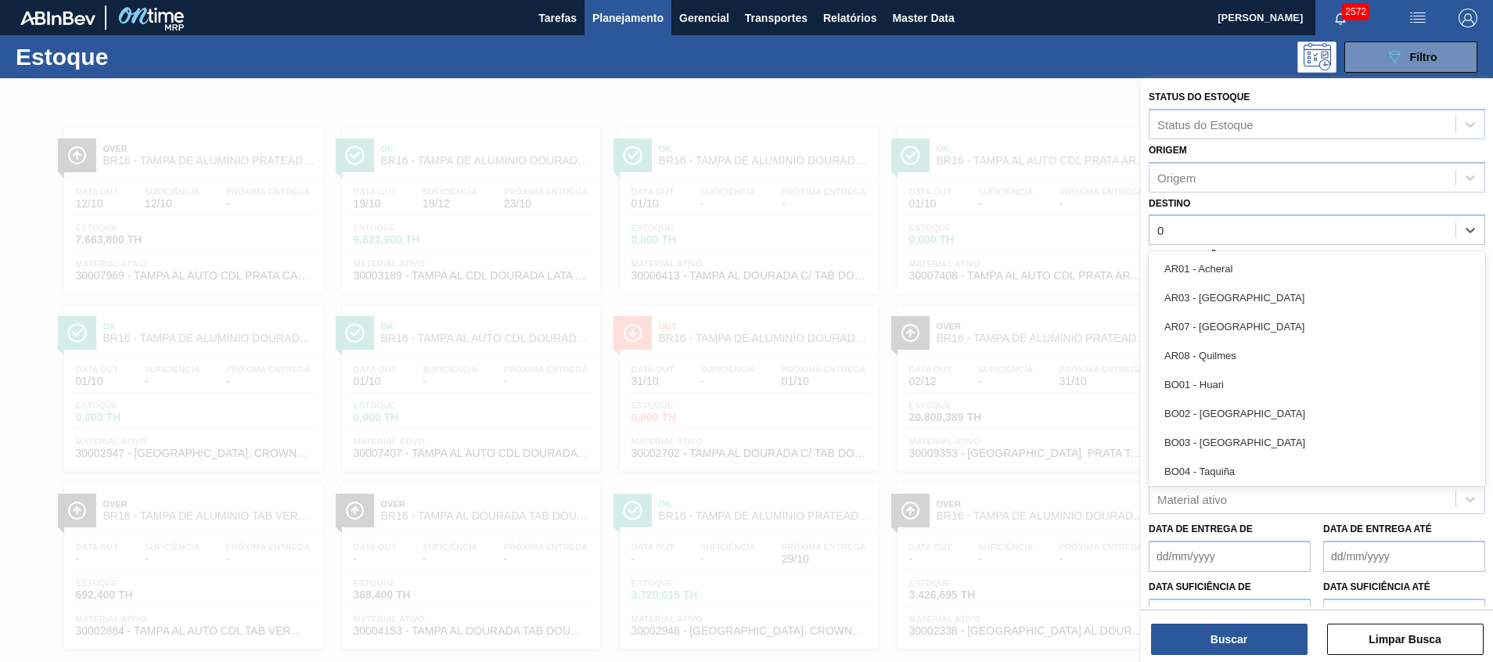
type input "05"
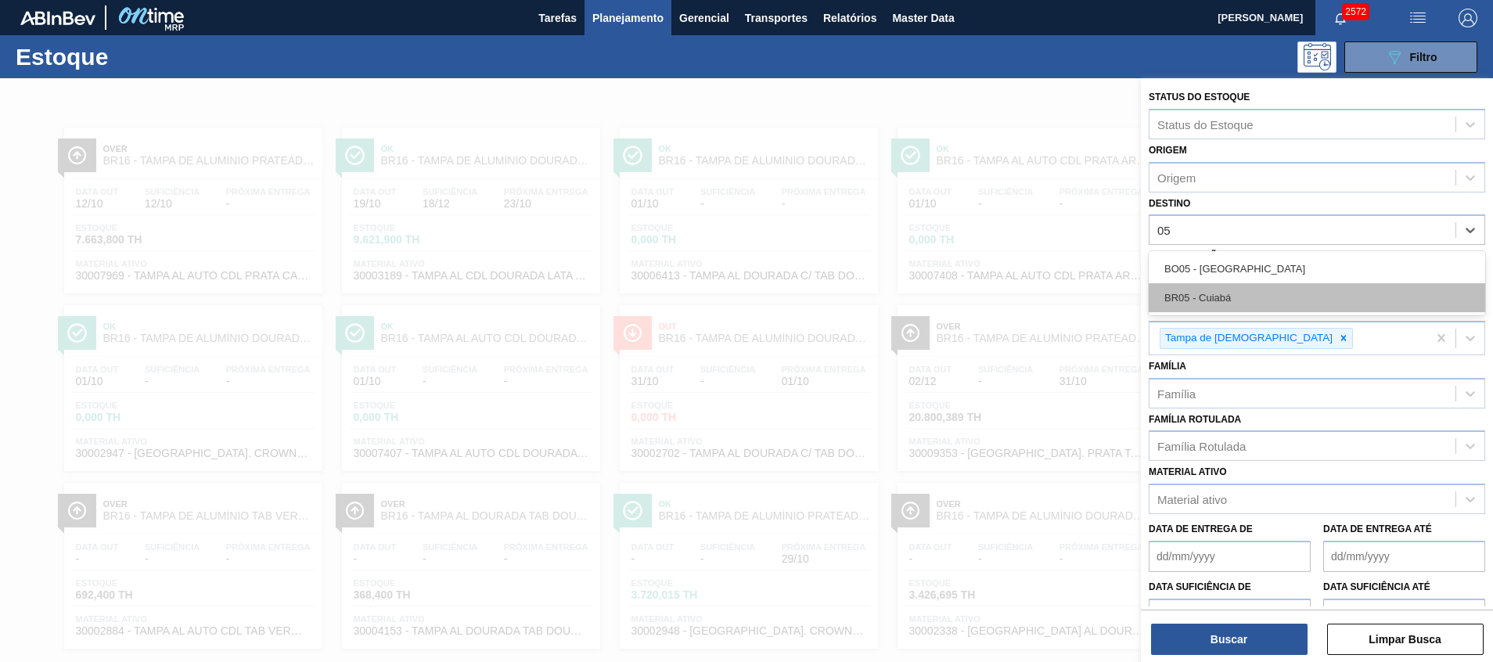
click at [995, 293] on div "BR05 - Cuiabá" at bounding box center [1317, 297] width 336 height 29
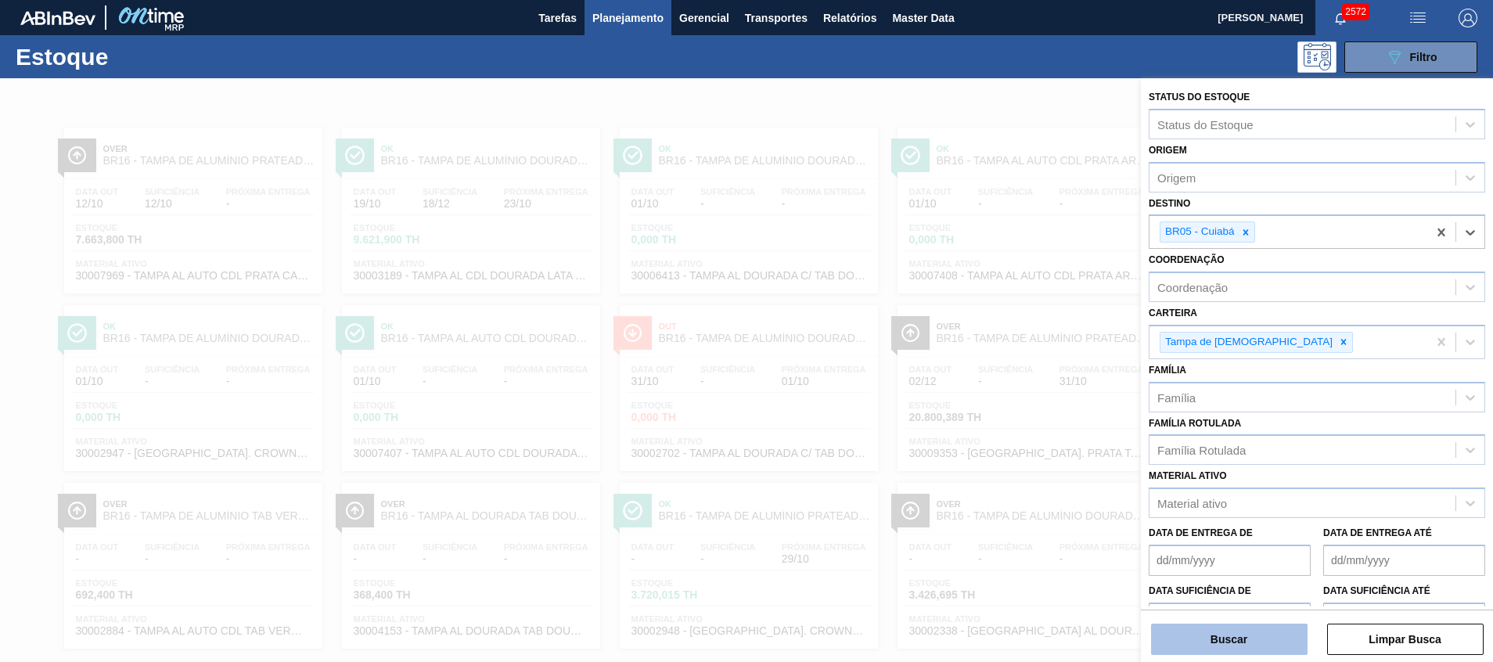
click at [995, 441] on button "Buscar" at bounding box center [1229, 639] width 157 height 31
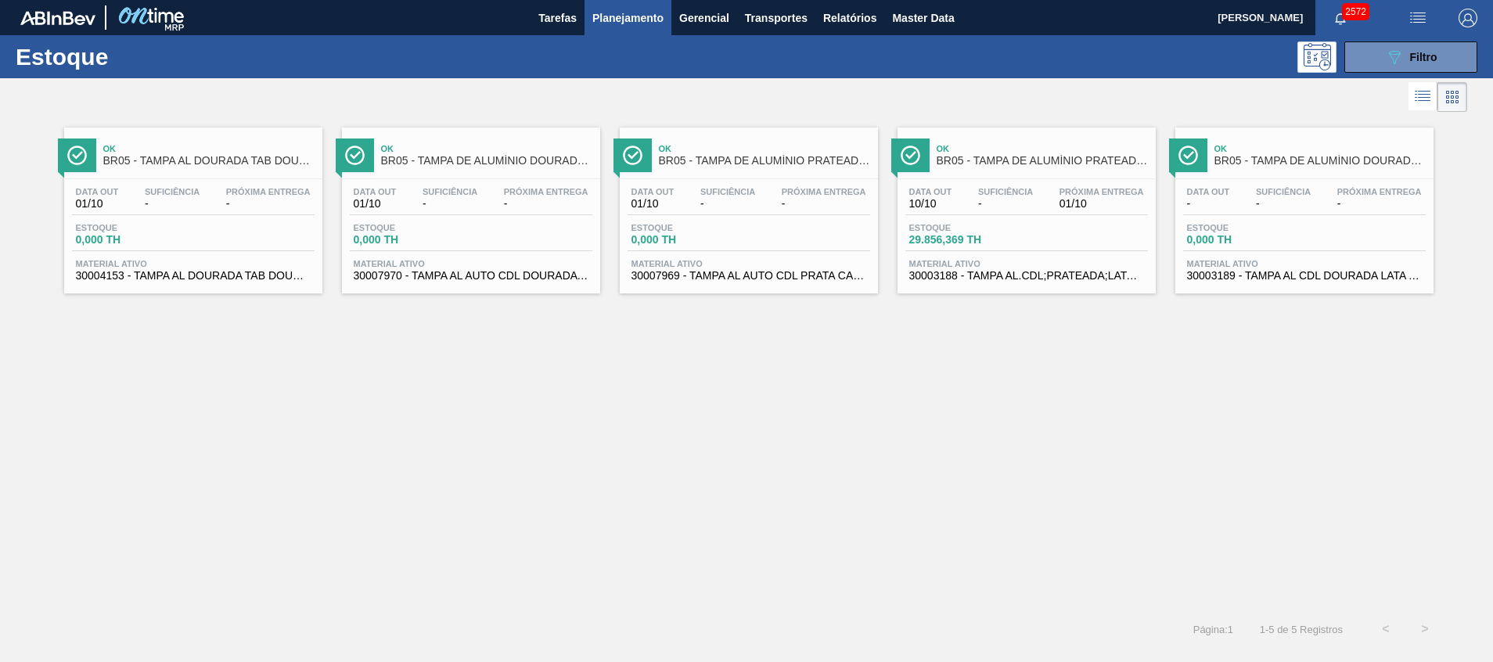
click at [995, 272] on span "30003189 - TAMPA AL CDL DOURADA LATA AUTOMATICA" at bounding box center [1304, 276] width 235 height 12
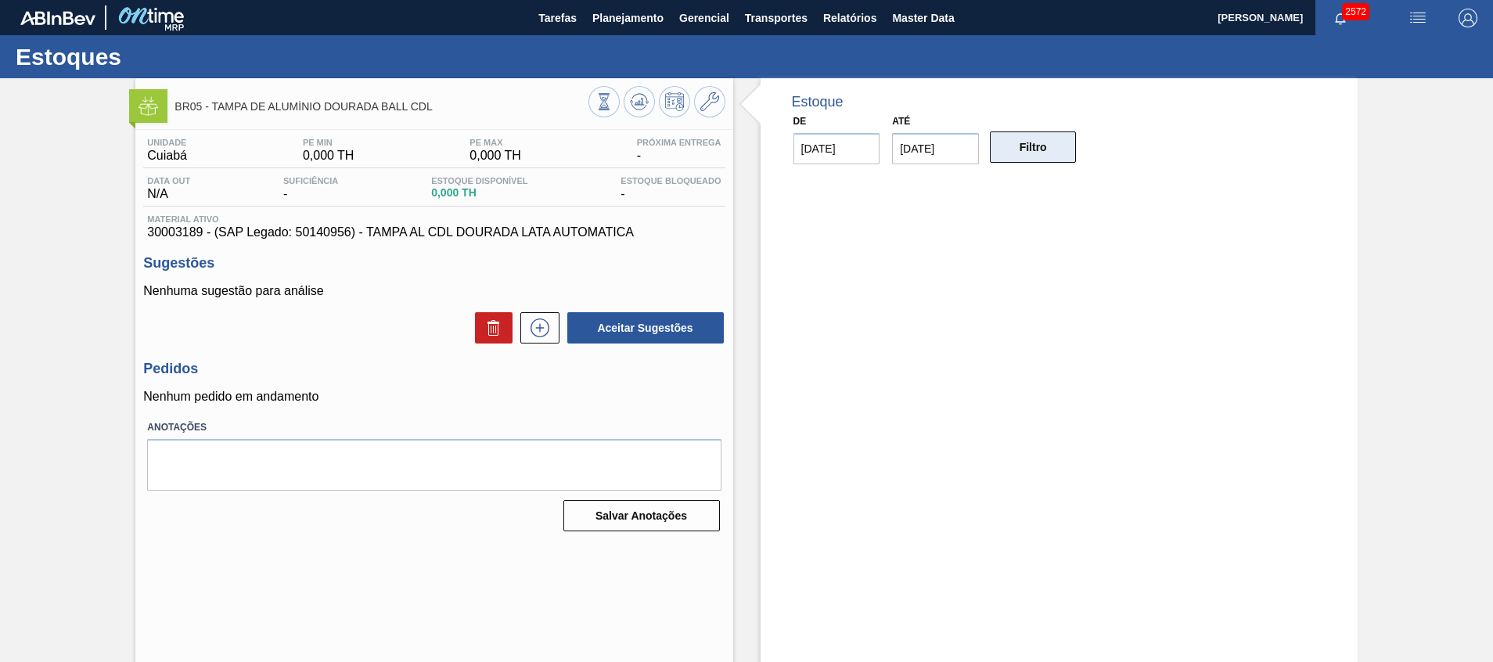
drag, startPoint x: 1006, startPoint y: 166, endPoint x: 1010, endPoint y: 149, distance: 17.1
click at [995, 162] on div "Estoque De [DATE] Até [DATE] Filtro" at bounding box center [1059, 123] width 597 height 90
click at [995, 146] on button "Filtro" at bounding box center [1033, 146] width 87 height 31
click at [716, 108] on icon at bounding box center [709, 101] width 19 height 19
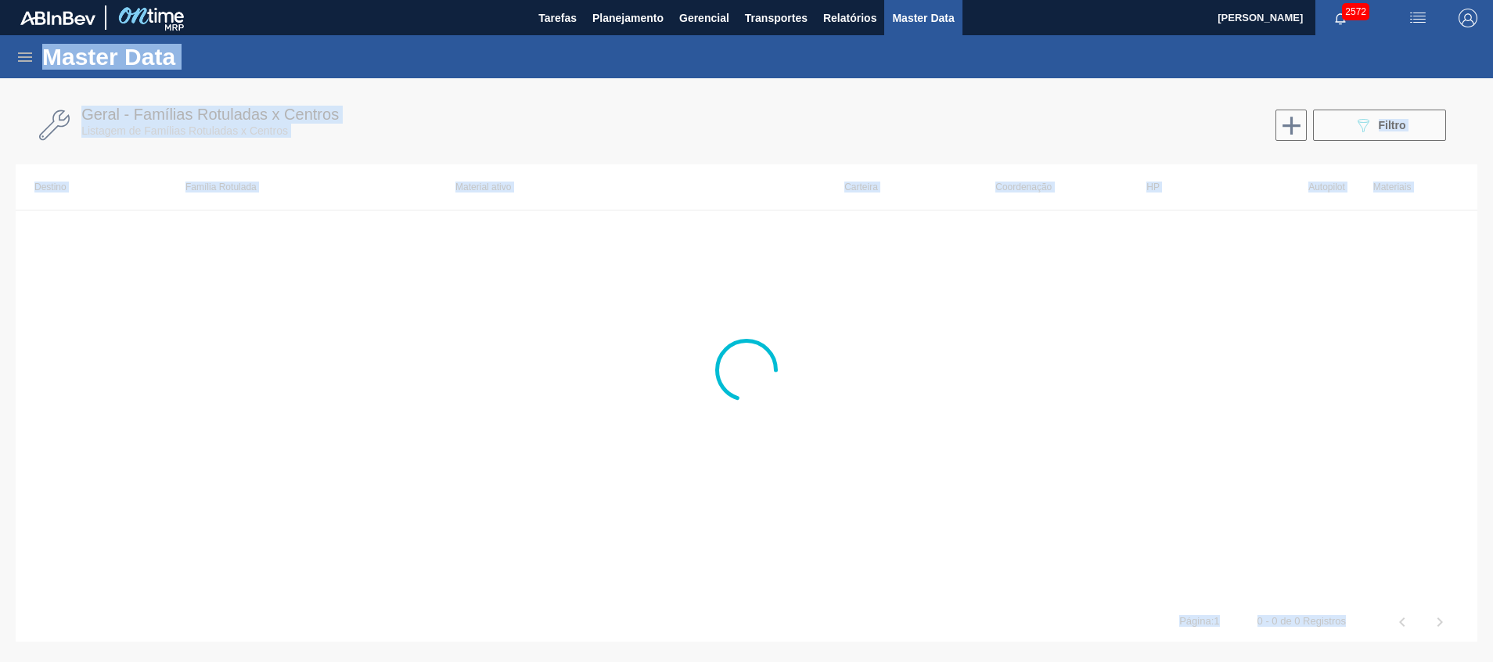
click at [657, 358] on div at bounding box center [746, 370] width 1493 height 584
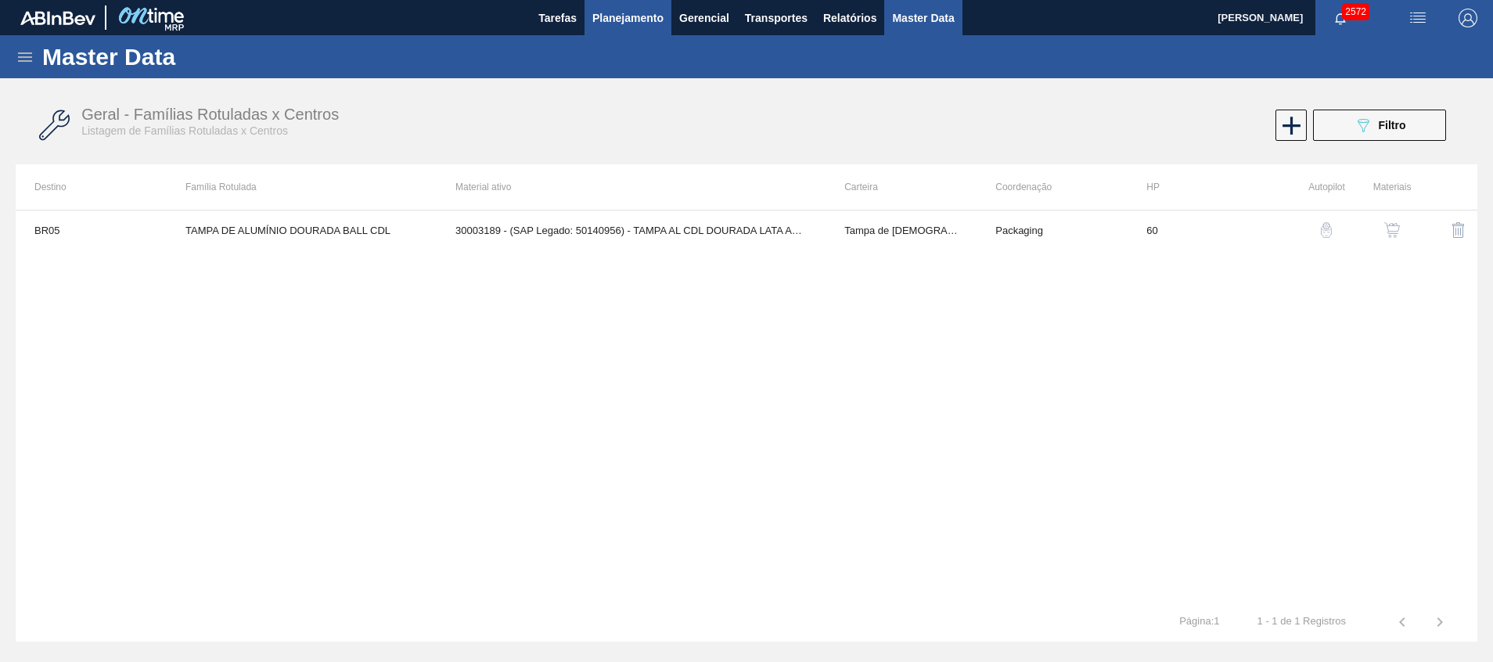
click at [646, 27] on span "Planejamento" at bounding box center [627, 18] width 71 height 19
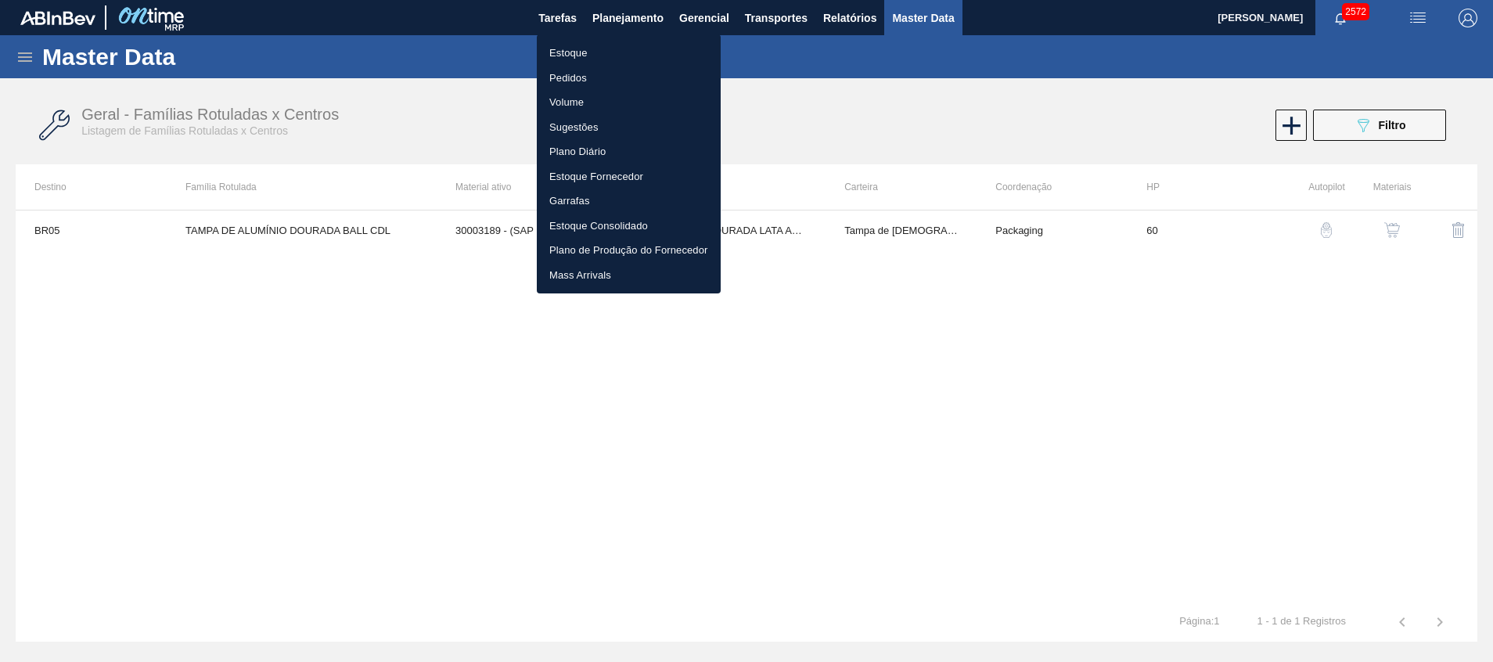
click at [620, 57] on li "Estoque" at bounding box center [629, 53] width 184 height 25
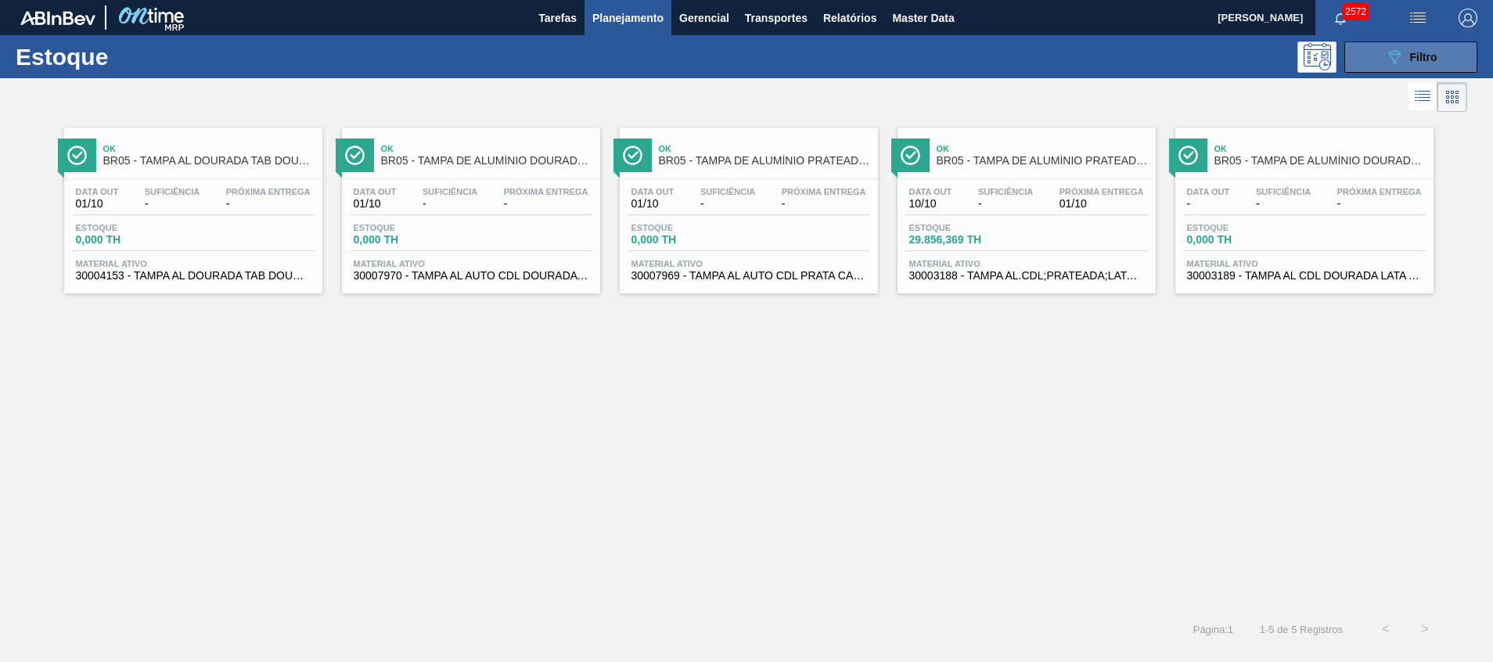
click at [995, 52] on button "089F7B8B-B2A5-4AFE-B5C0-19BA573D28AC Filtro" at bounding box center [1410, 56] width 133 height 31
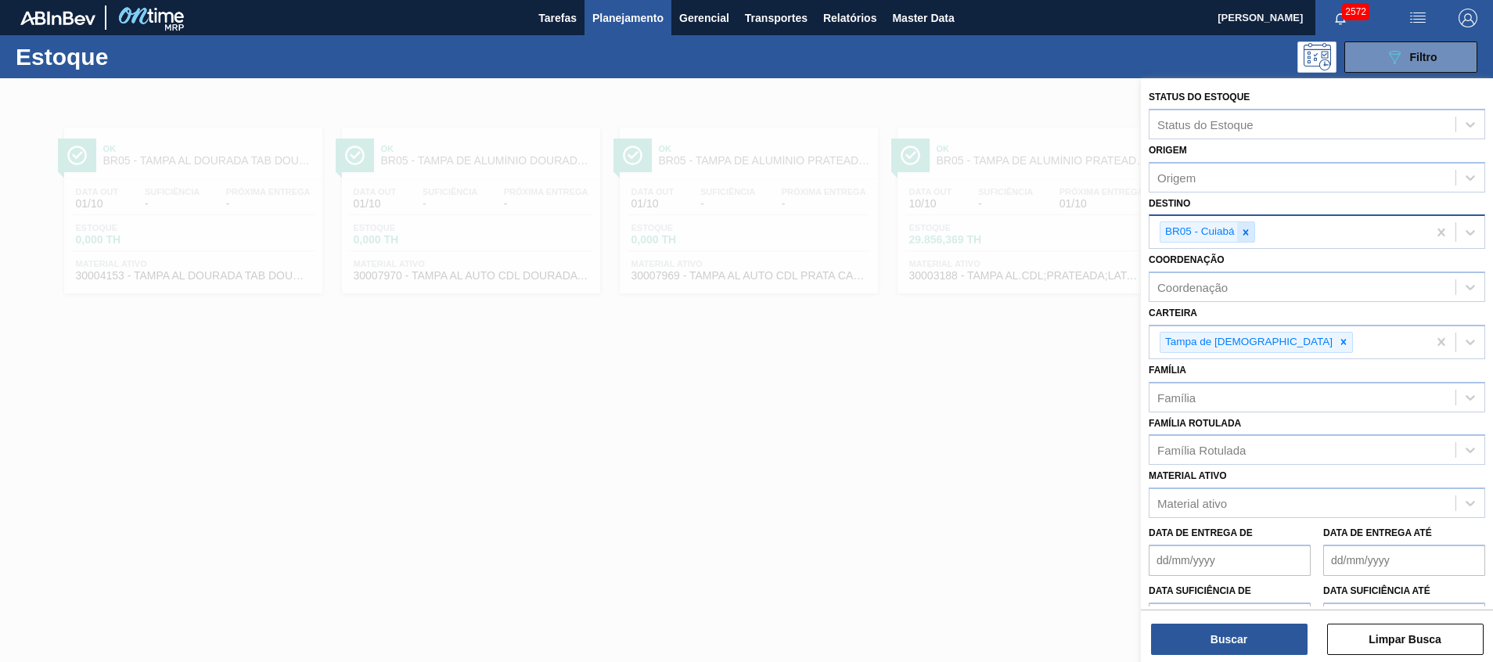
click at [995, 232] on div at bounding box center [1245, 232] width 17 height 20
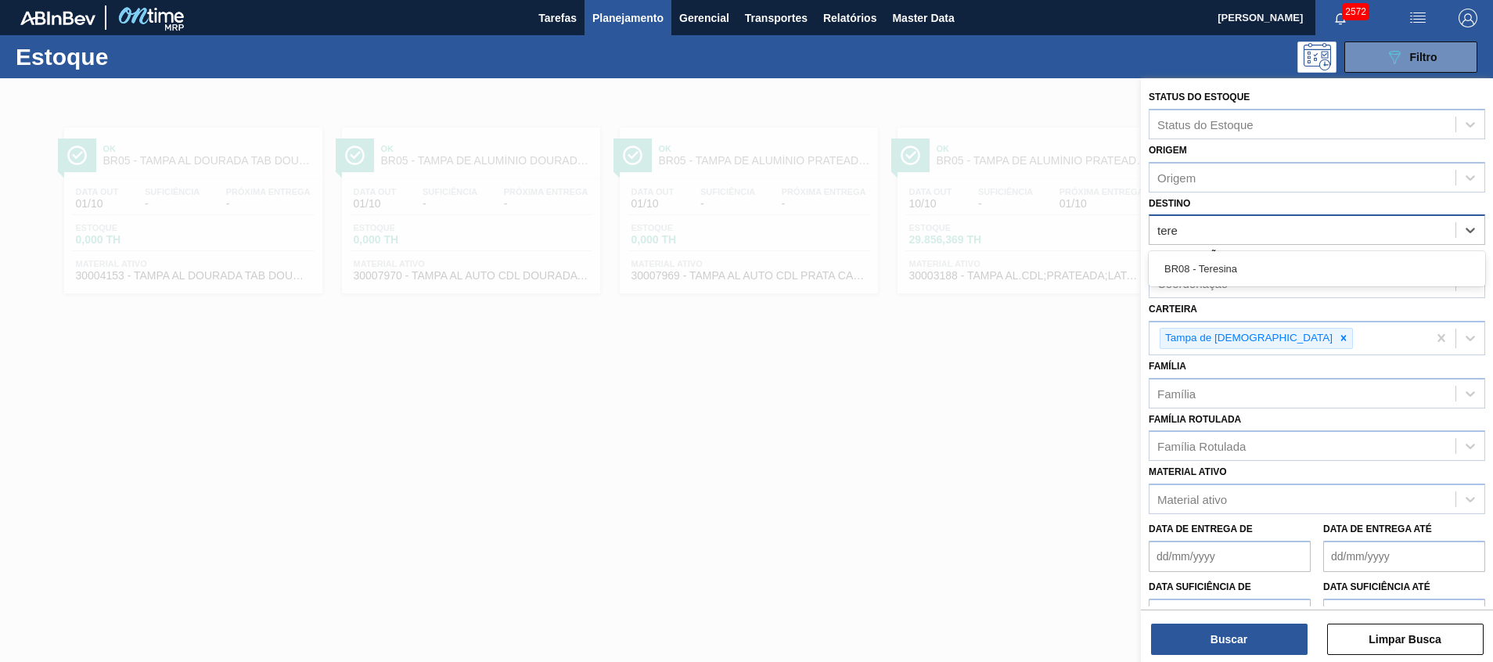
type input "teres"
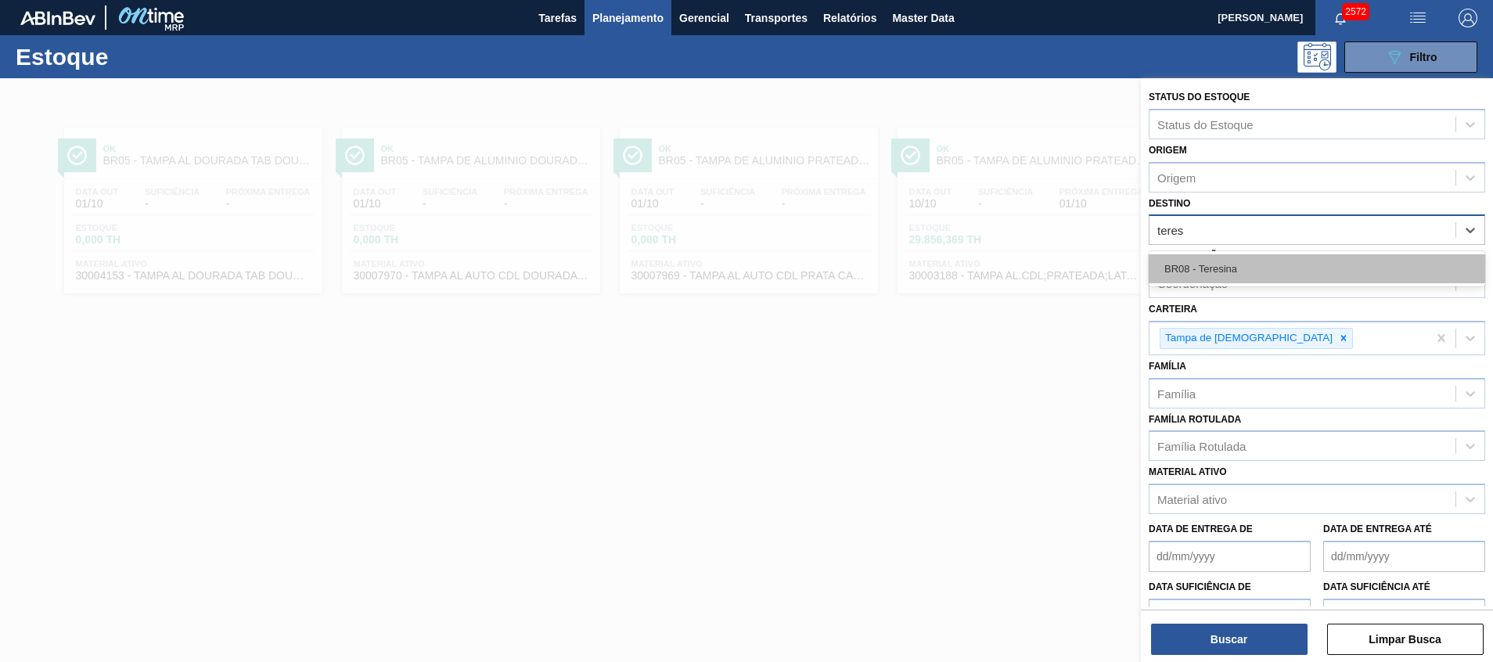
click at [995, 263] on div "BR08 - Teresina" at bounding box center [1317, 268] width 336 height 29
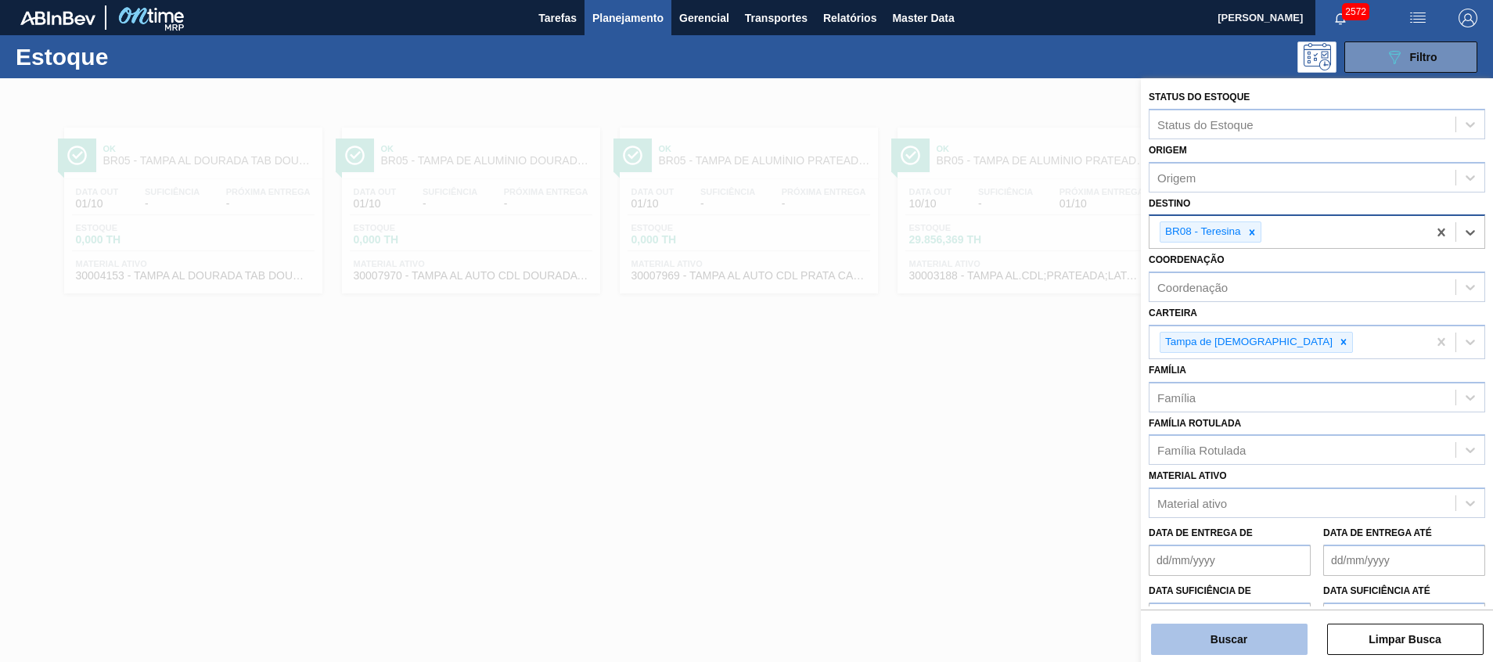
click at [995, 441] on button "Buscar" at bounding box center [1229, 639] width 157 height 31
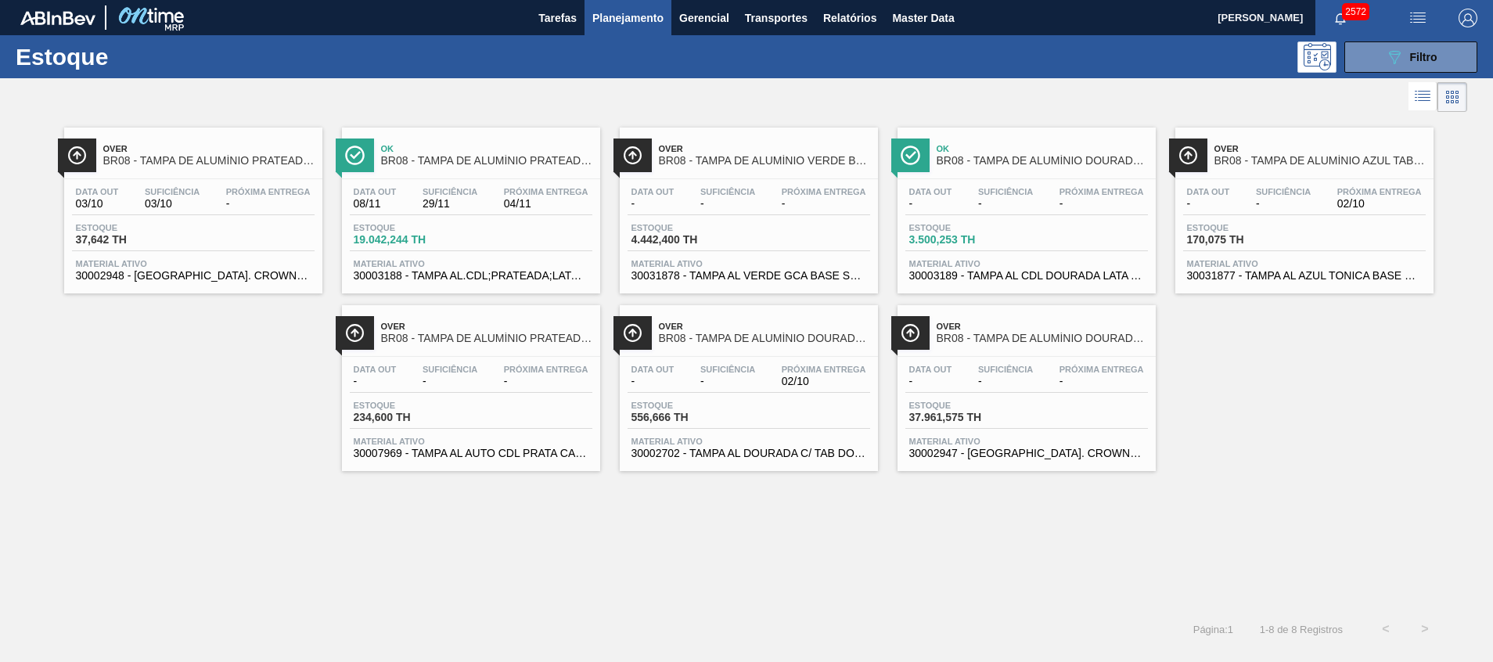
click at [995, 277] on span "30003189 - TAMPA AL CDL DOURADA LATA AUTOMATICA" at bounding box center [1026, 276] width 235 height 12
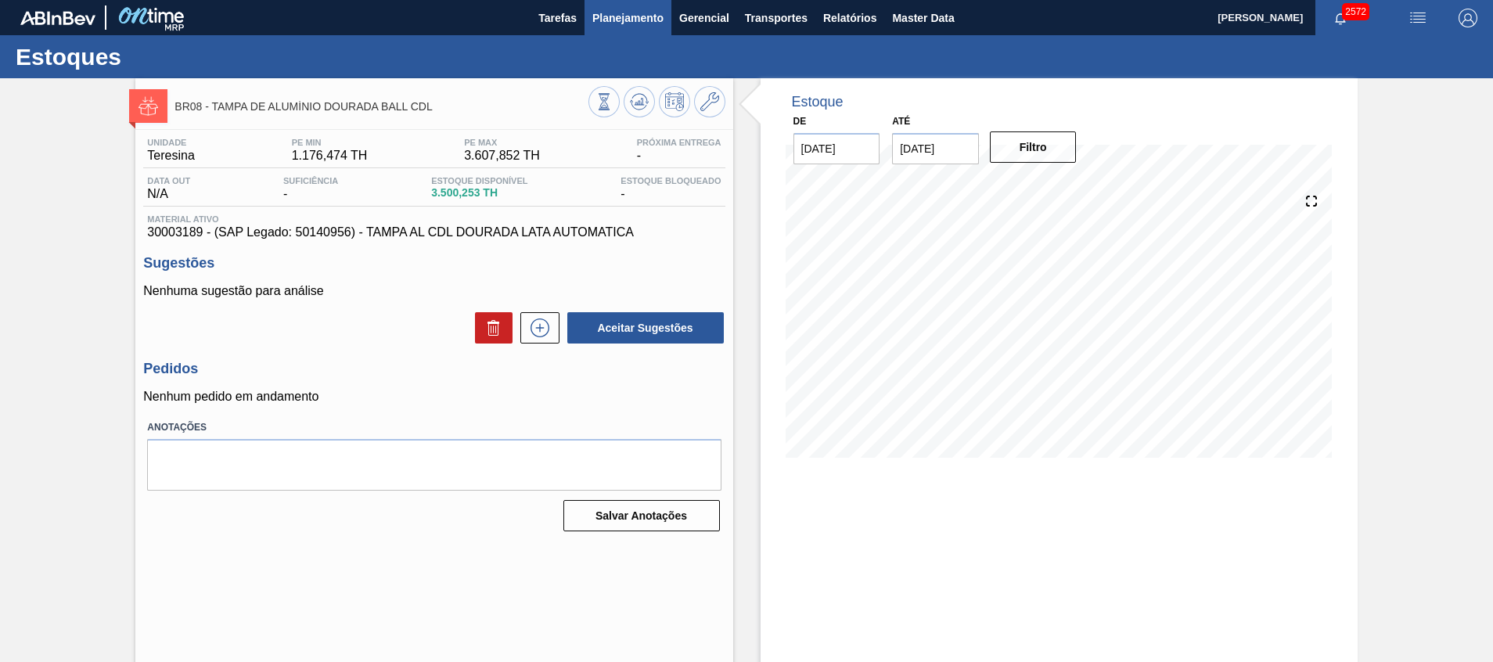
click at [624, 18] on span "Planejamento" at bounding box center [627, 18] width 71 height 19
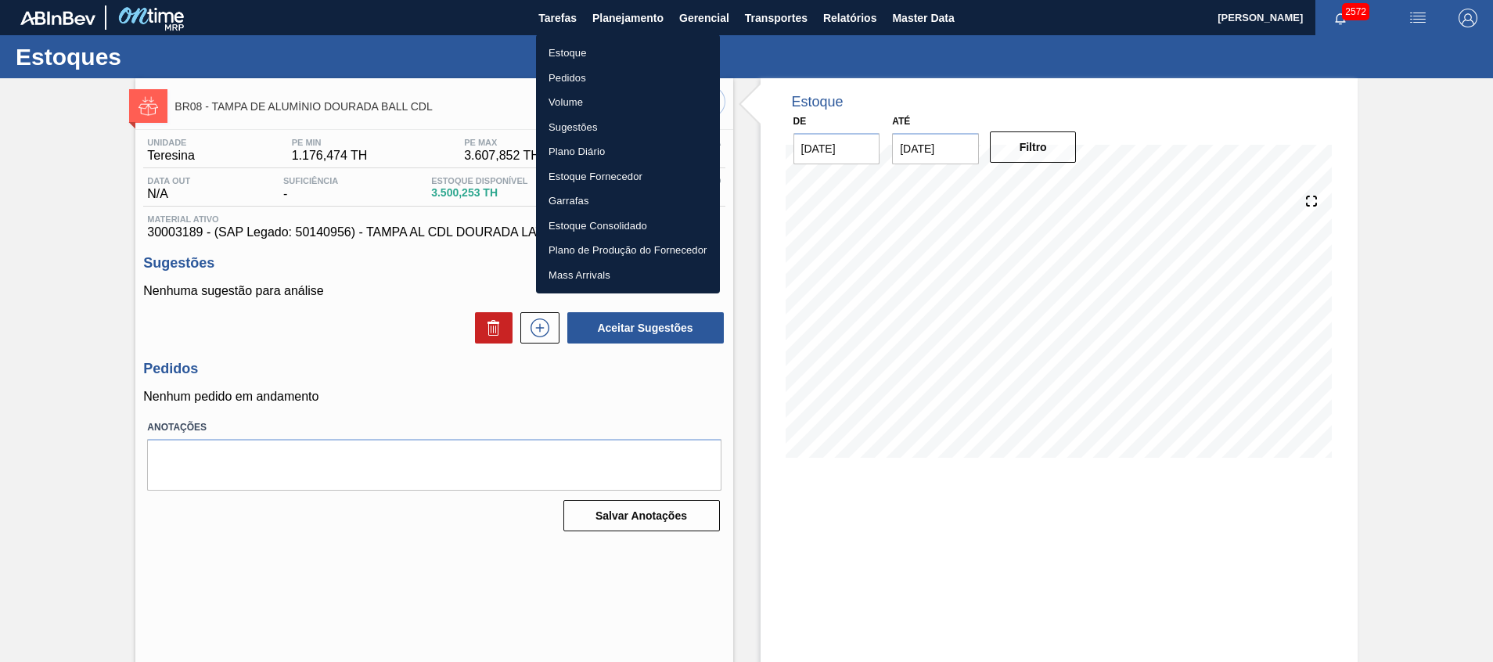
click at [616, 69] on li "Pedidos" at bounding box center [628, 78] width 184 height 25
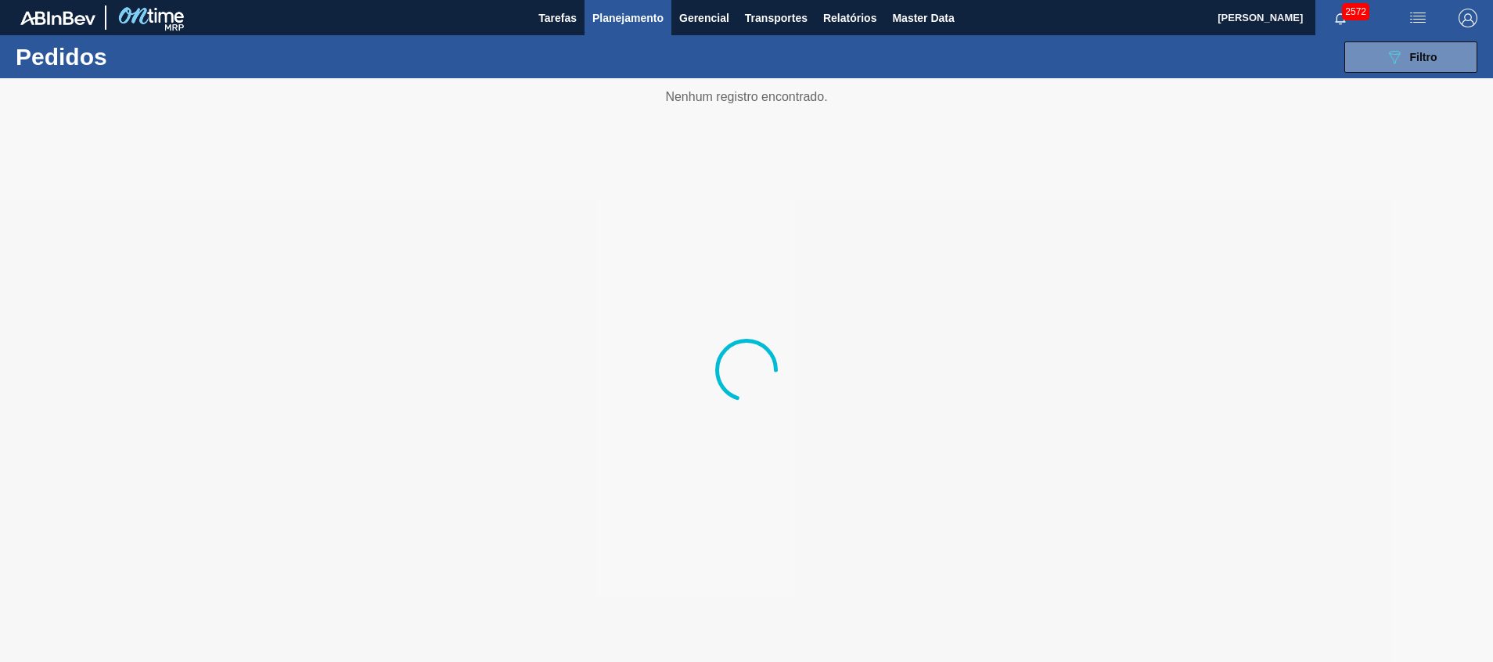
click at [631, 14] on span "Planejamento" at bounding box center [627, 18] width 71 height 19
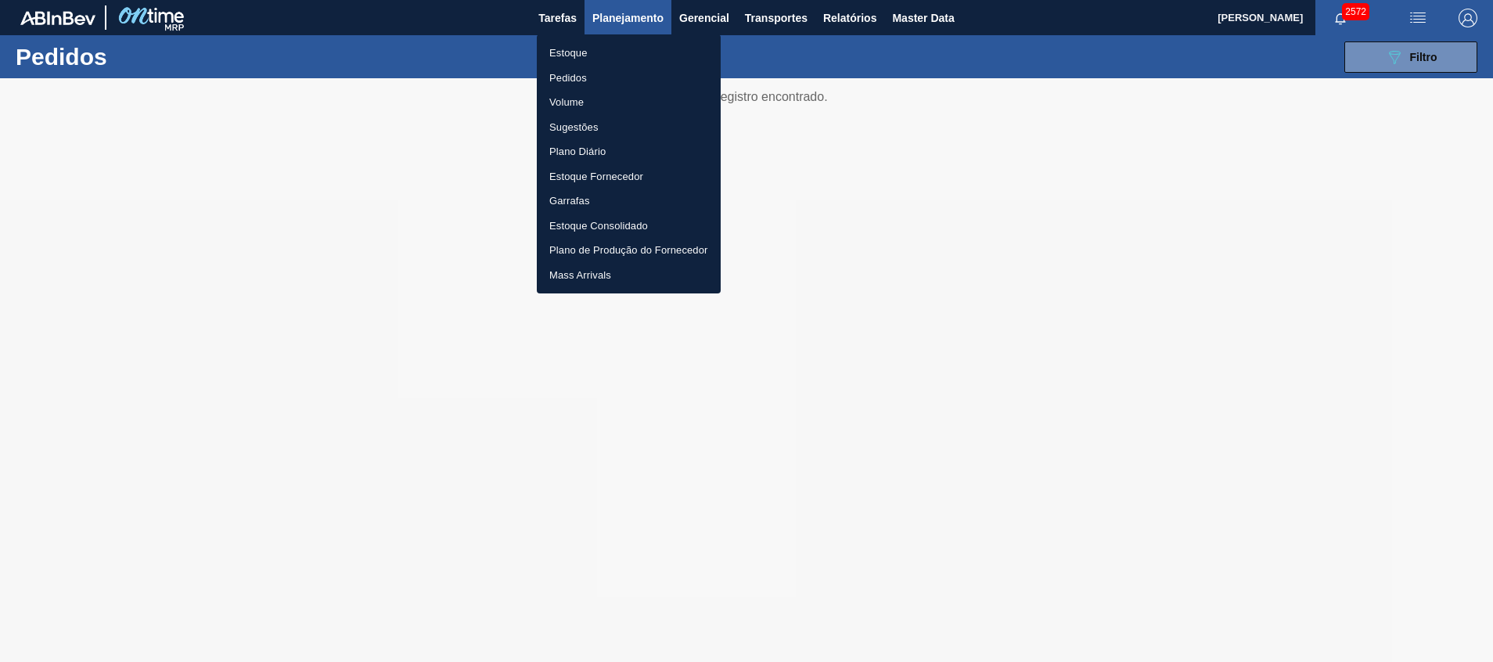
click at [614, 45] on li "Estoque" at bounding box center [629, 53] width 184 height 25
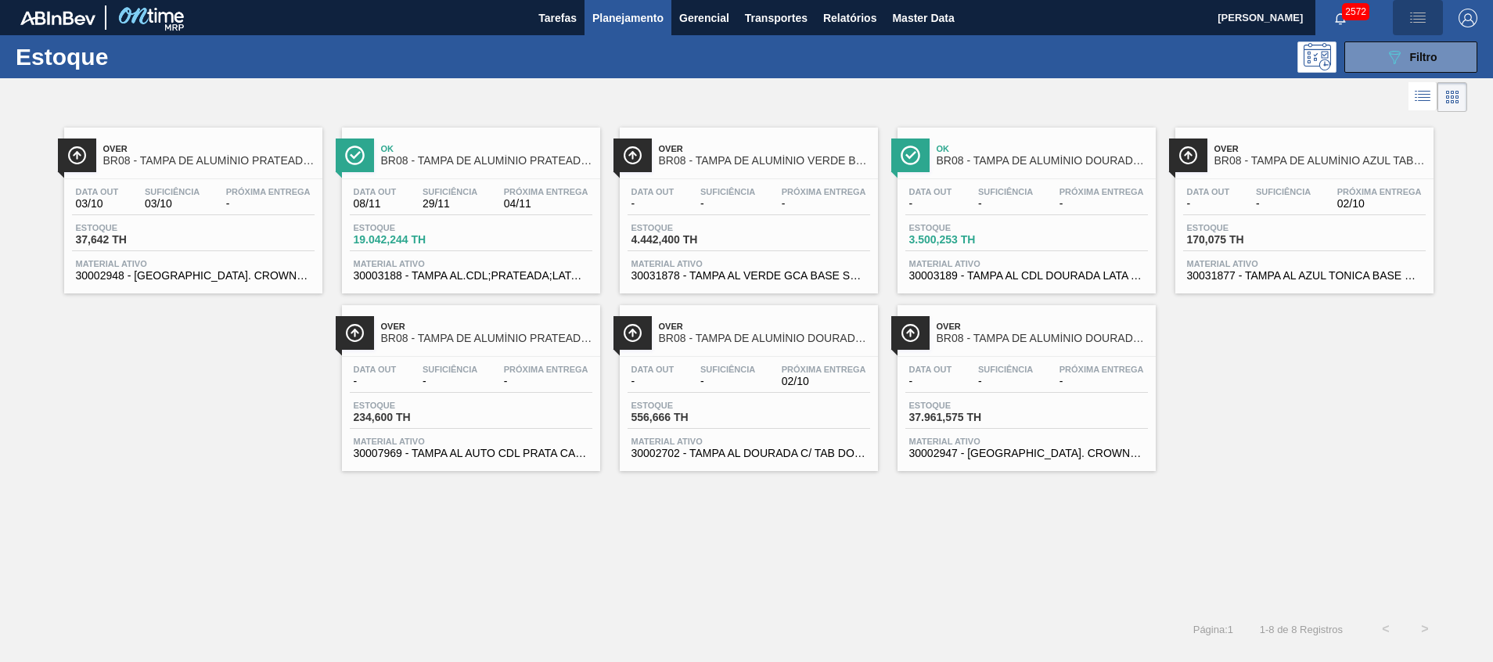
click at [995, 20] on span "button" at bounding box center [1418, 18] width 38 height 19
click at [995, 84] on div at bounding box center [746, 331] width 1493 height 662
click at [995, 53] on button "089F7B8B-B2A5-4AFE-B5C0-19BA573D28AC Filtro" at bounding box center [1410, 56] width 133 height 31
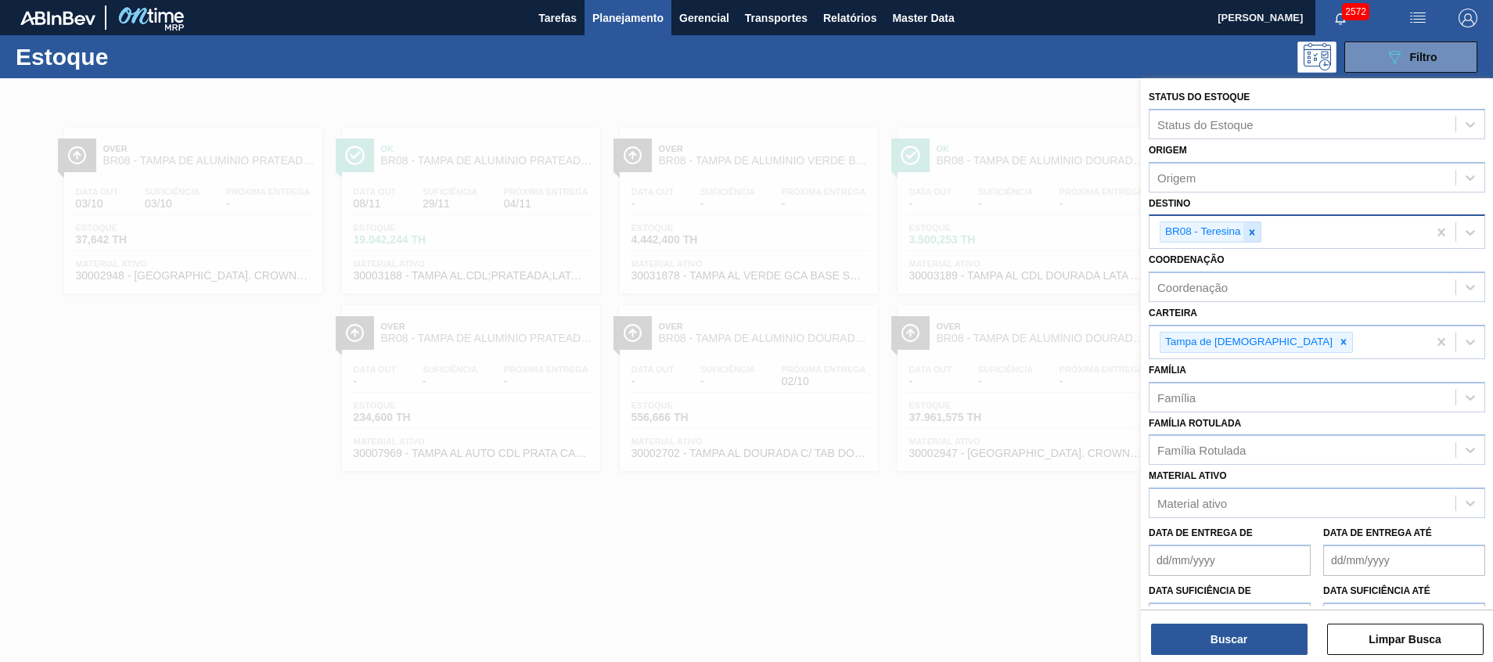
click at [995, 237] on icon at bounding box center [1252, 232] width 11 height 11
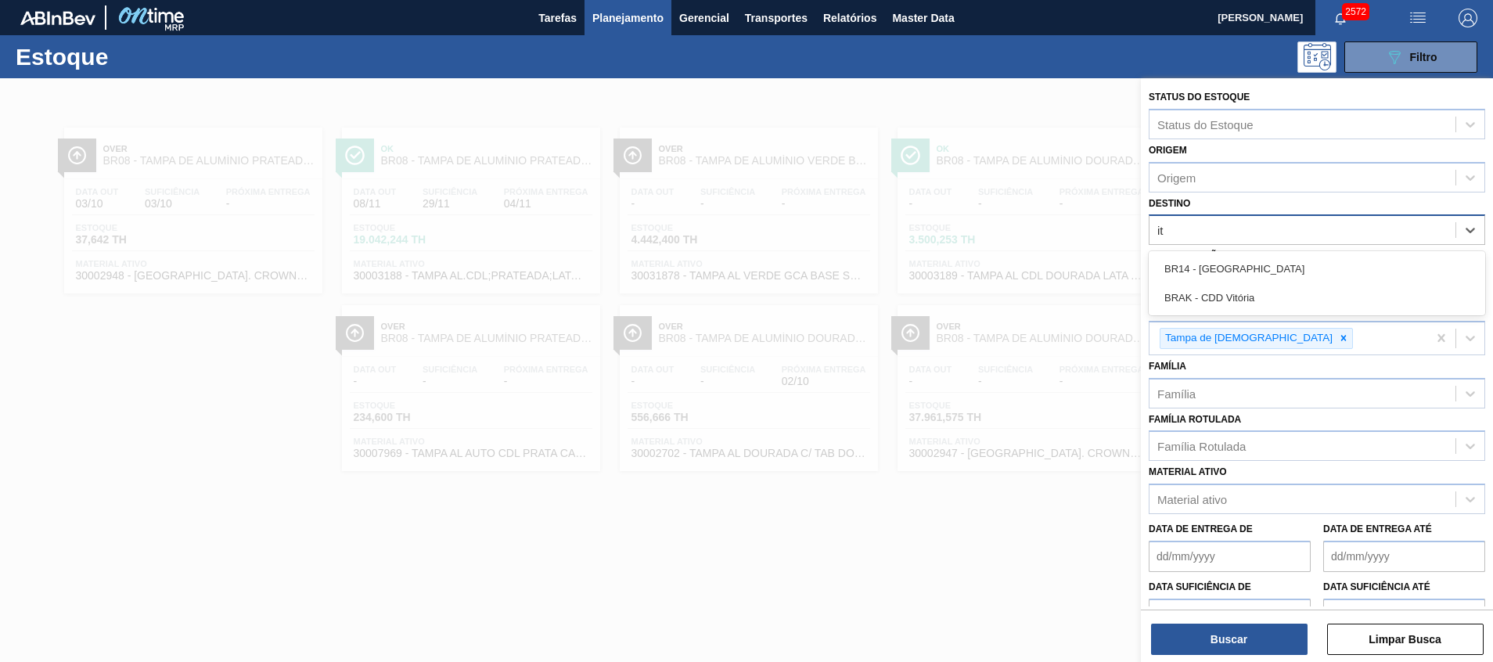
type input "i"
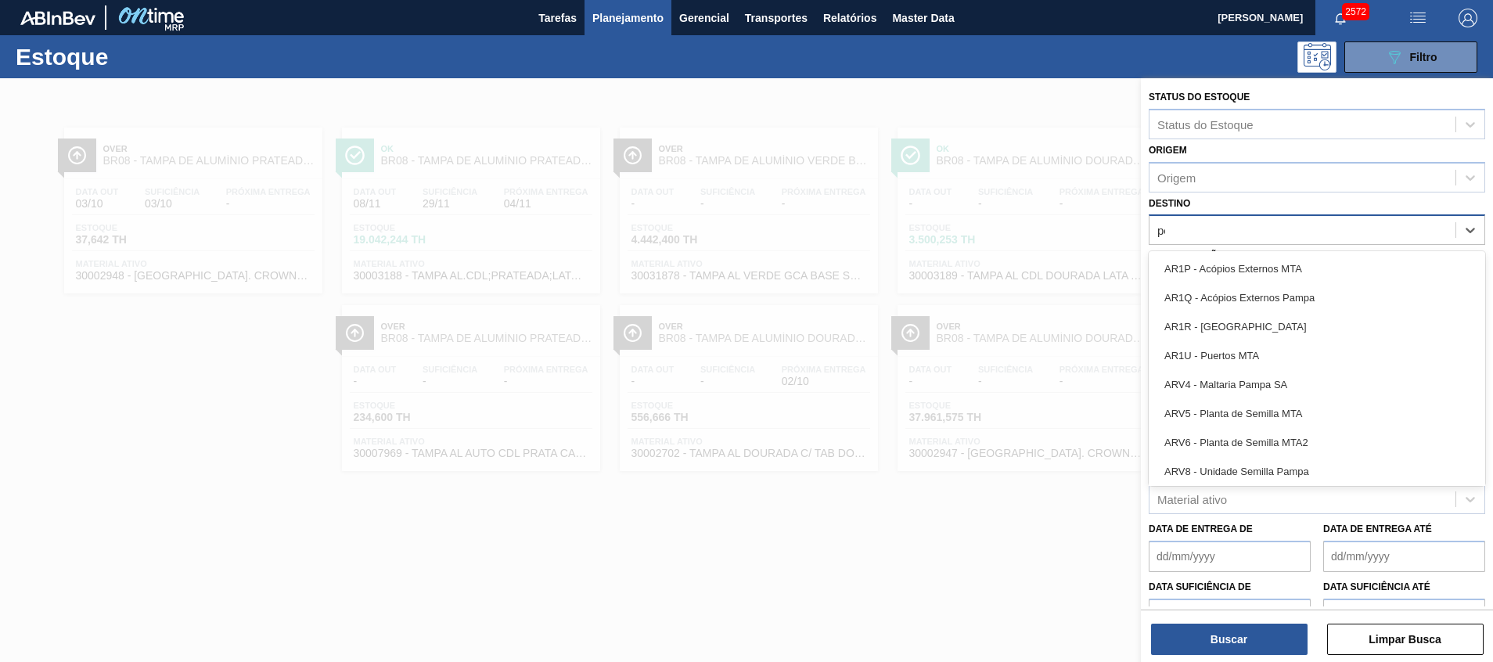
type input "per"
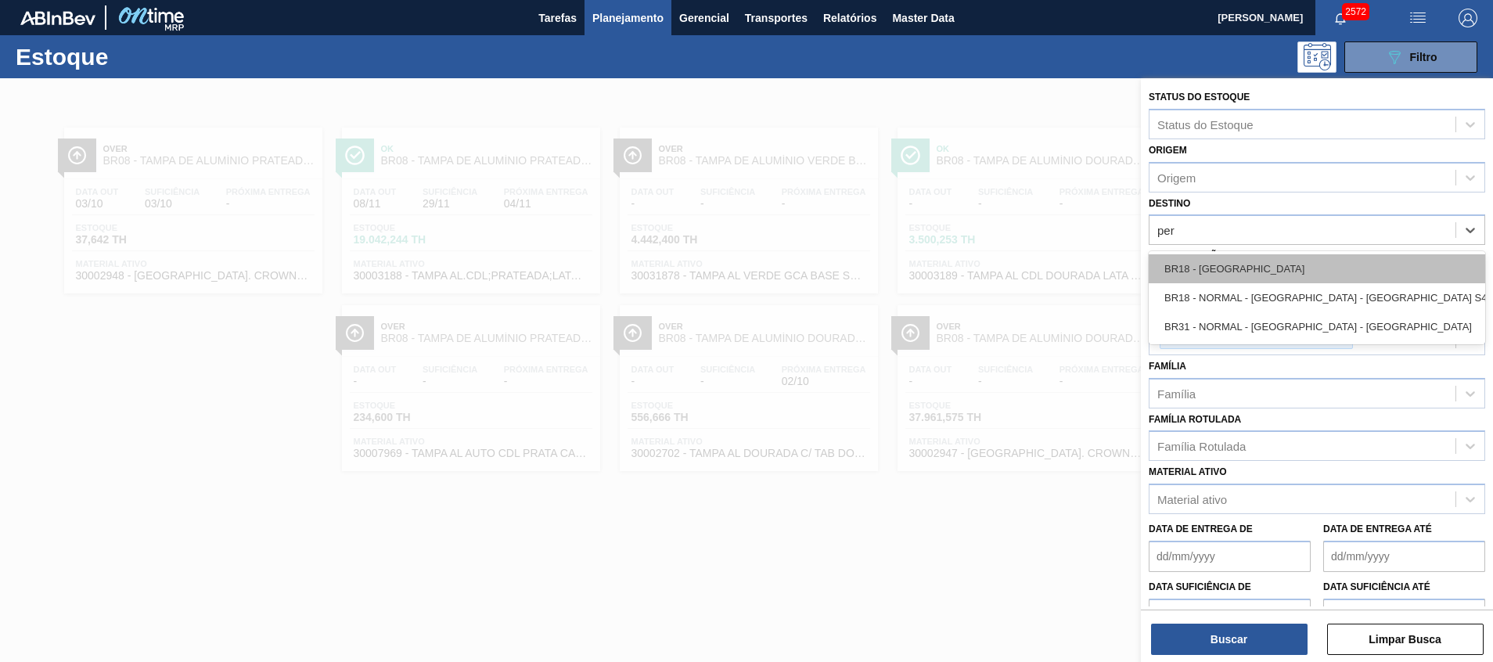
drag, startPoint x: 1229, startPoint y: 286, endPoint x: 1229, endPoint y: 274, distance: 12.5
click at [995, 274] on div "BR18 - [GEOGRAPHIC_DATA] BR18 - NORMAL - [GEOGRAPHIC_DATA] - [GEOGRAPHIC_DATA] …" at bounding box center [1317, 297] width 336 height 93
click at [995, 274] on div "BR18 - [GEOGRAPHIC_DATA]" at bounding box center [1317, 268] width 336 height 29
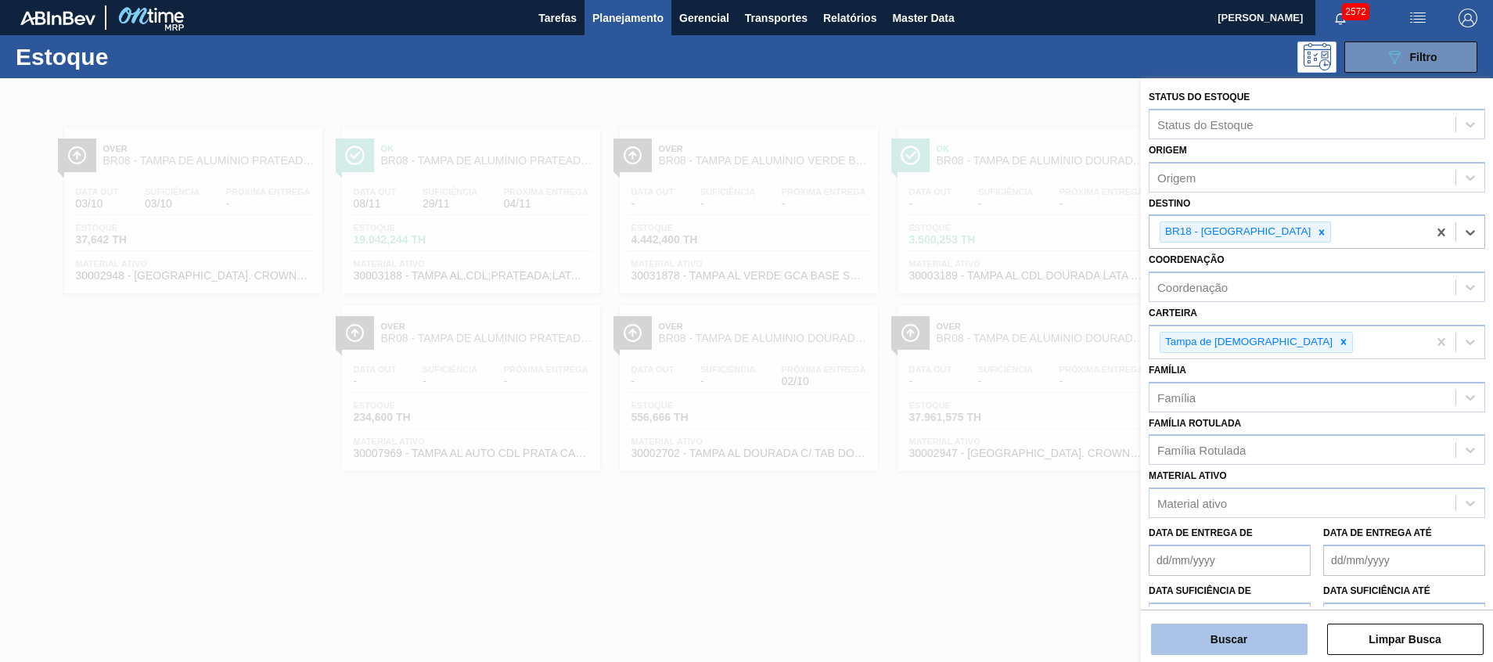
click at [995, 441] on button "Buscar" at bounding box center [1229, 639] width 157 height 31
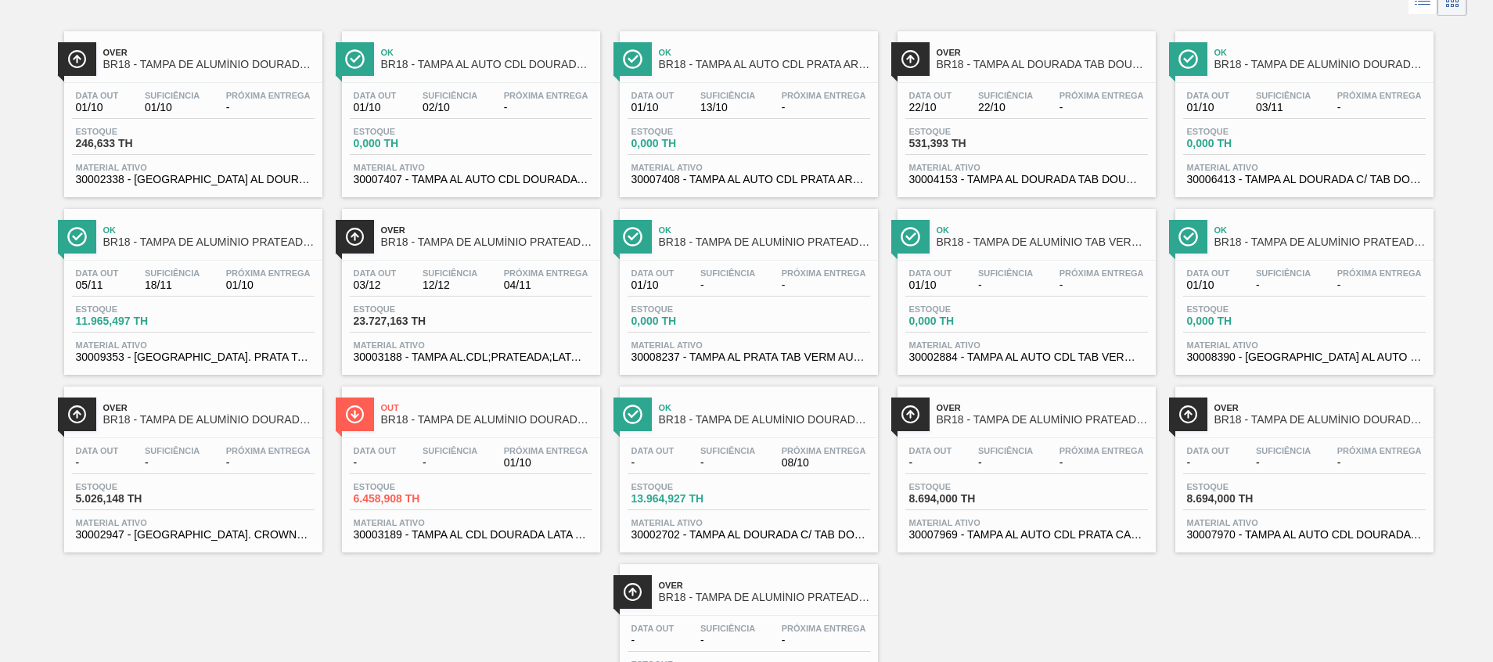
scroll to position [110, 0]
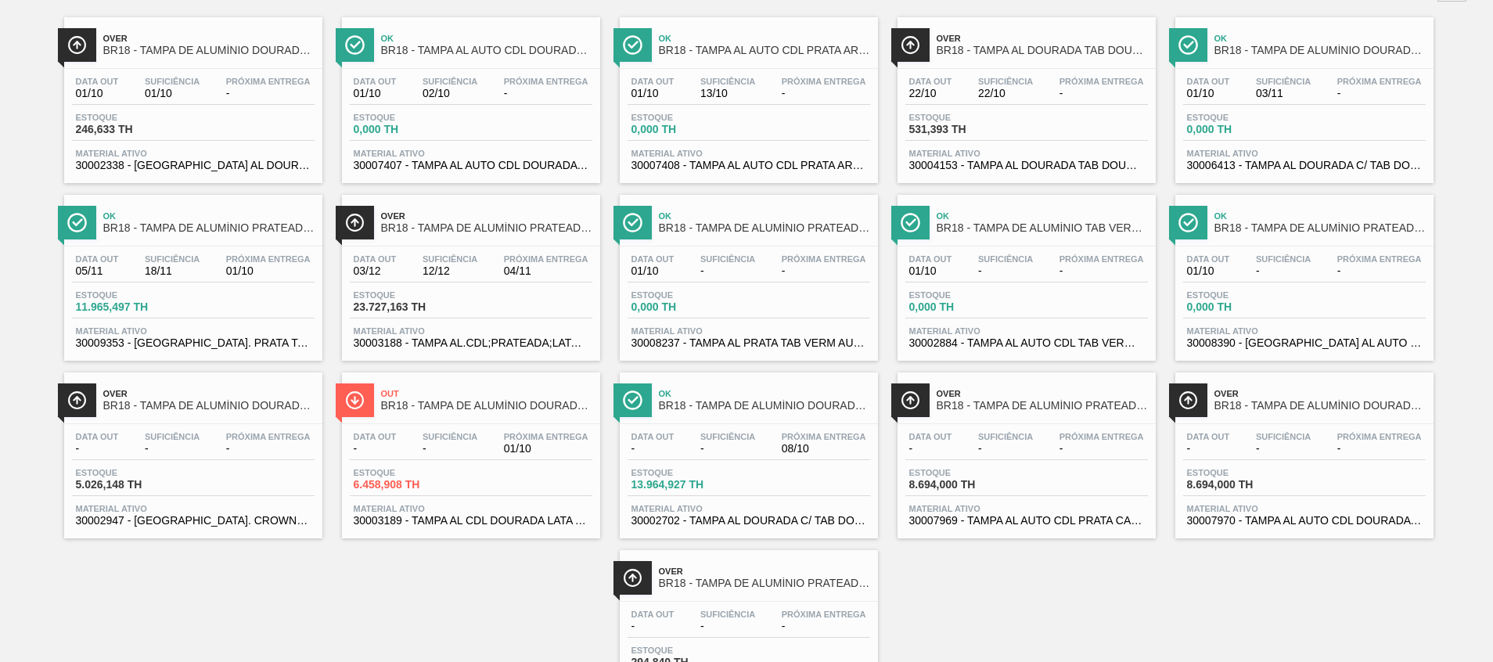
click at [451, 410] on span "BR18 - TAMPA DE ALUMÍNIO DOURADA BALL CDL" at bounding box center [486, 406] width 211 height 12
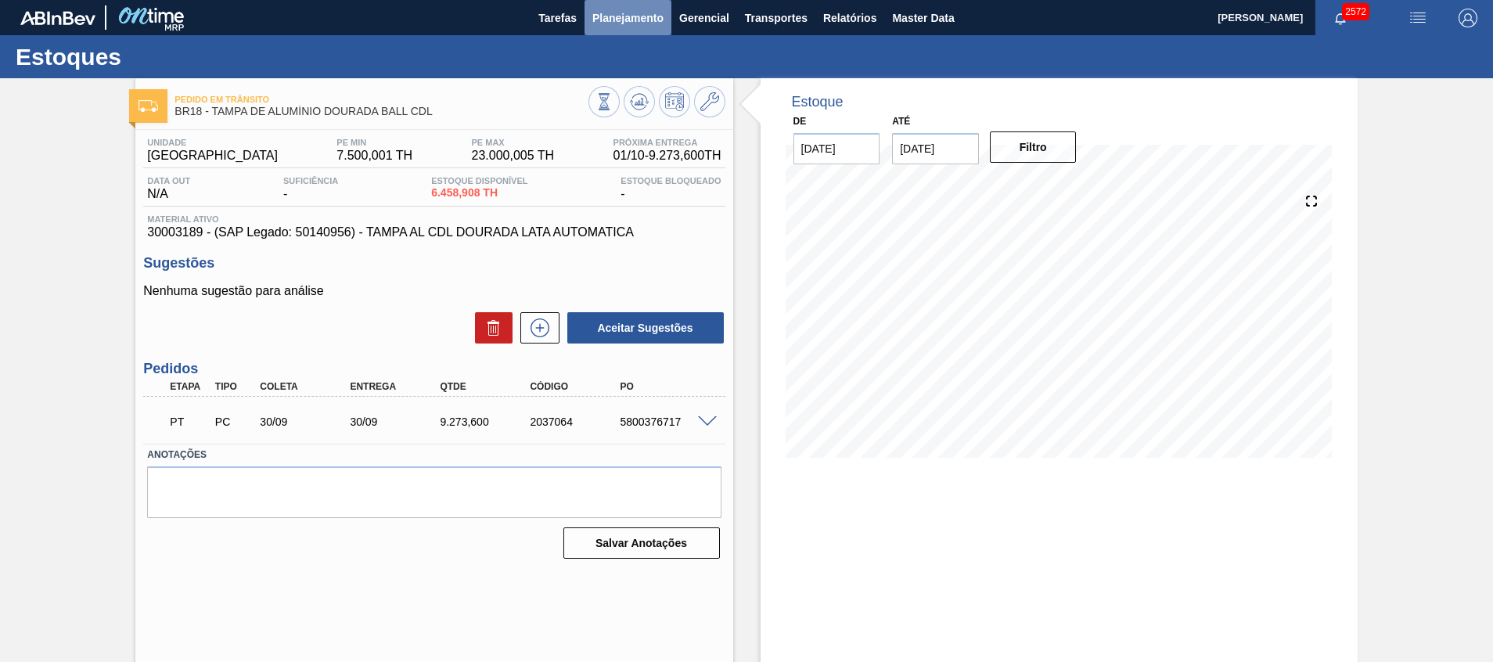
click at [628, 23] on span "Planejamento" at bounding box center [627, 18] width 71 height 19
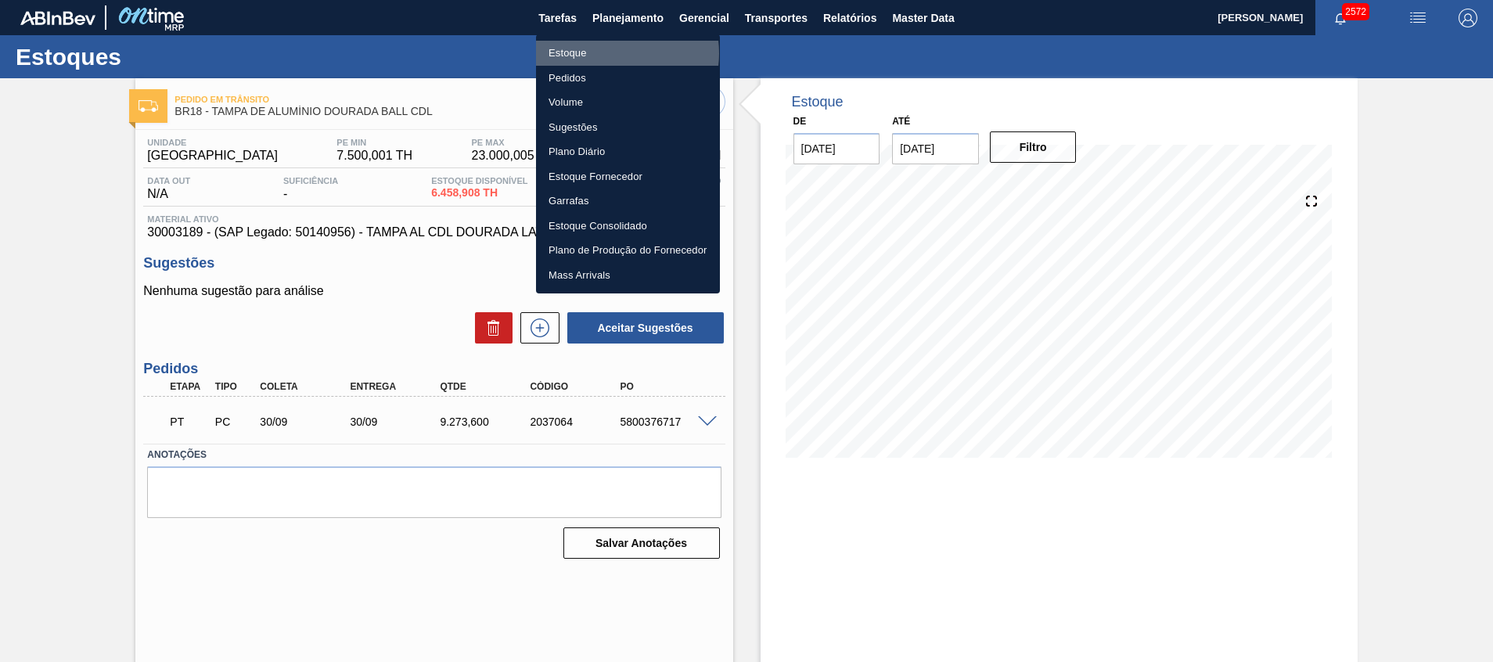
click at [608, 53] on li "Estoque" at bounding box center [628, 53] width 184 height 25
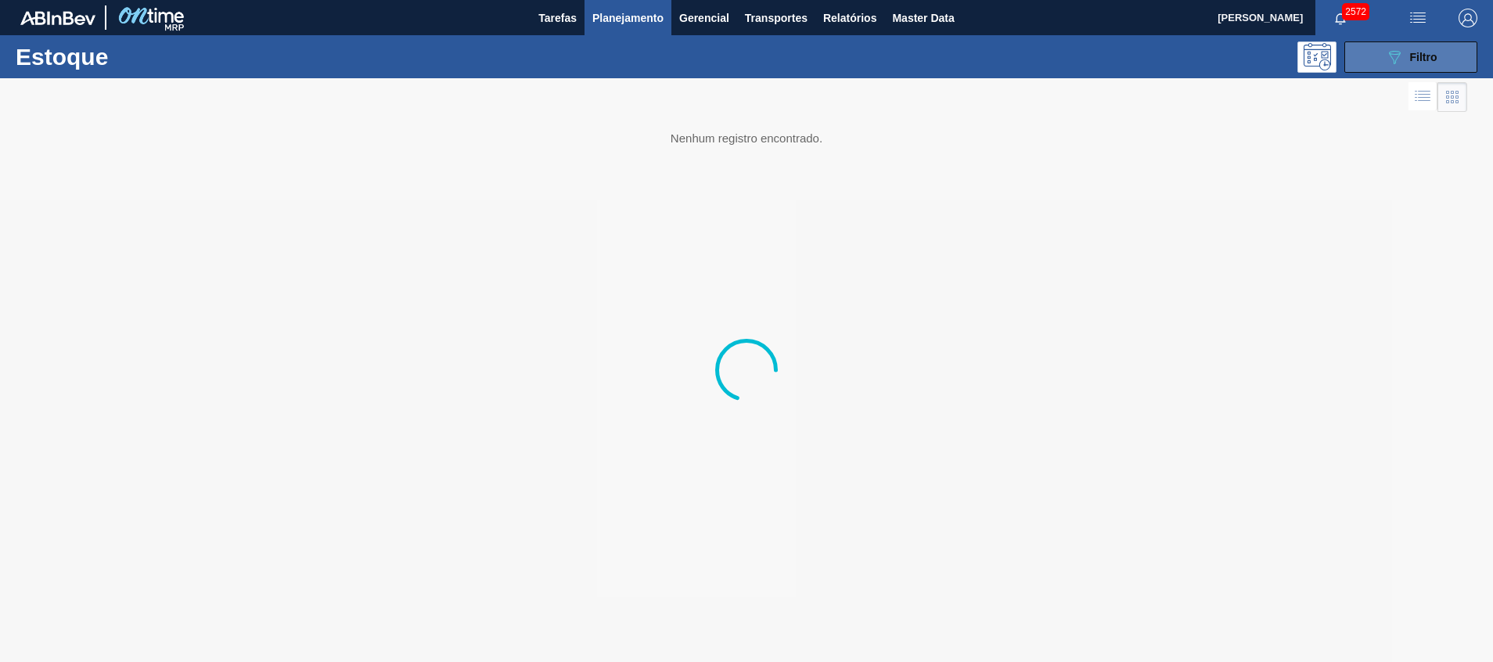
click at [995, 54] on icon "089F7B8B-B2A5-4AFE-B5C0-19BA573D28AC" at bounding box center [1394, 57] width 19 height 19
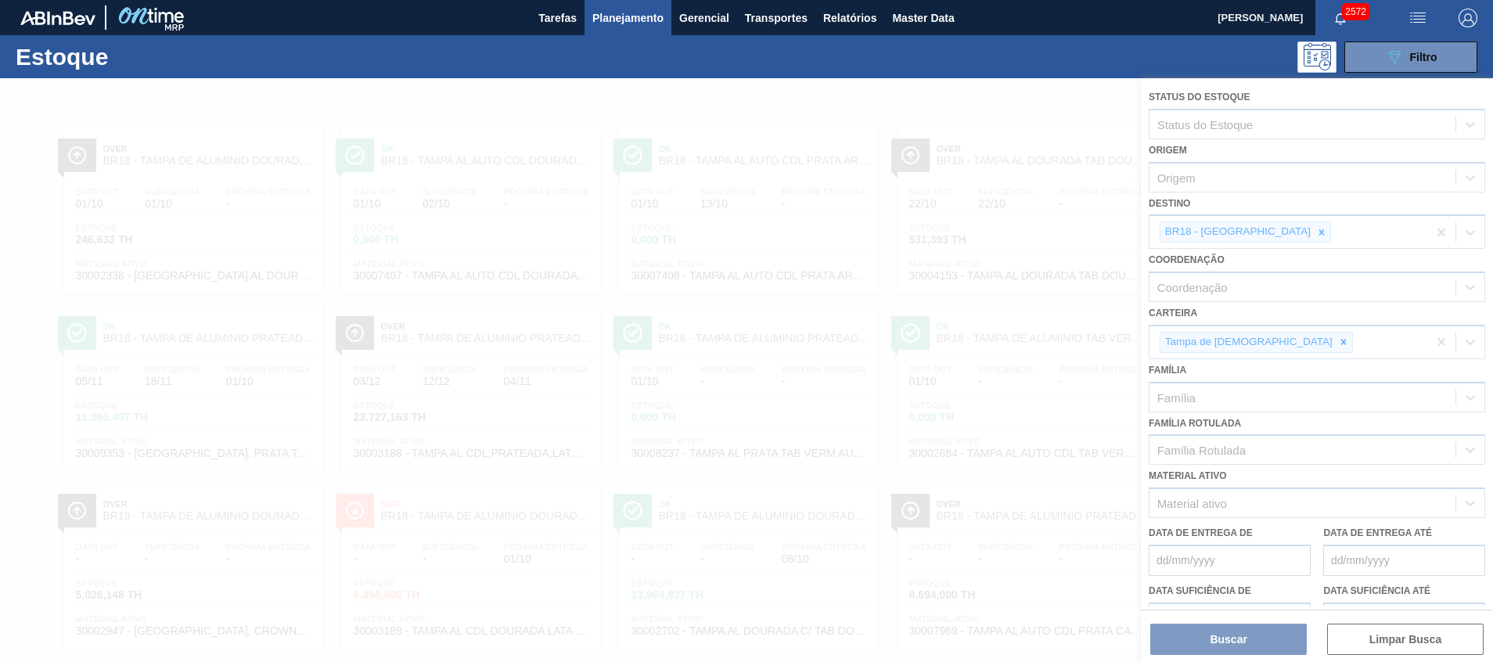
click at [995, 232] on div at bounding box center [746, 370] width 1493 height 584
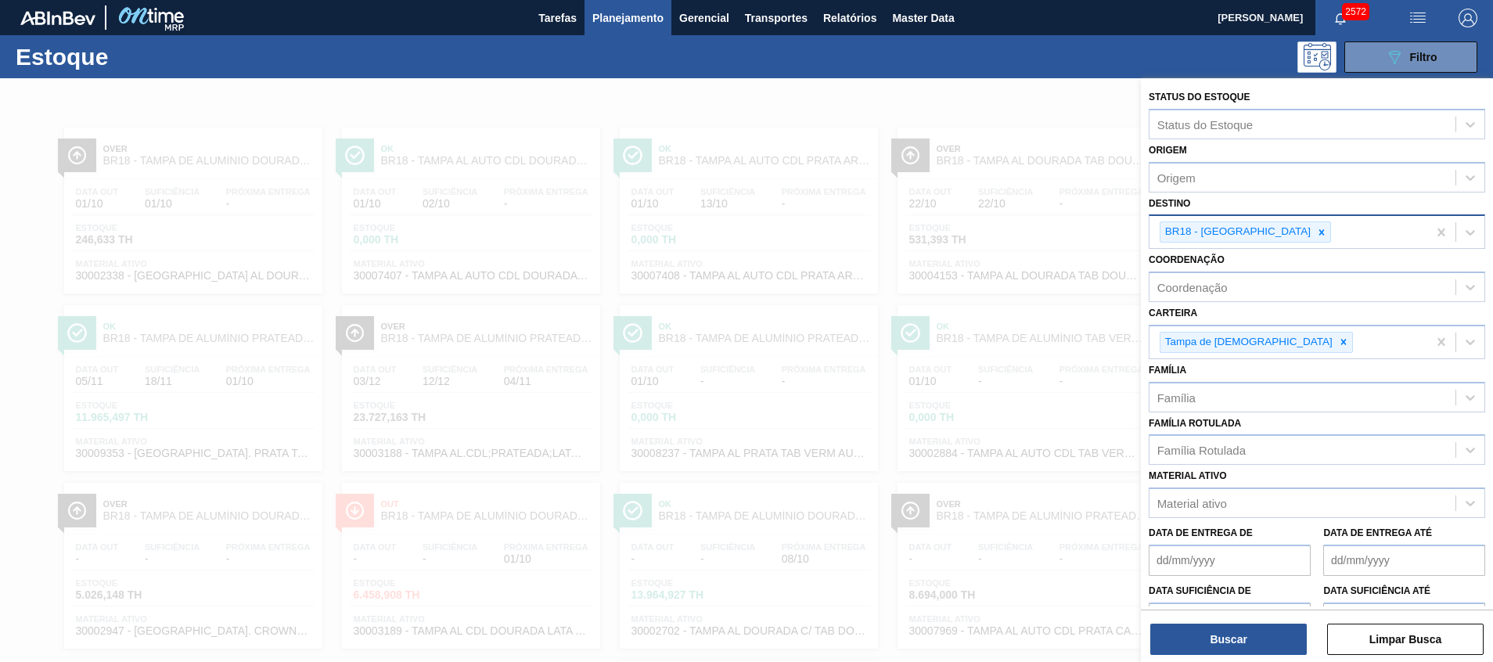
click at [995, 232] on icon at bounding box center [1321, 232] width 11 height 11
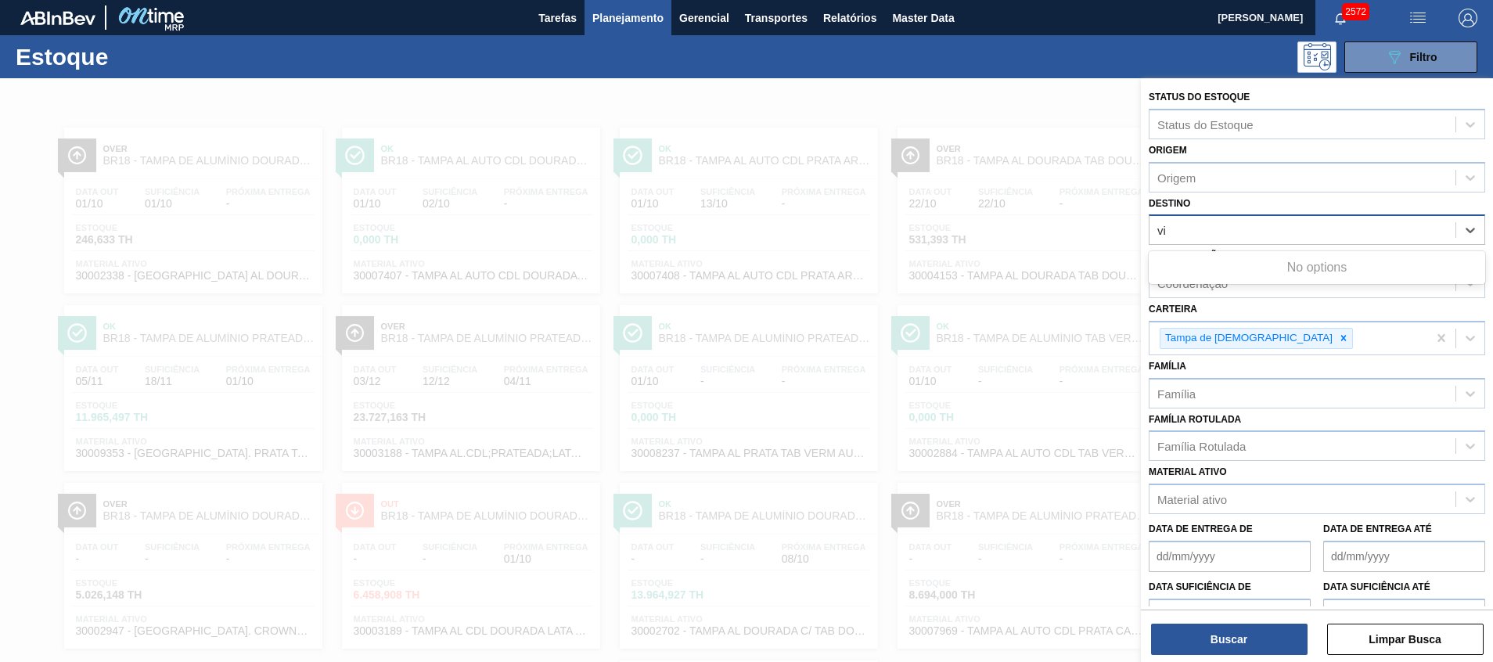
type input "via"
click at [995, 237] on div "Destino" at bounding box center [1303, 230] width 306 height 23
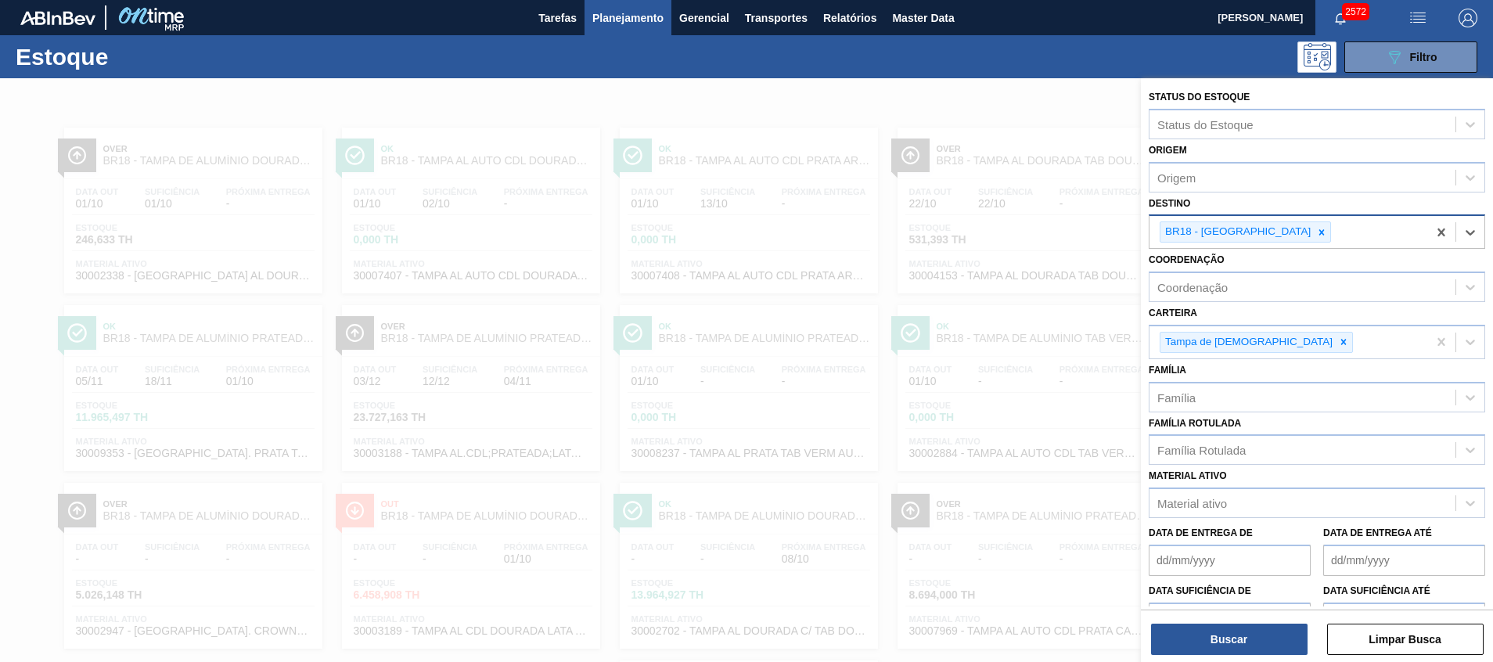
click at [995, 237] on icon at bounding box center [1321, 232] width 11 height 11
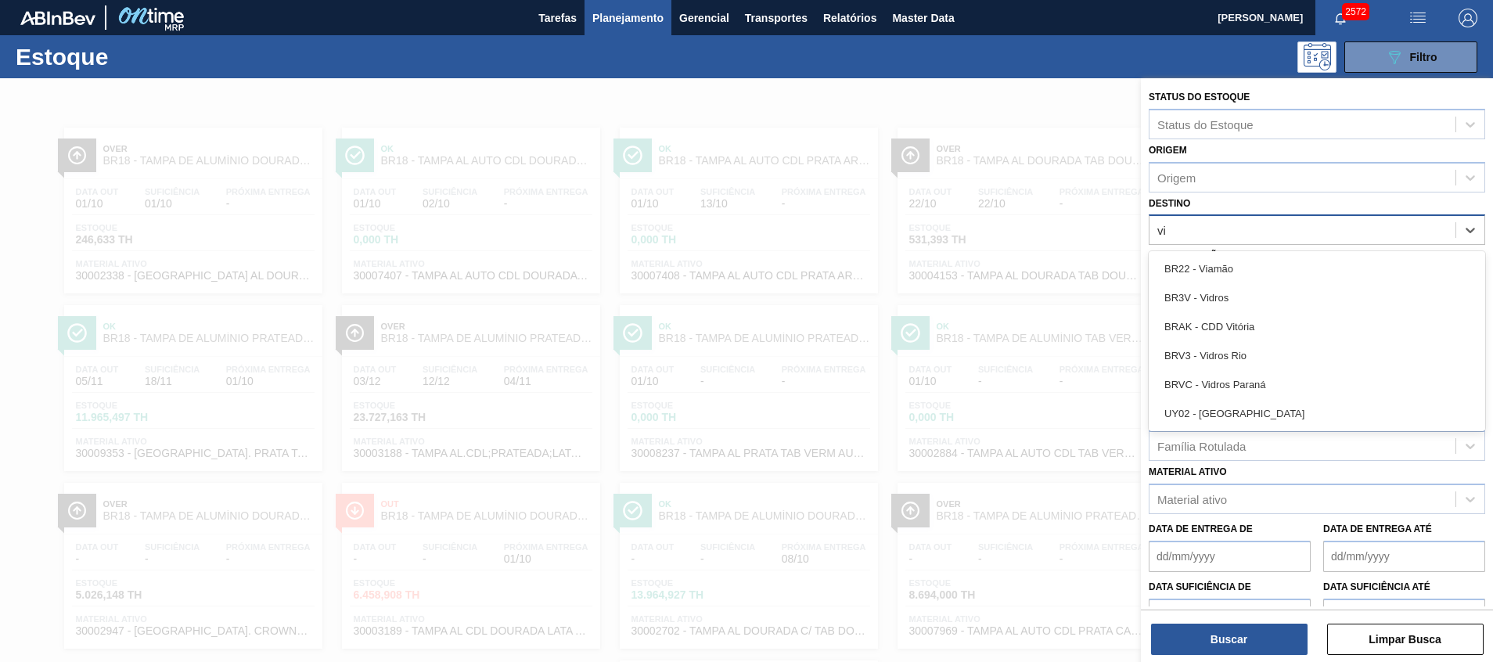
type input "via"
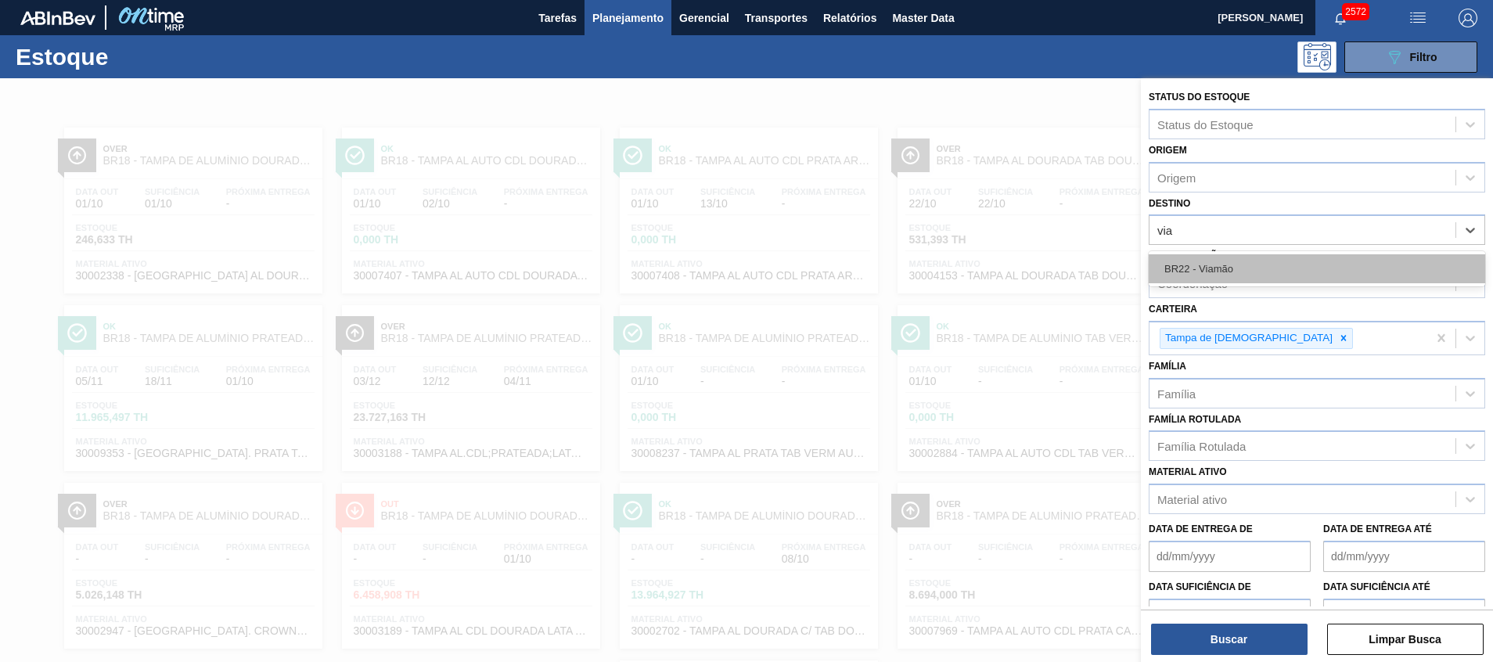
click at [995, 267] on div "BR22 - Viamão" at bounding box center [1317, 268] width 336 height 29
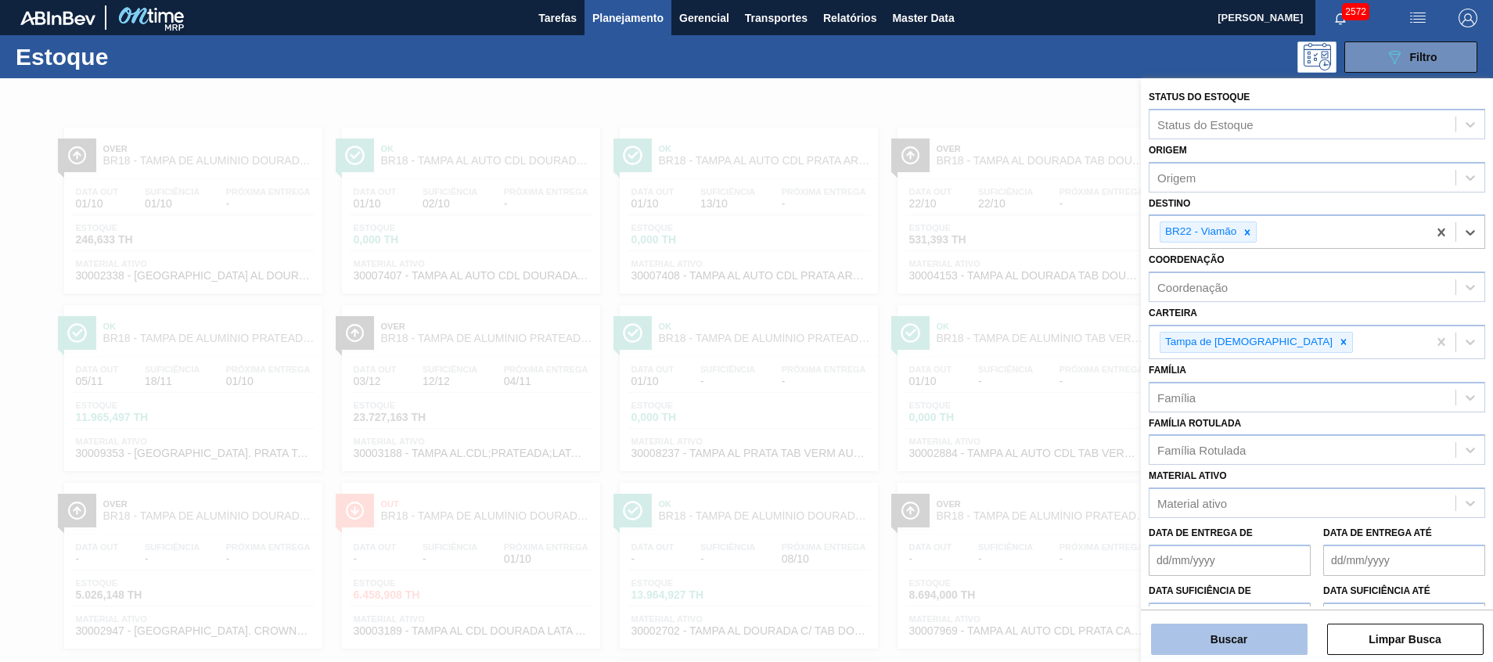
click at [995, 441] on button "Buscar" at bounding box center [1229, 639] width 157 height 31
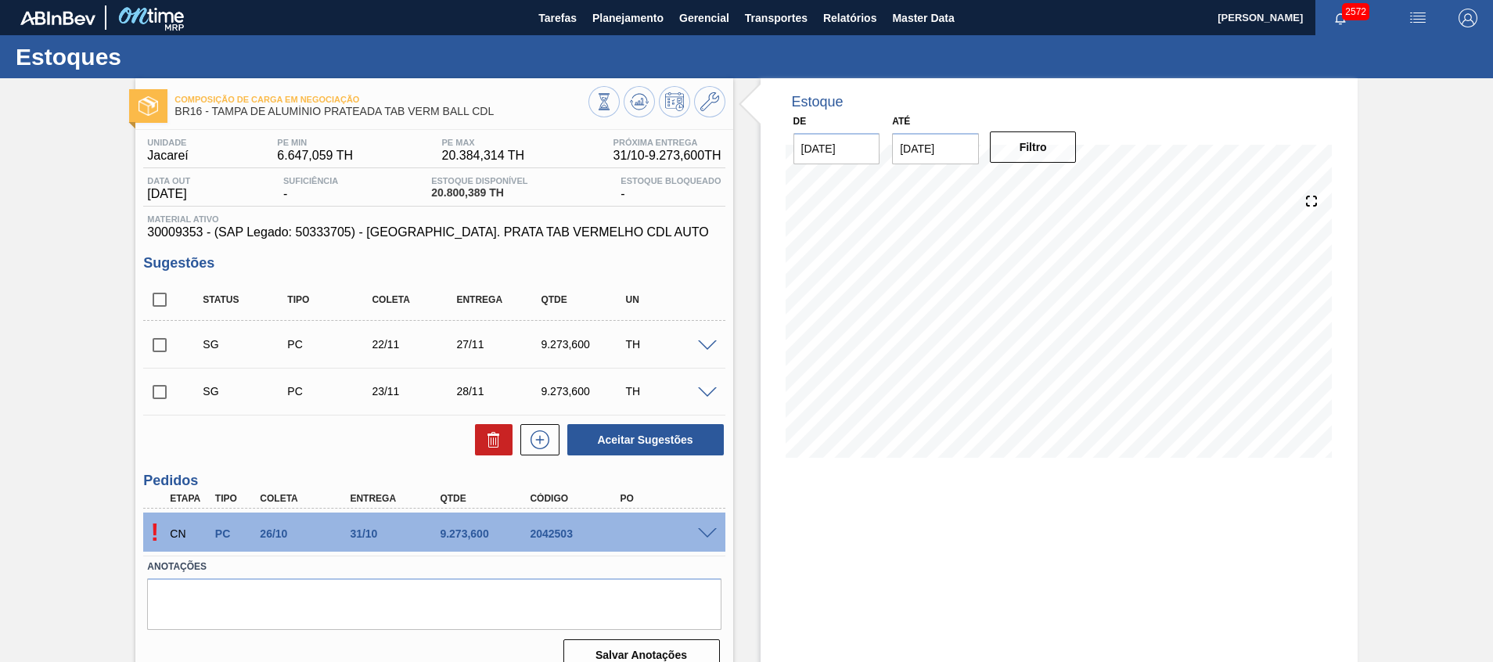
click at [704, 534] on span at bounding box center [707, 534] width 19 height 12
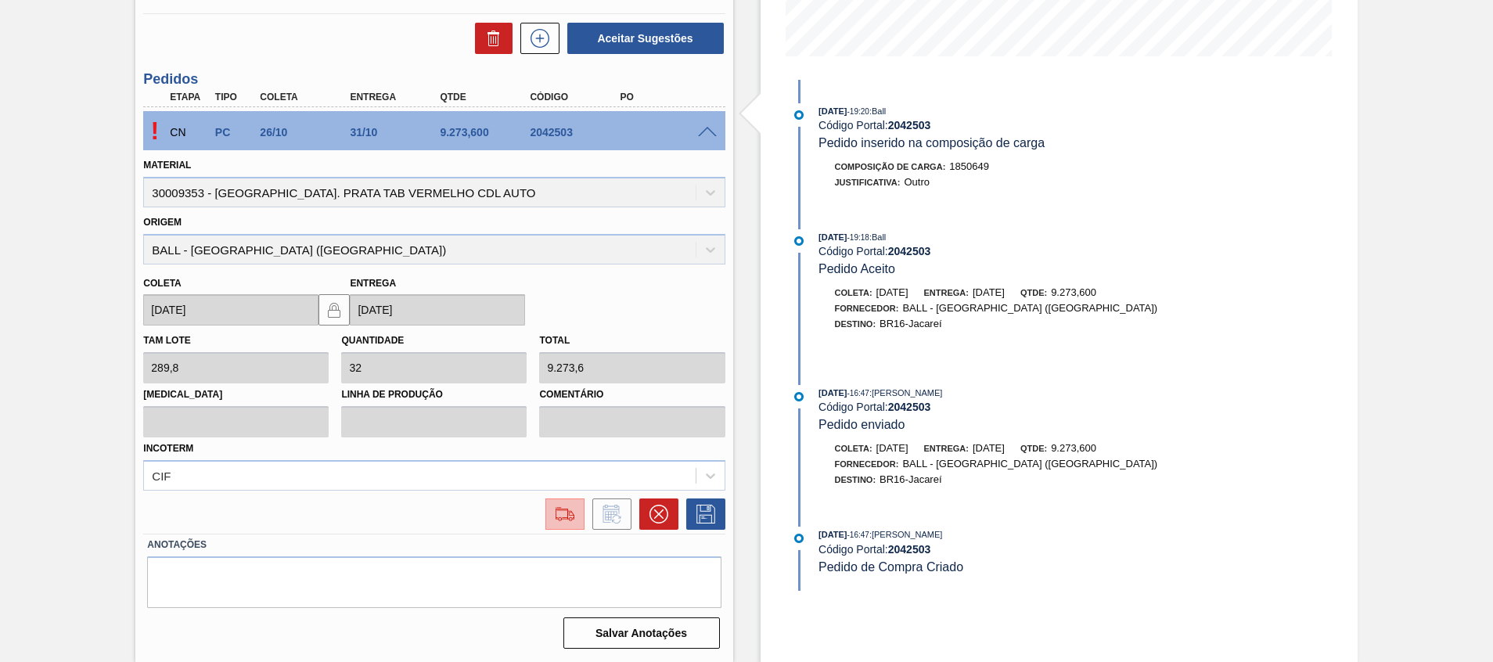
click at [563, 515] on img at bounding box center [564, 514] width 25 height 19
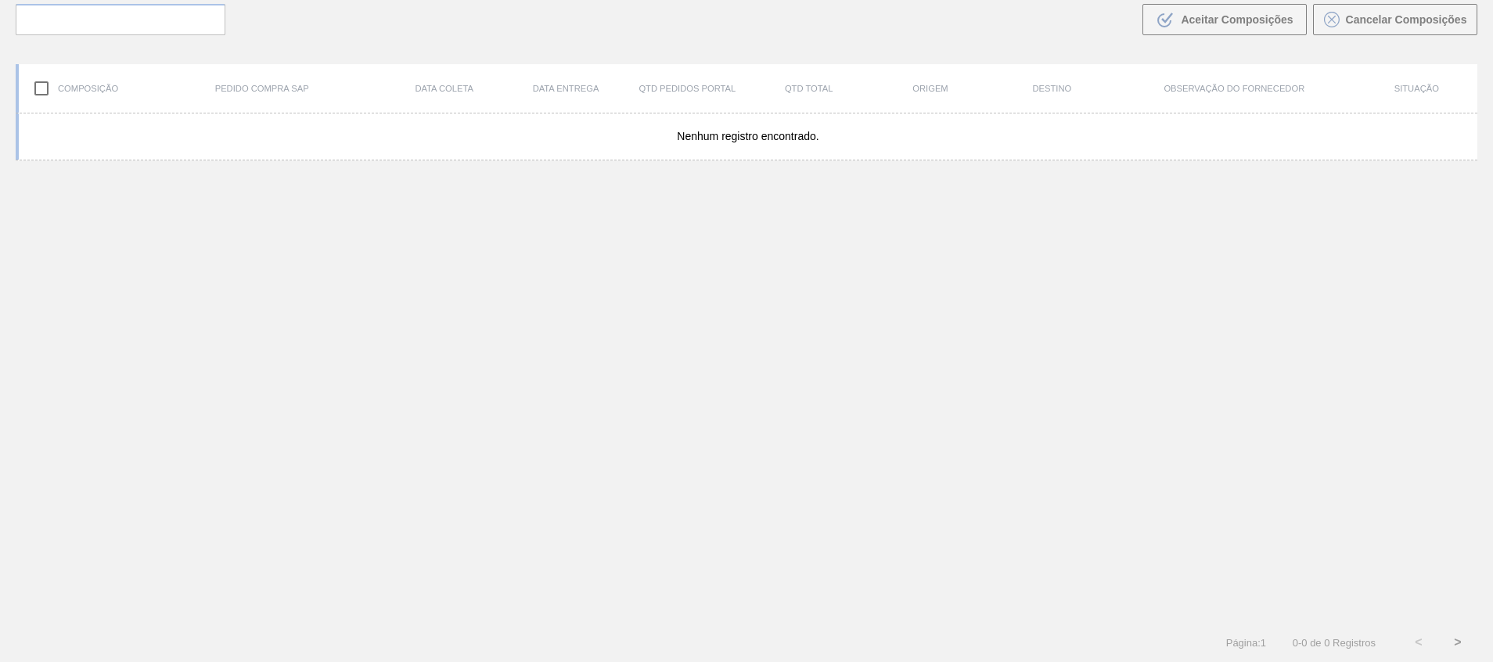
scroll to position [113, 0]
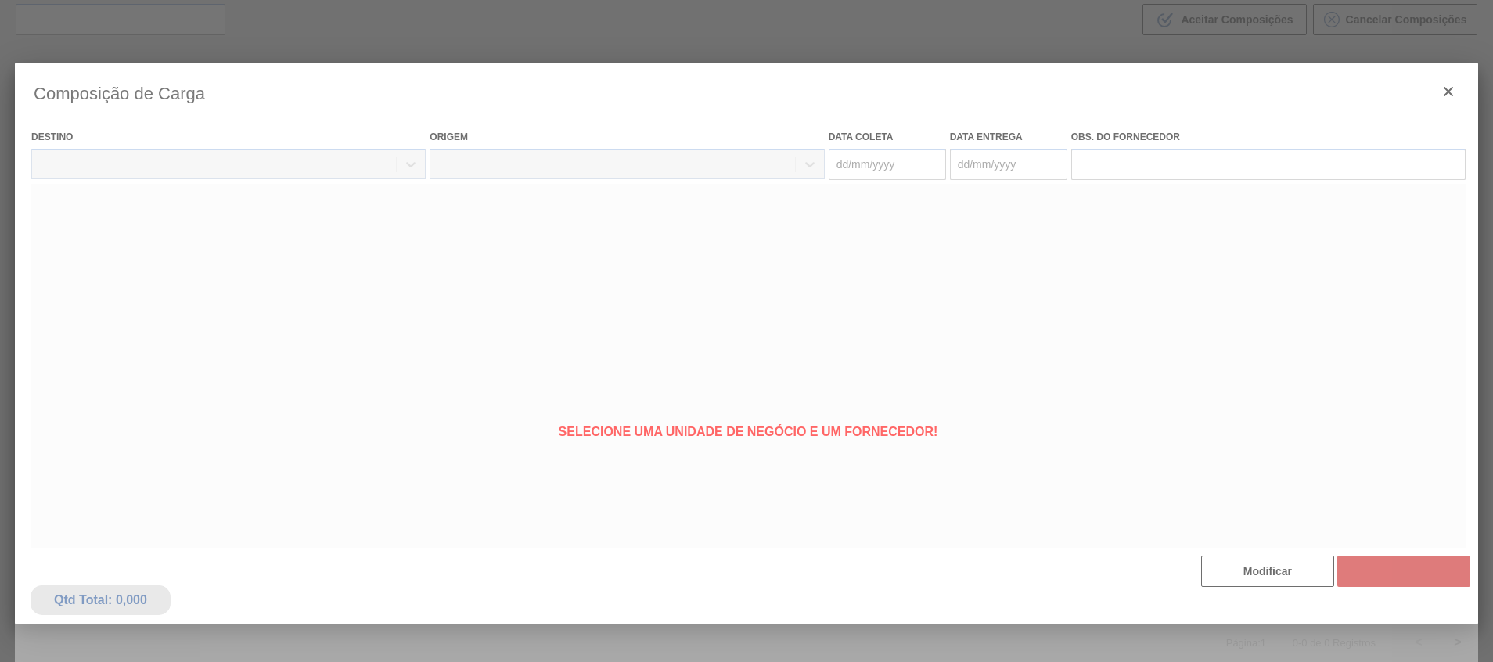
type coleta "26/10/2025"
type entrega "31/10/2025"
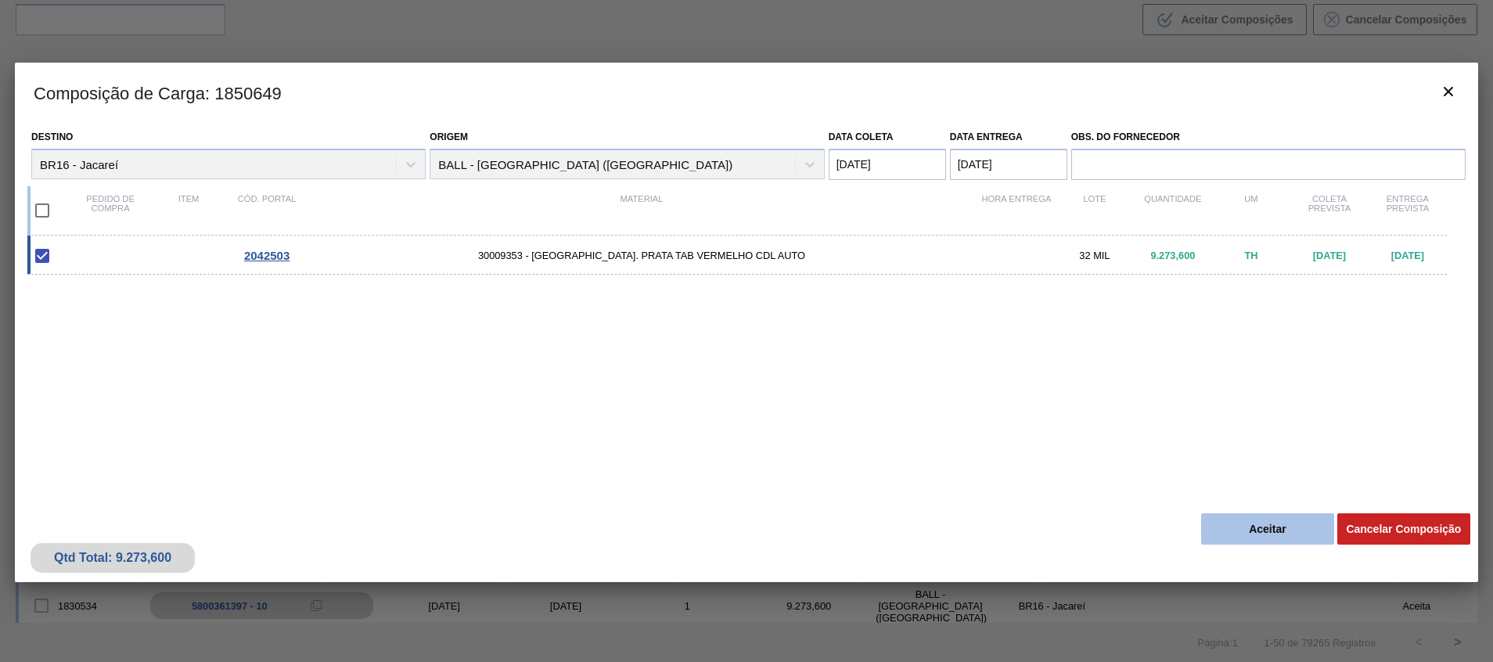
click at [1256, 541] on button "Aceitar" at bounding box center [1267, 528] width 133 height 31
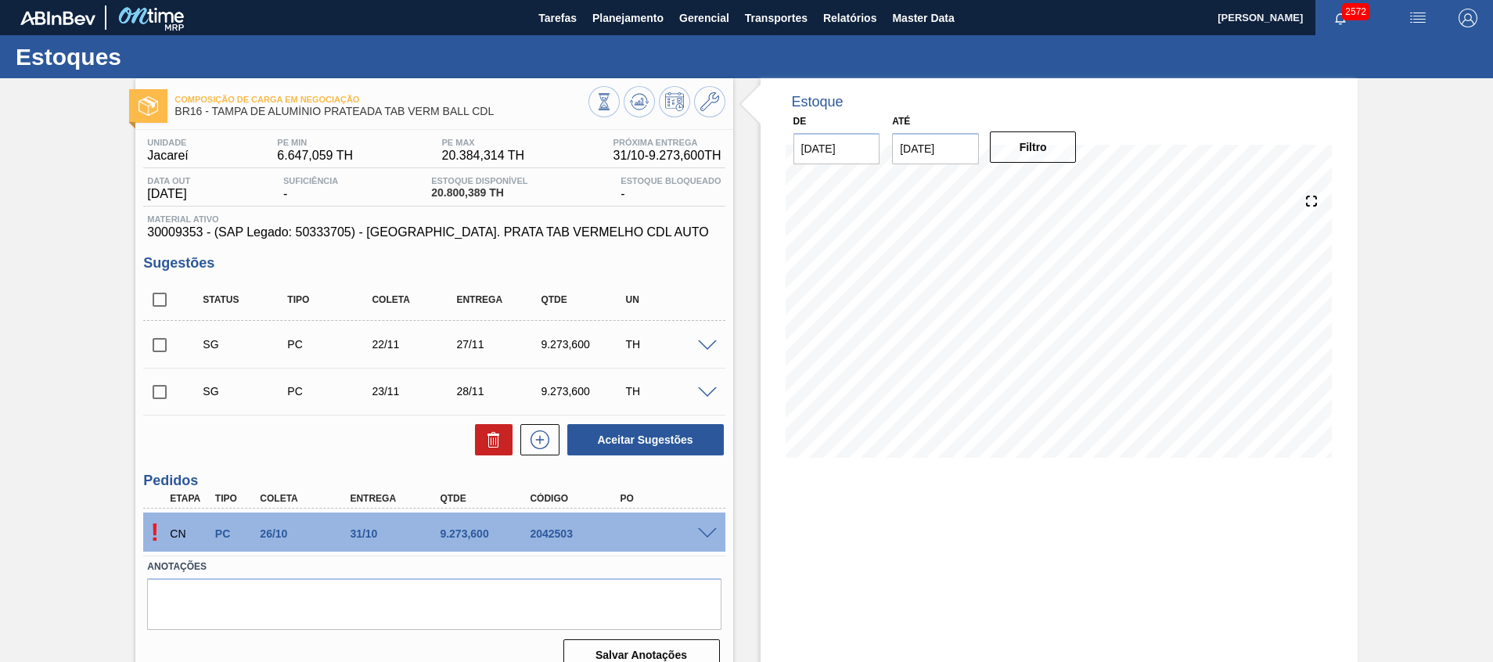
click at [704, 534] on span at bounding box center [707, 534] width 19 height 12
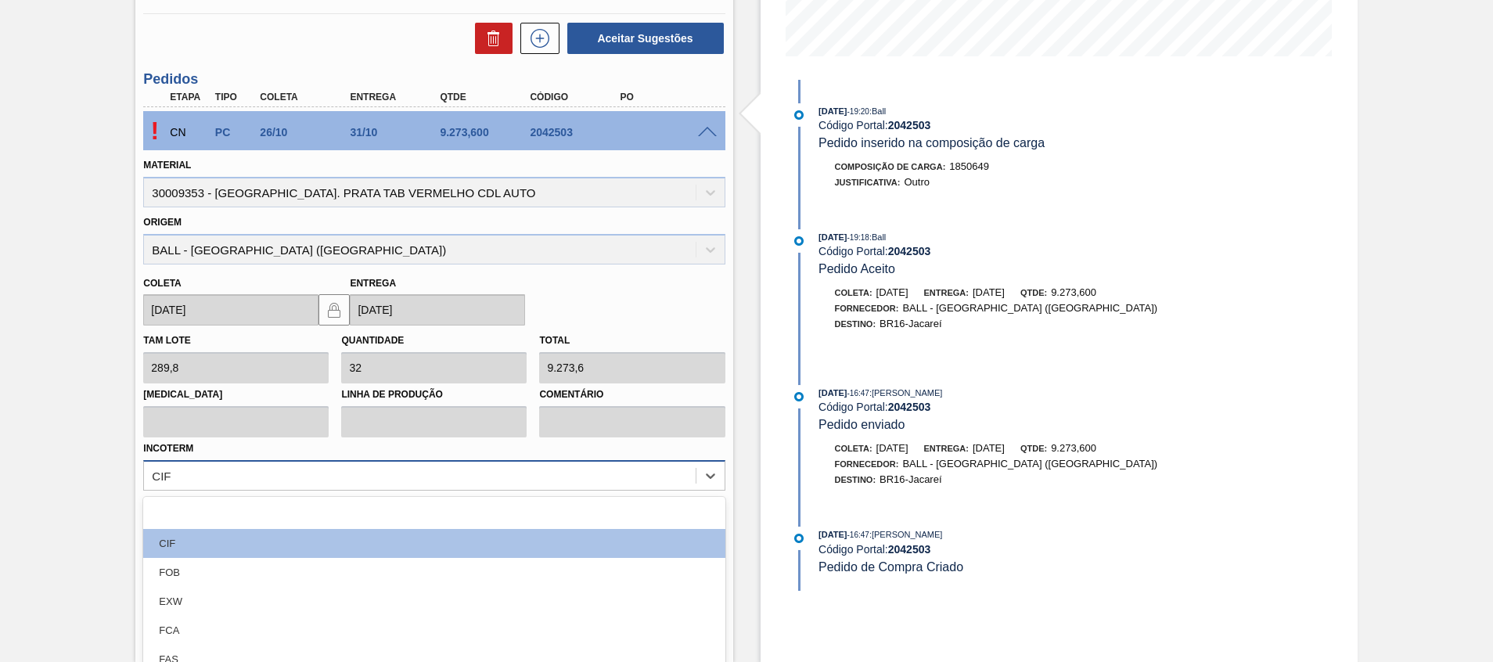
click at [587, 490] on div "option FOB focused, 3 of 12. 12 results available. Use Up and Down to choose op…" at bounding box center [433, 475] width 581 height 31
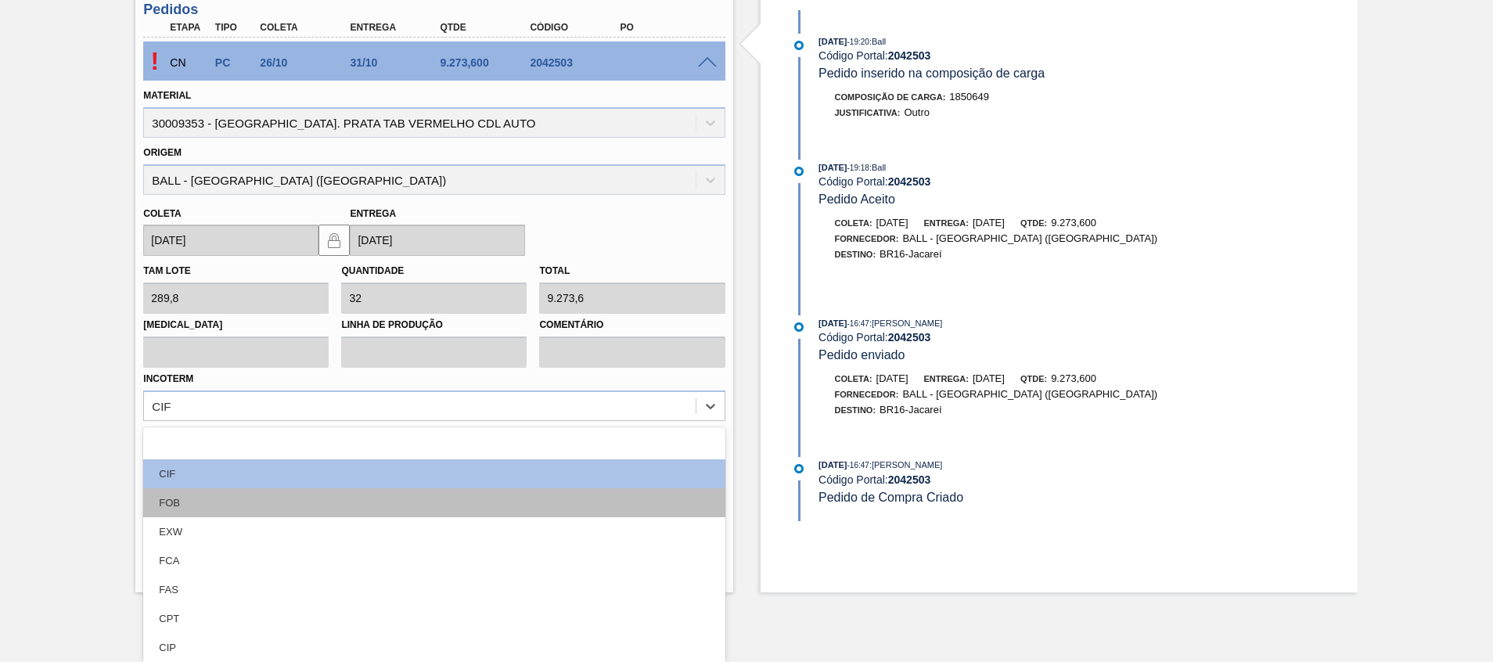
click at [557, 503] on div "FOB" at bounding box center [433, 502] width 581 height 29
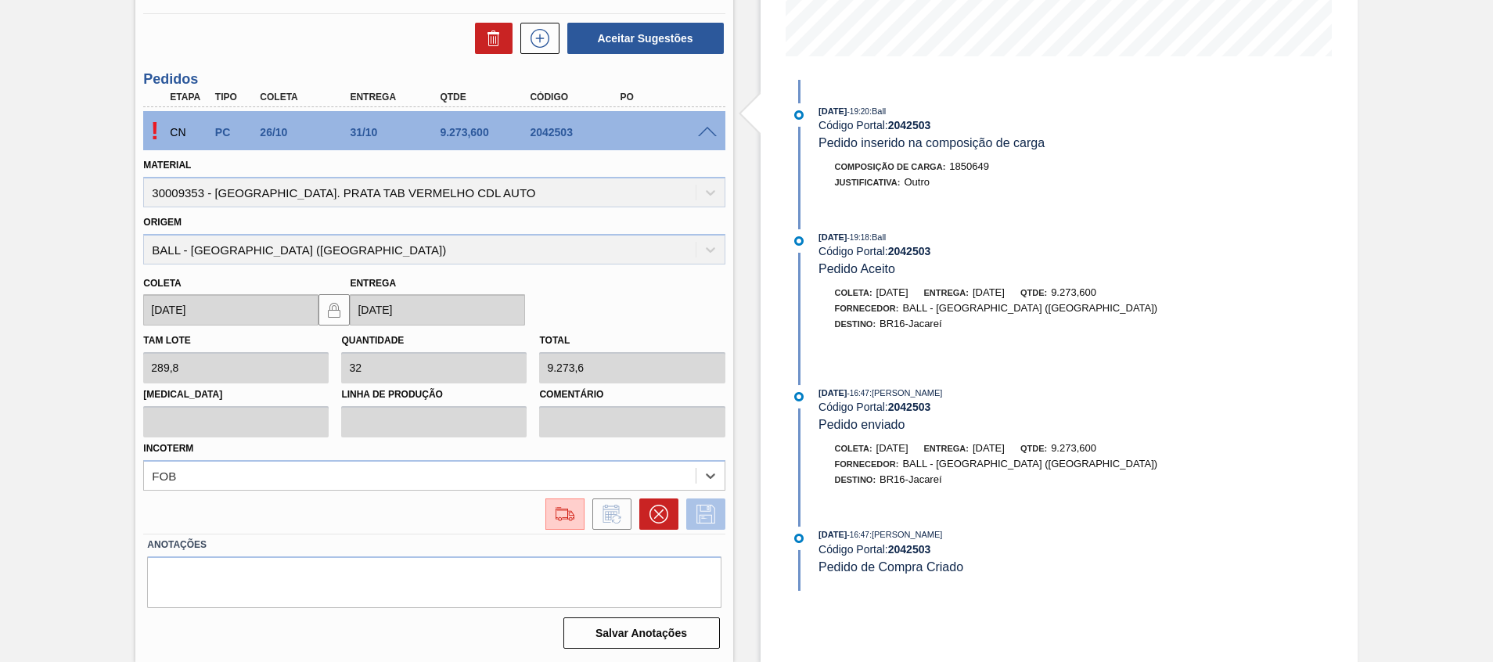
scroll to position [401, 0]
click at [718, 513] on button at bounding box center [705, 513] width 39 height 31
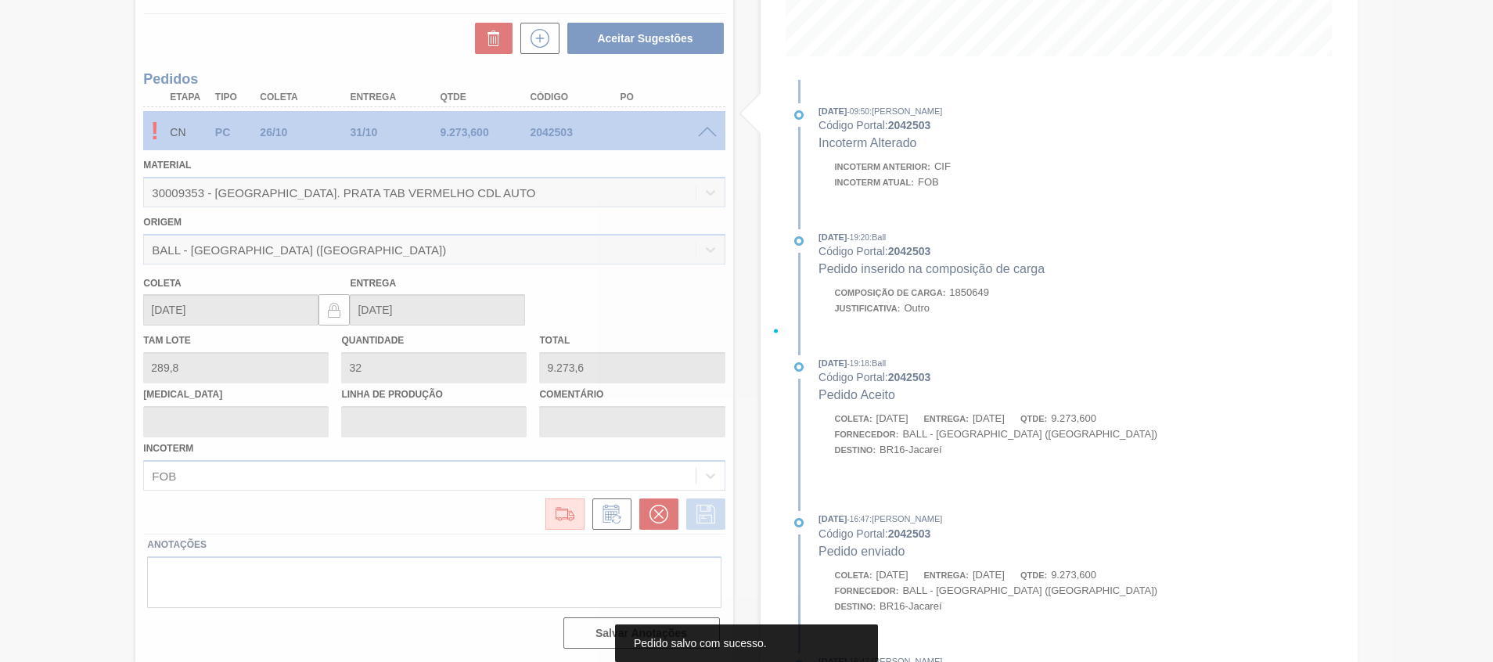
scroll to position [22, 0]
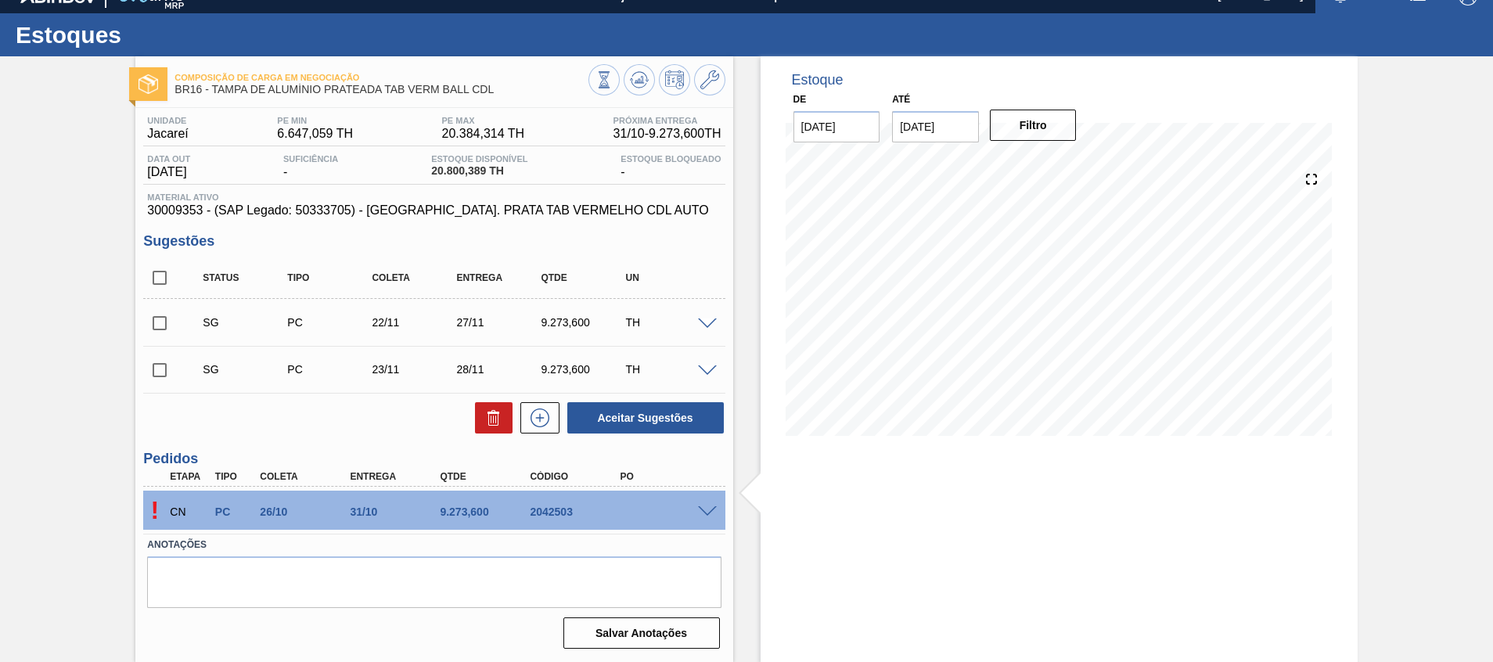
click at [696, 511] on div at bounding box center [709, 511] width 31 height 12
click at [702, 511] on span at bounding box center [707, 512] width 19 height 12
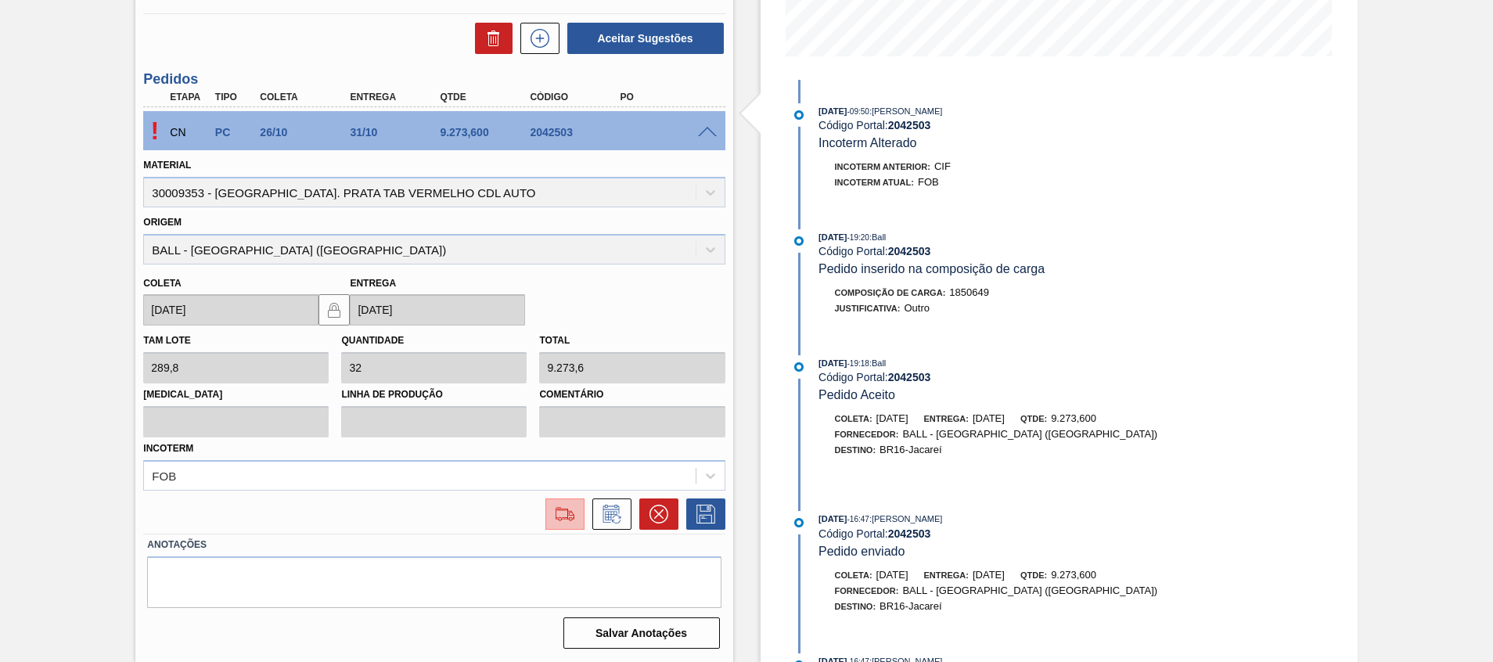
click at [563, 518] on img at bounding box center [564, 514] width 25 height 19
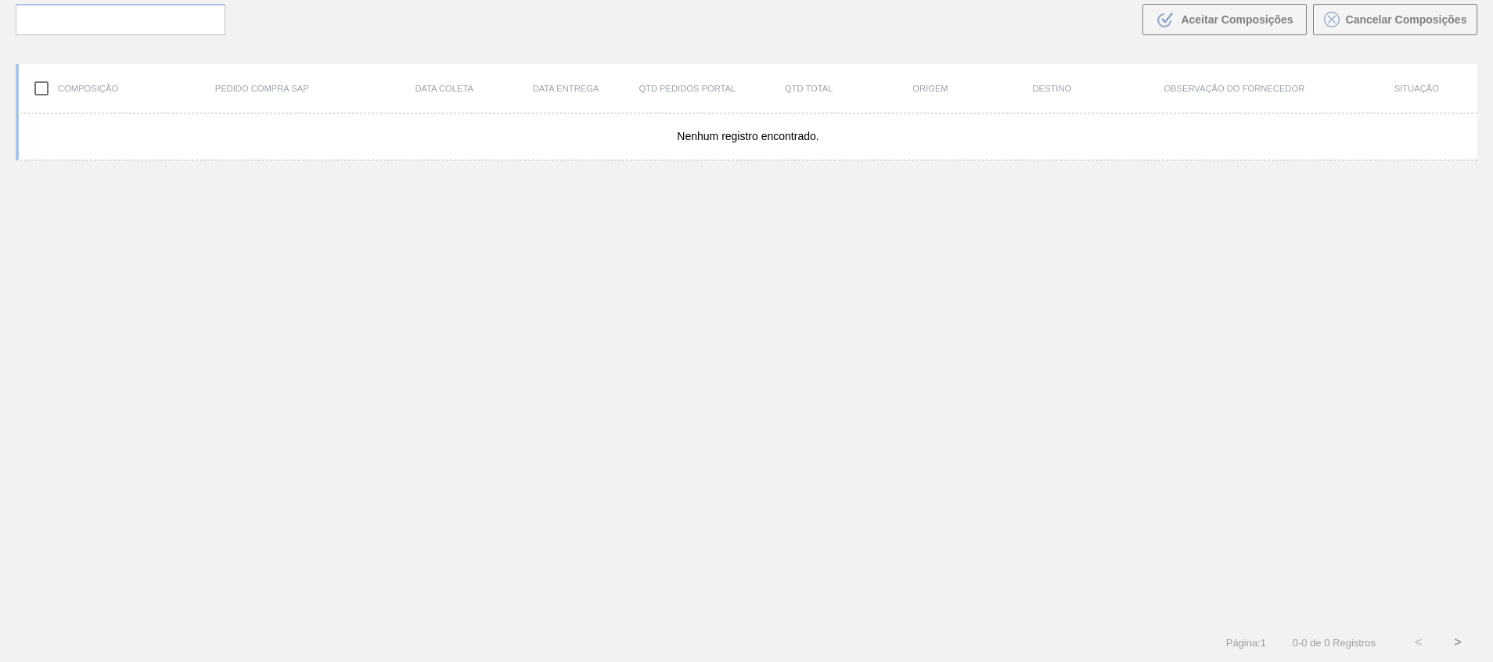
scroll to position [113, 0]
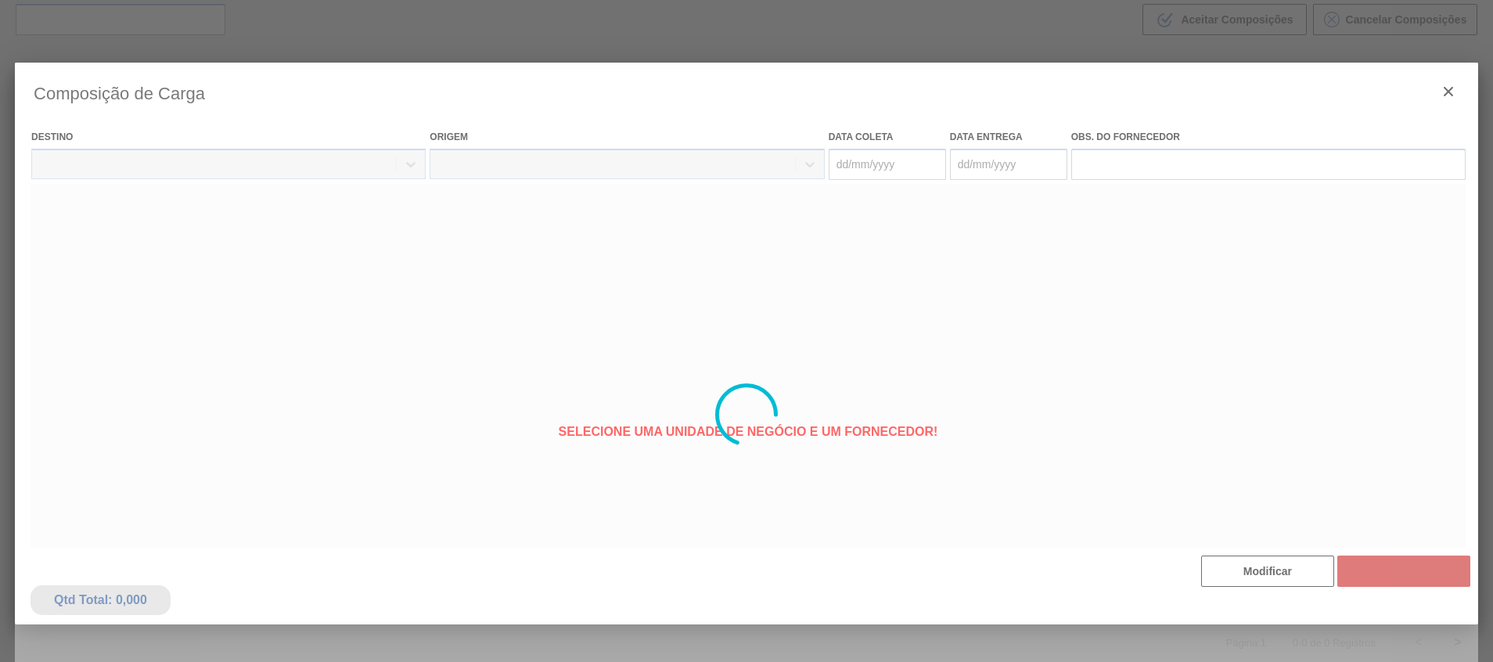
type coleta "[DATE]"
type entrega "[DATE]"
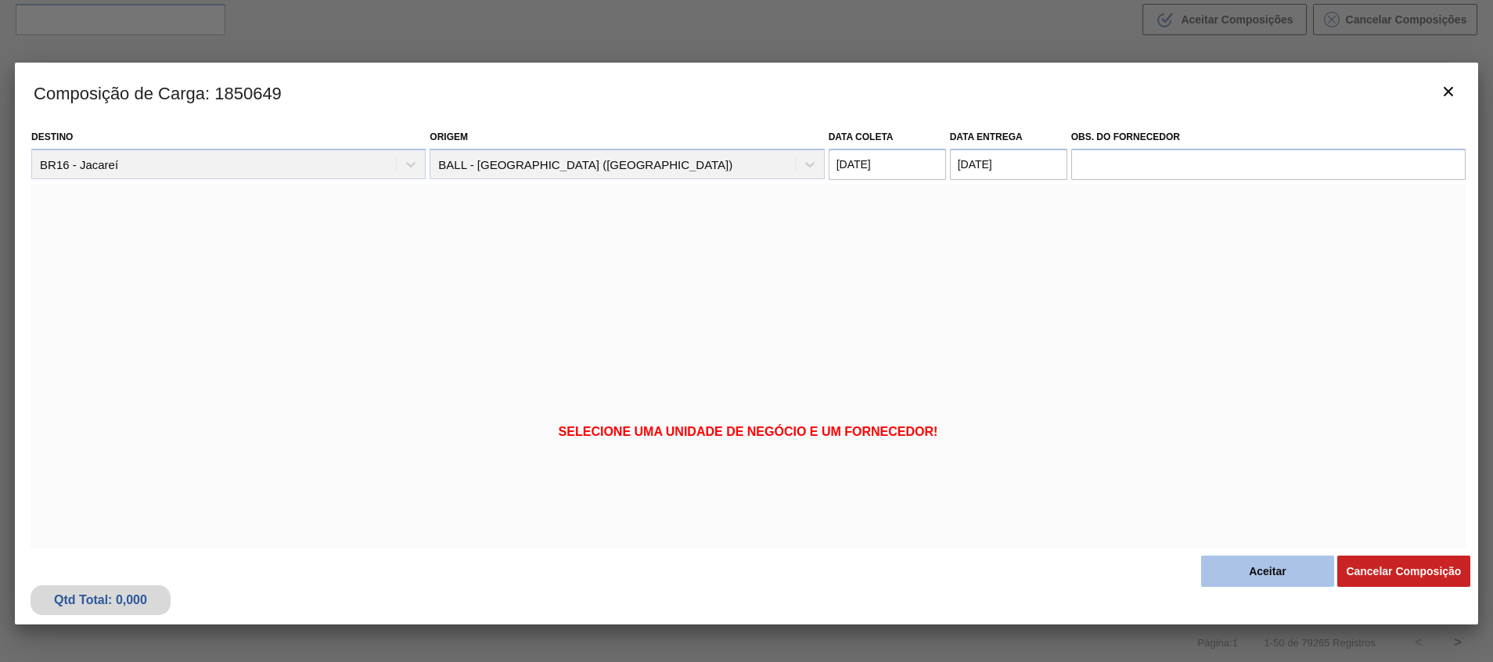
click at [1240, 577] on button "Aceitar" at bounding box center [1267, 571] width 133 height 31
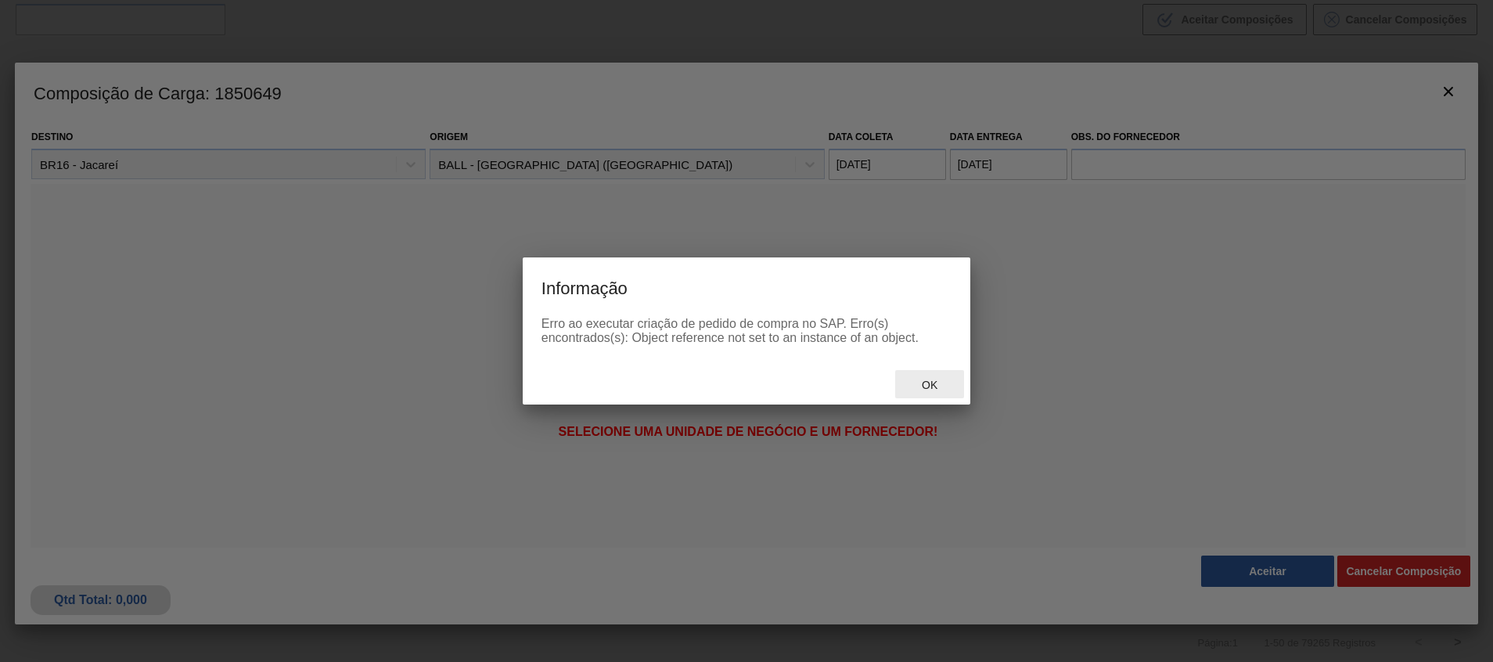
click at [932, 376] on div "Ok" at bounding box center [929, 384] width 69 height 29
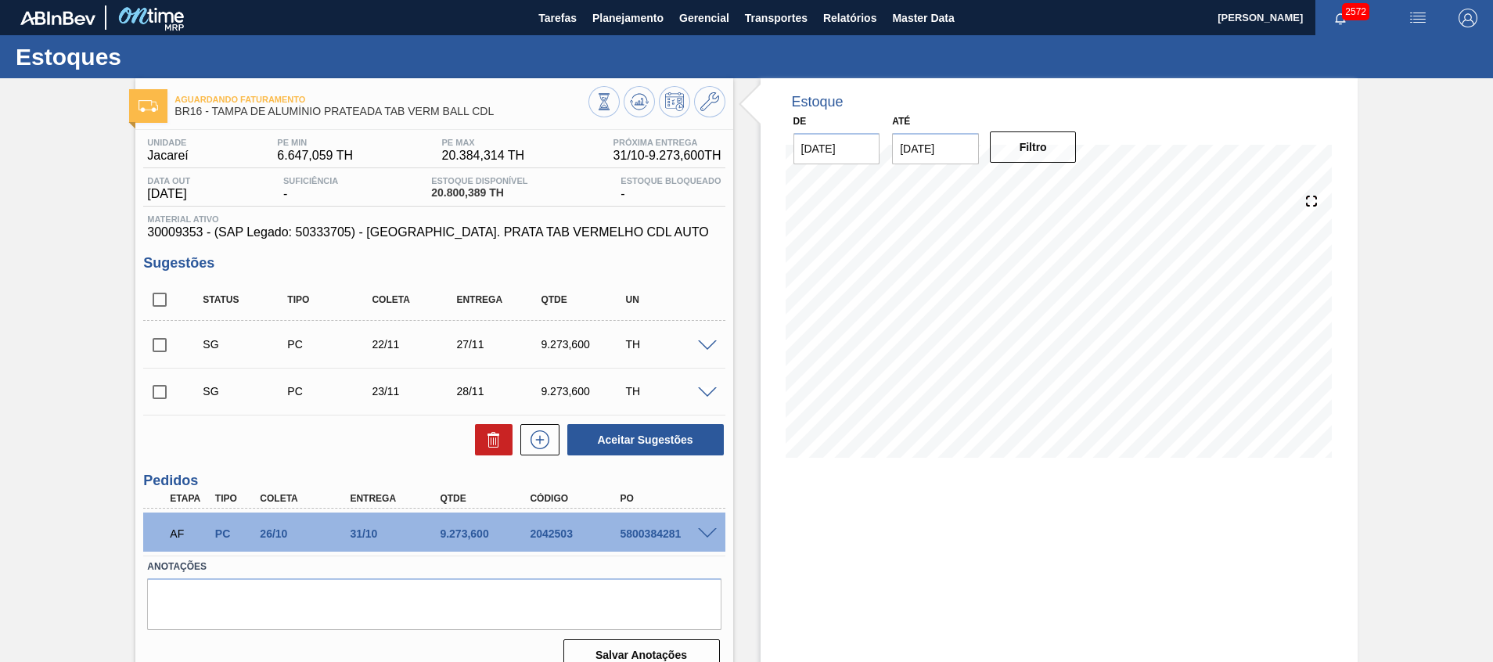
click at [945, 146] on input "15/10/2025" at bounding box center [935, 148] width 87 height 31
click at [1038, 339] on div "31" at bounding box center [1037, 337] width 21 height 21
type input "[DATE]"
click at [1000, 136] on button "Filtro" at bounding box center [1033, 146] width 87 height 31
click at [633, 4] on button "Planejamento" at bounding box center [628, 17] width 87 height 35
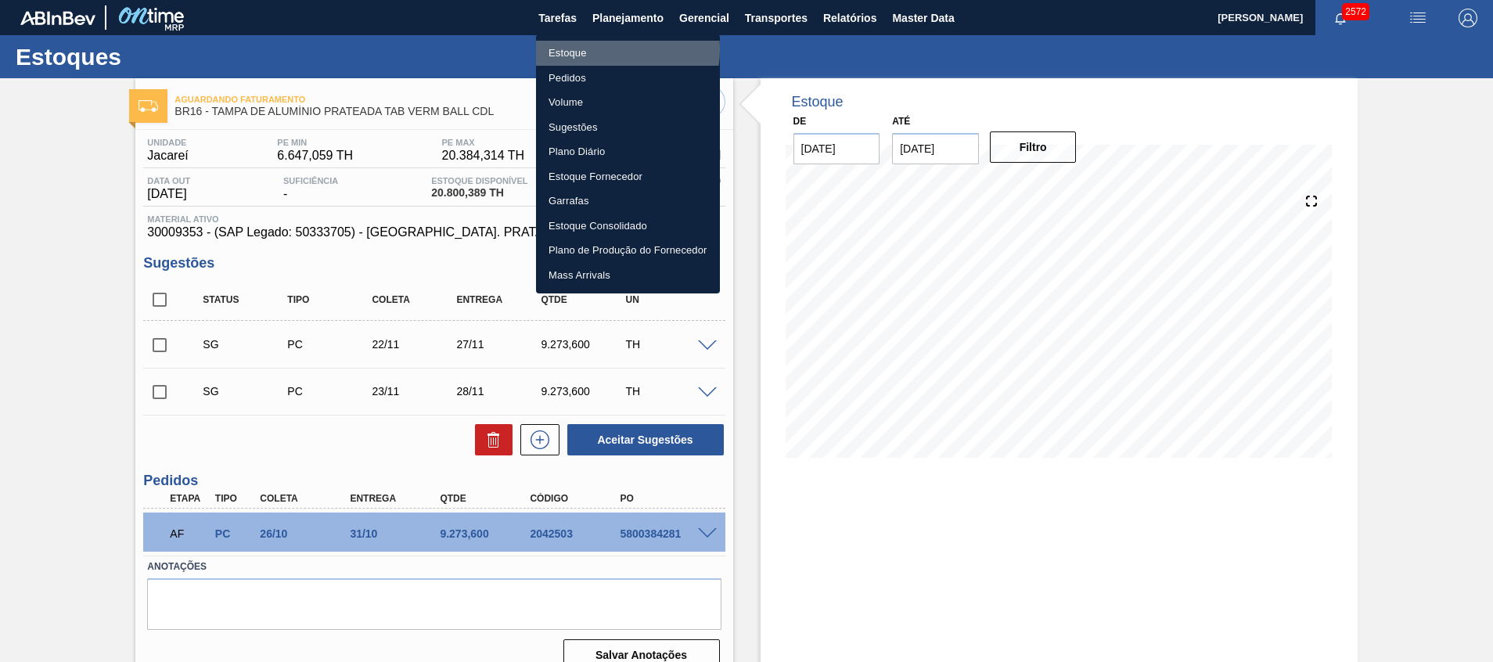
click at [601, 49] on li "Estoque" at bounding box center [628, 53] width 184 height 25
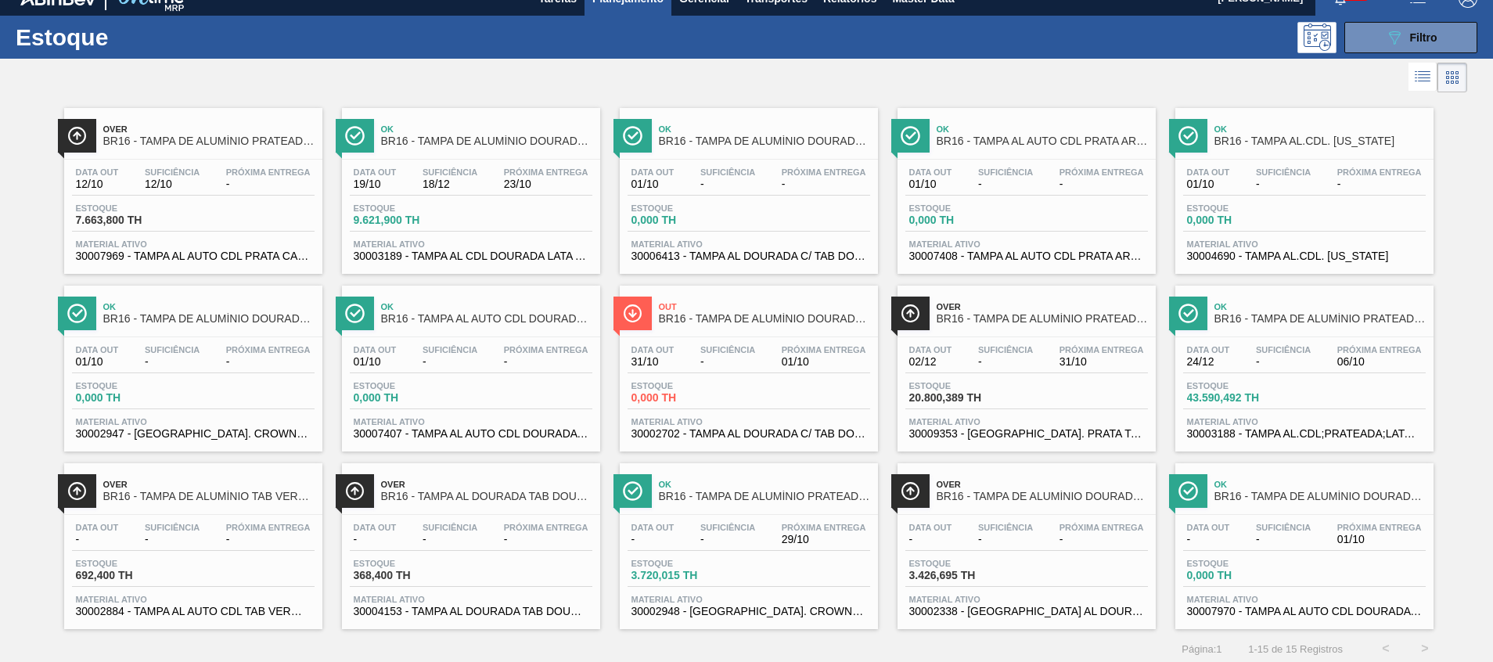
scroll to position [26, 0]
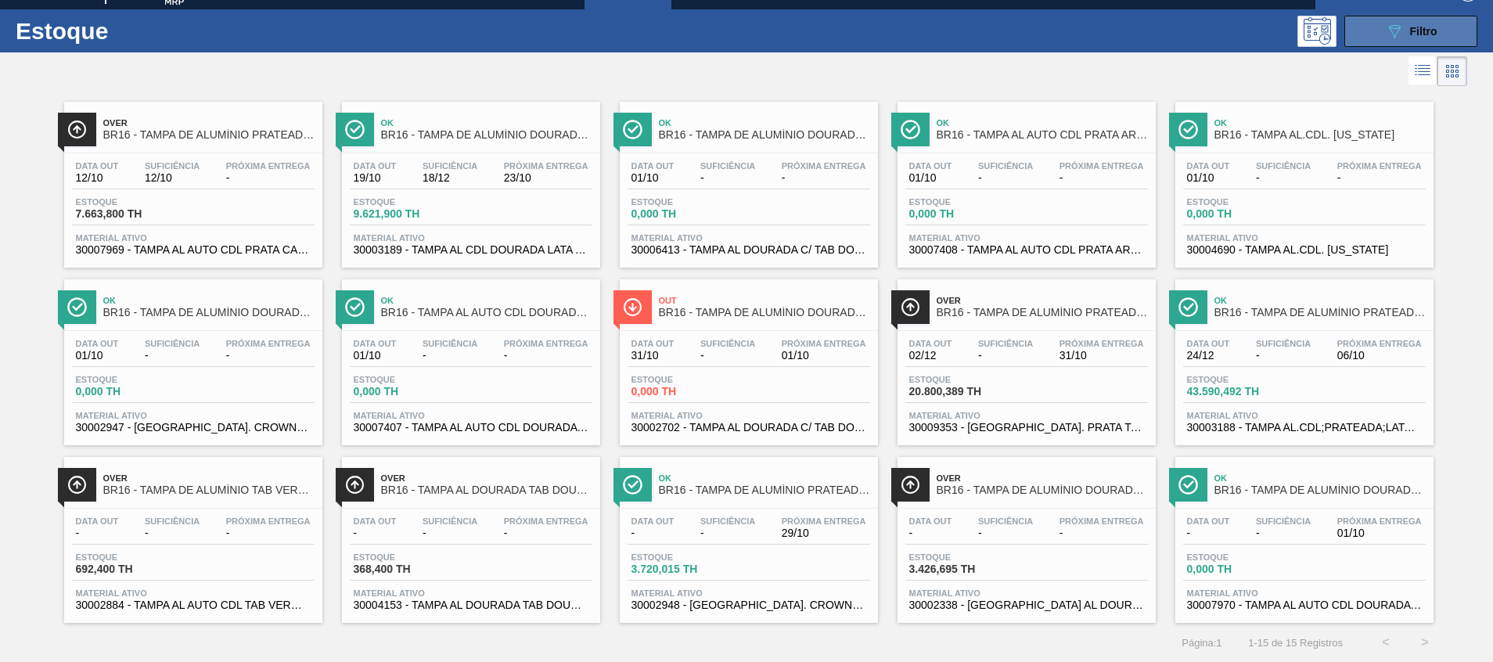
click at [1374, 38] on button "089F7B8B-B2A5-4AFE-B5C0-19BA573D28AC Filtro" at bounding box center [1410, 31] width 133 height 31
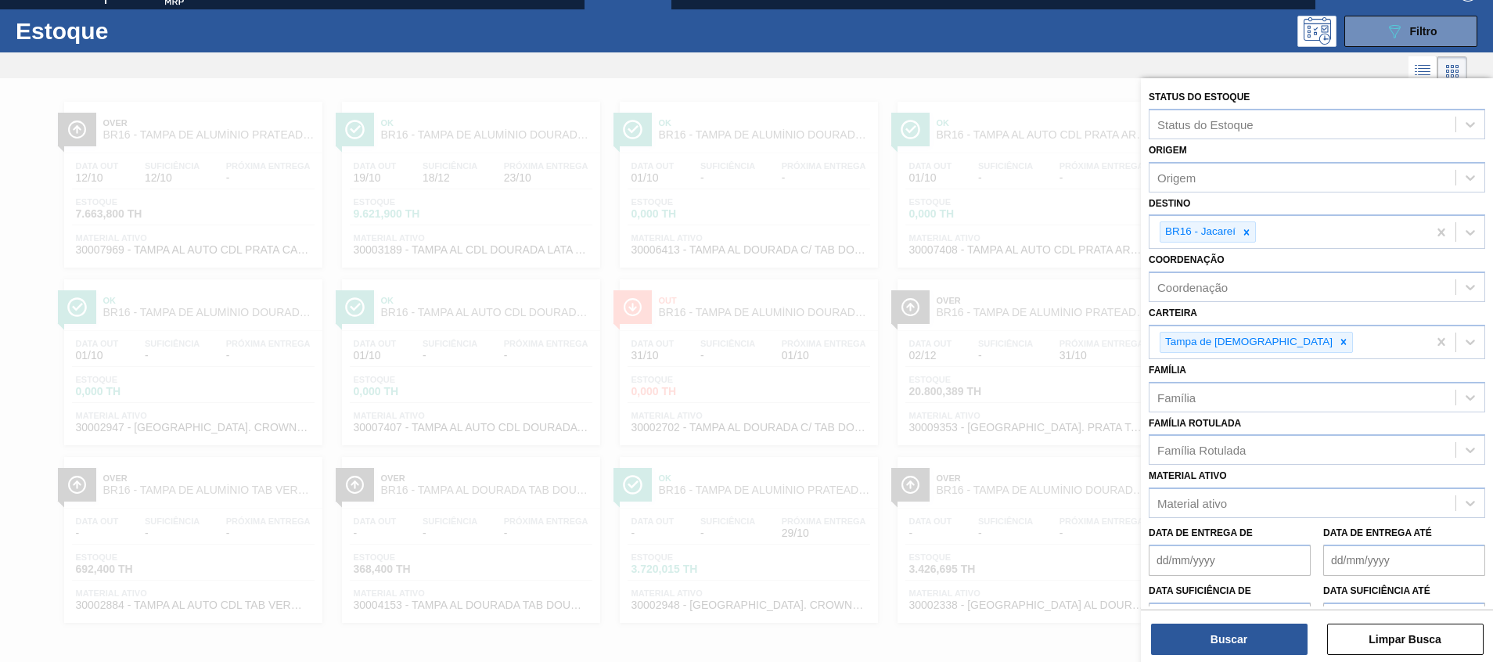
click at [1041, 156] on div at bounding box center [746, 409] width 1493 height 662
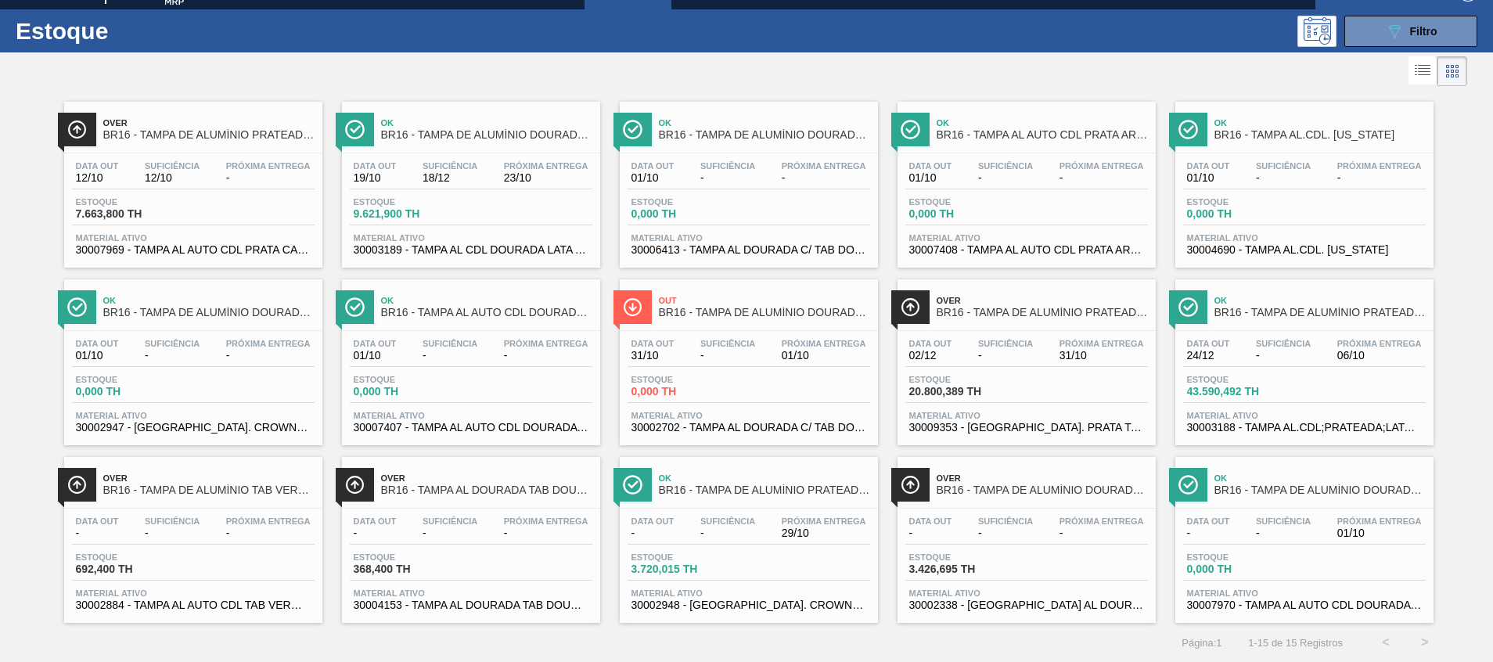
scroll to position [0, 0]
